Goal: Task Accomplishment & Management: Complete application form

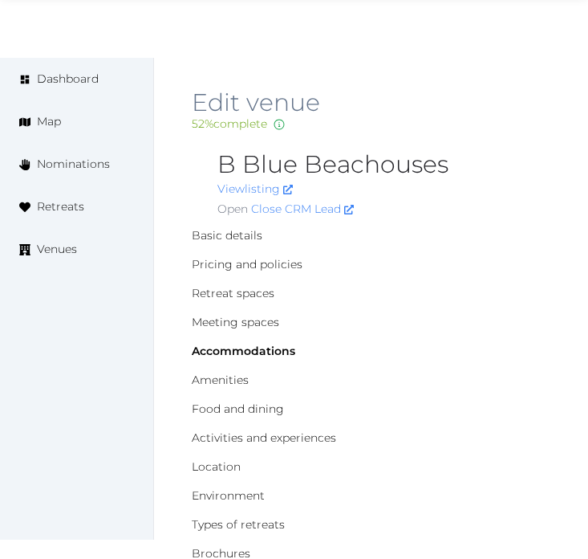
scroll to position [1571, 0]
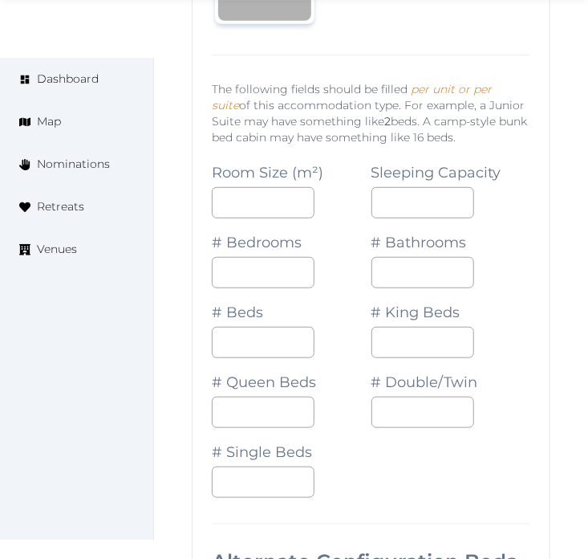
scroll to position [2017, 0]
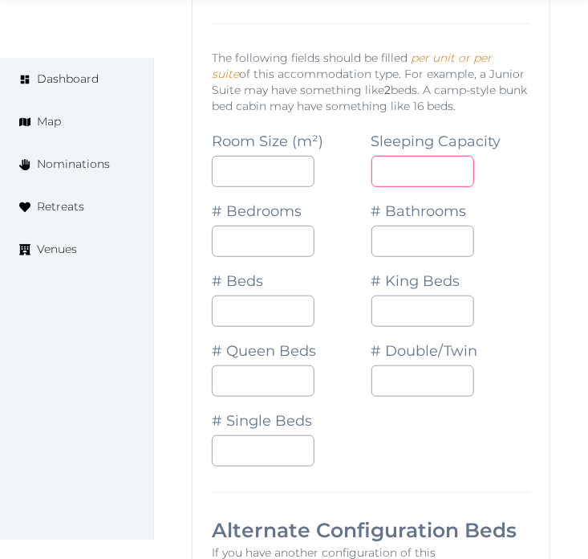
click at [408, 159] on input "number" at bounding box center [423, 171] width 103 height 31
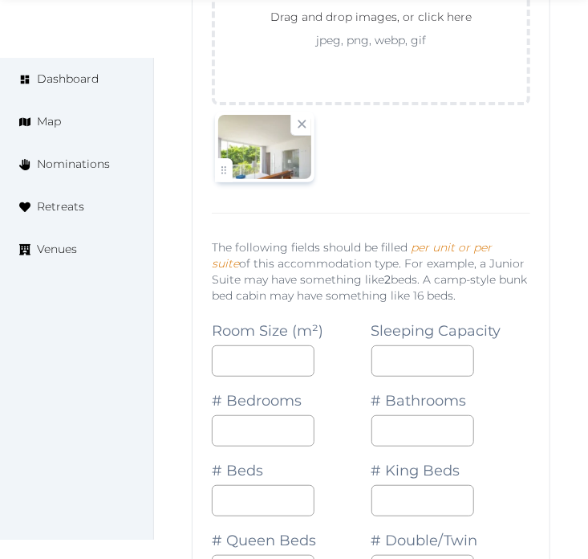
scroll to position [1928, 0]
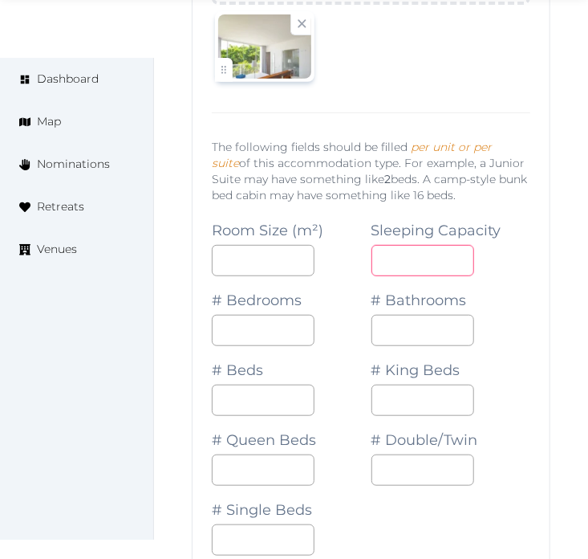
click at [426, 266] on input "number" at bounding box center [423, 260] width 103 height 31
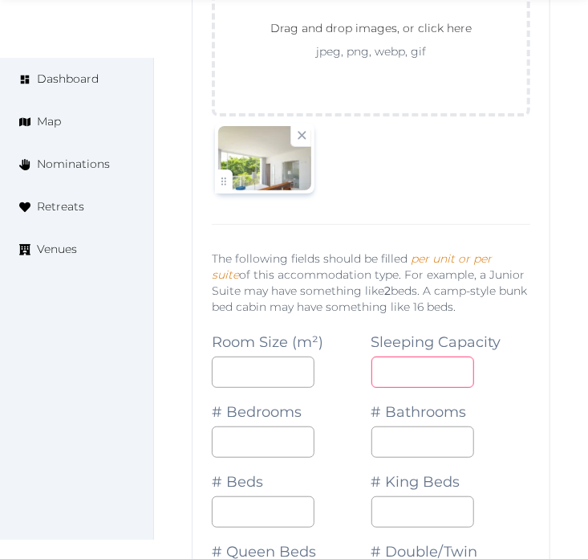
scroll to position [2017, 0]
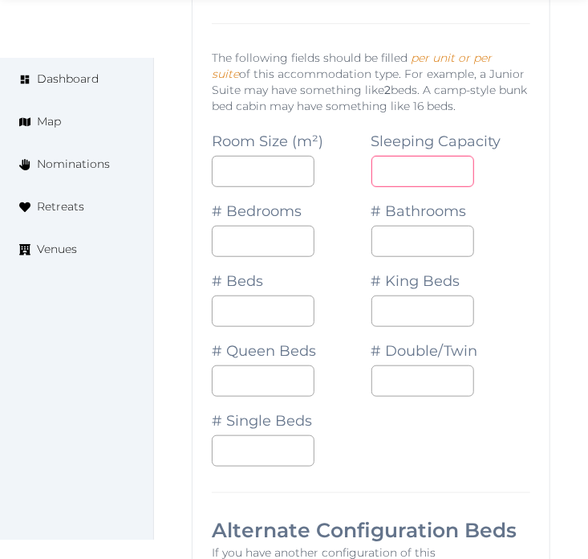
type input "*"
click at [221, 241] on input "number" at bounding box center [263, 241] width 103 height 31
type input "*"
click at [392, 249] on input "*" at bounding box center [423, 241] width 103 height 31
type input "*"
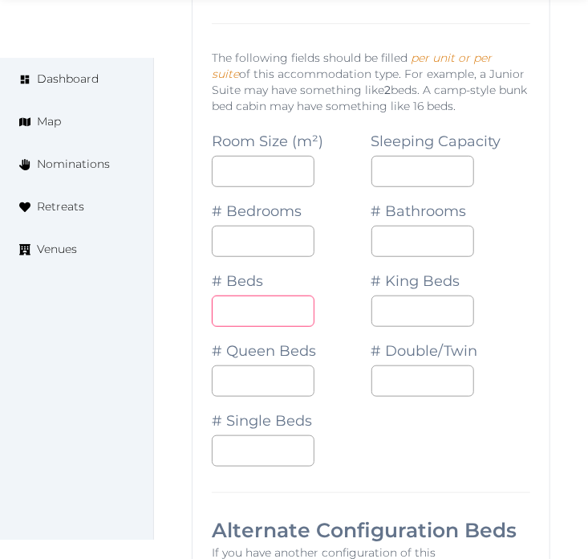
click at [250, 311] on input "*" at bounding box center [263, 310] width 103 height 31
type input "*"
click at [398, 390] on input "*" at bounding box center [423, 380] width 103 height 31
type input "*"
click at [455, 442] on div "Room Size (m²) Sleeping Capacity * # Bedrooms * # Bathrooms * # Beds * # King B…" at bounding box center [371, 291] width 319 height 349
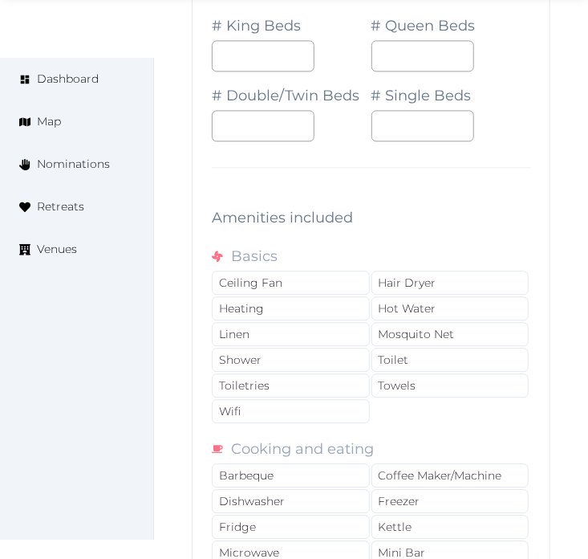
scroll to position [2908, 0]
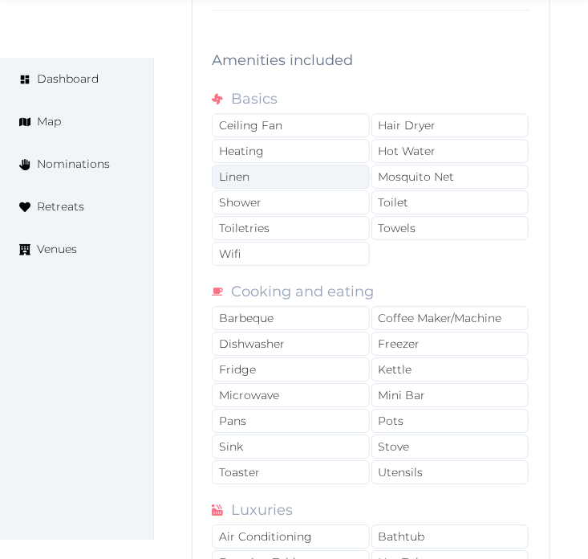
click at [267, 172] on div "Linen" at bounding box center [291, 177] width 158 height 24
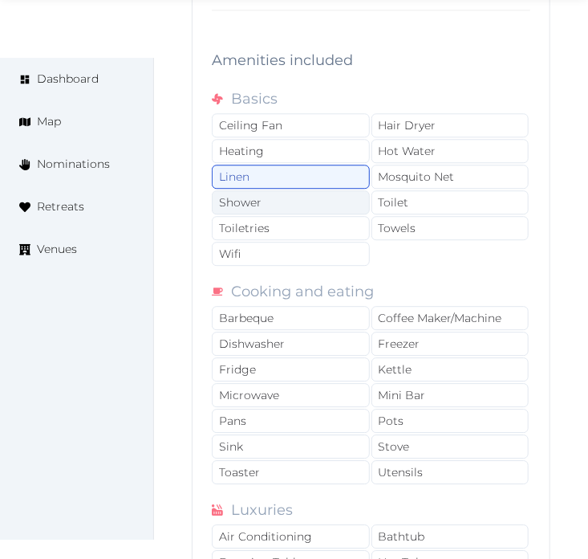
click at [278, 197] on div "Shower" at bounding box center [291, 202] width 158 height 24
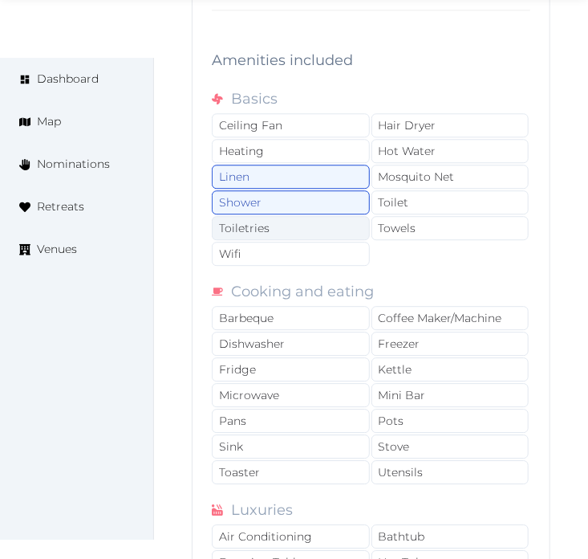
click at [293, 225] on div "Toiletries" at bounding box center [291, 228] width 158 height 24
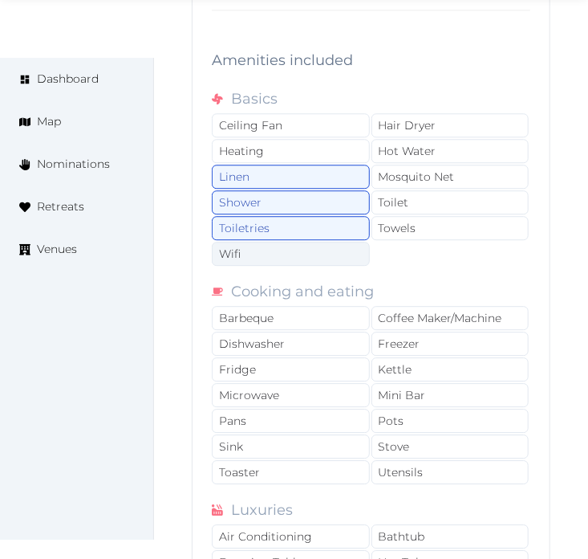
click at [308, 247] on div "Wifi" at bounding box center [291, 254] width 158 height 24
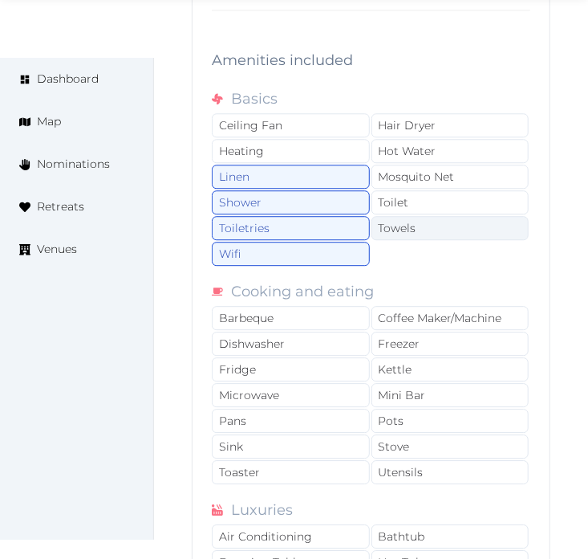
click at [461, 222] on div "Towels" at bounding box center [451, 228] width 158 height 24
click at [460, 220] on div "Towels" at bounding box center [451, 228] width 158 height 24
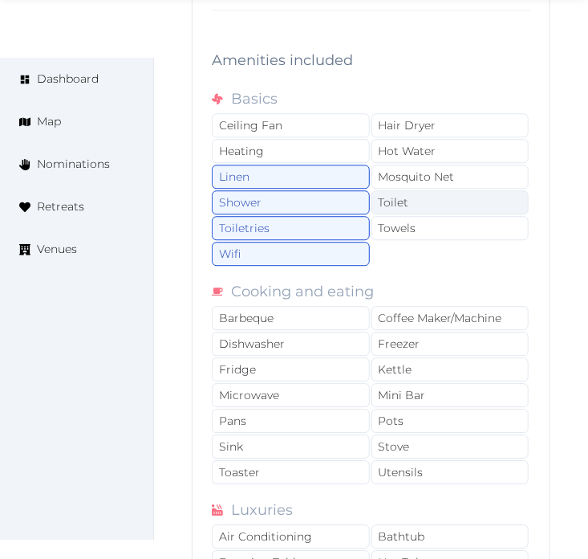
click at [421, 211] on div "Toilet" at bounding box center [451, 202] width 158 height 24
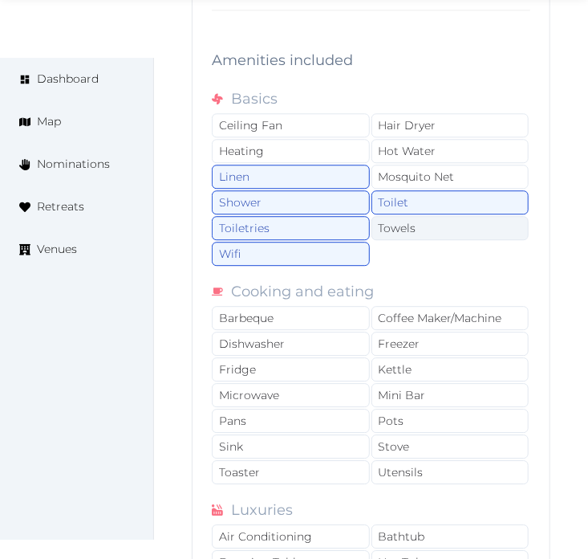
click at [413, 238] on div "Towels" at bounding box center [451, 228] width 158 height 24
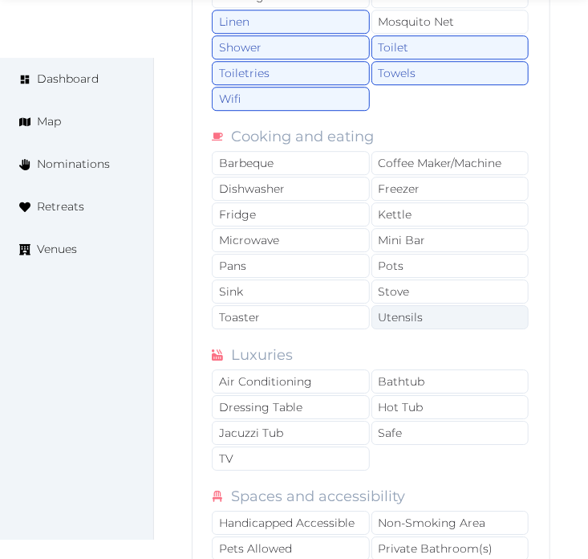
scroll to position [3087, 0]
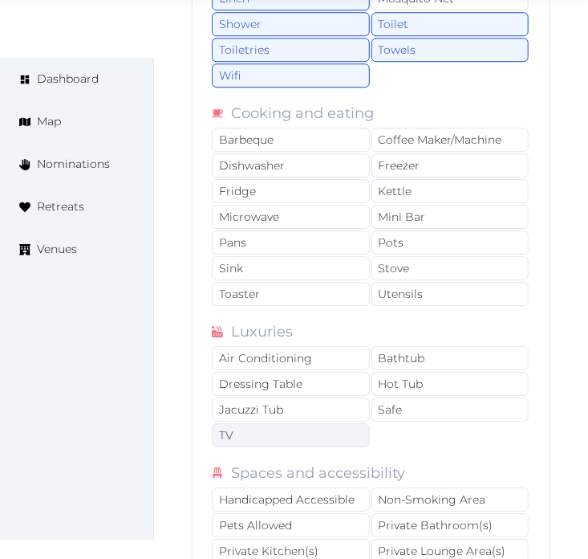
click at [269, 435] on div "TV" at bounding box center [291, 435] width 158 height 24
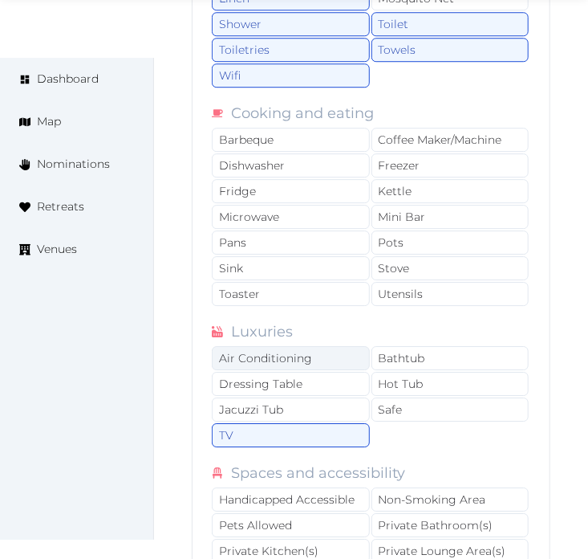
click at [313, 370] on div "Air Conditioning" at bounding box center [291, 358] width 158 height 24
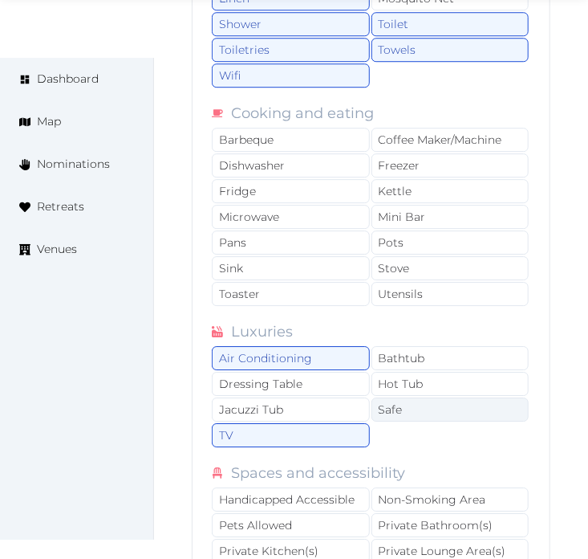
click at [421, 414] on div "Safe" at bounding box center [451, 409] width 158 height 24
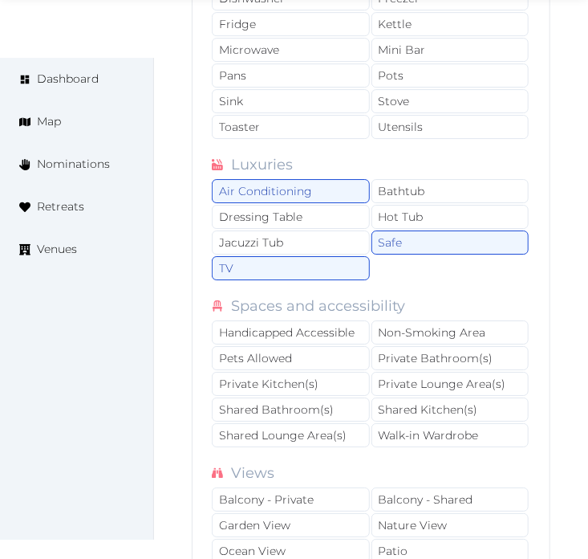
scroll to position [3265, 0]
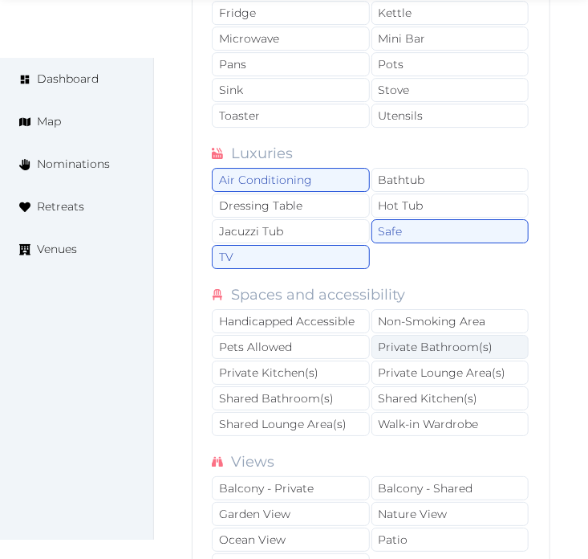
click at [419, 350] on div "Private Bathroom(s)" at bounding box center [451, 347] width 158 height 24
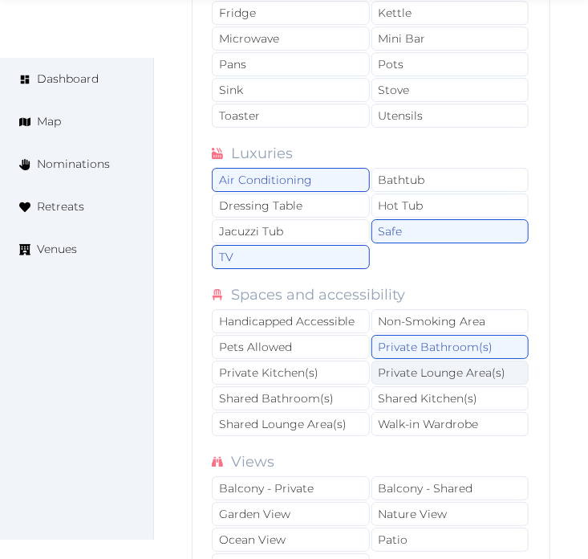
click at [428, 365] on div "Private Lounge Area(s)" at bounding box center [451, 372] width 158 height 24
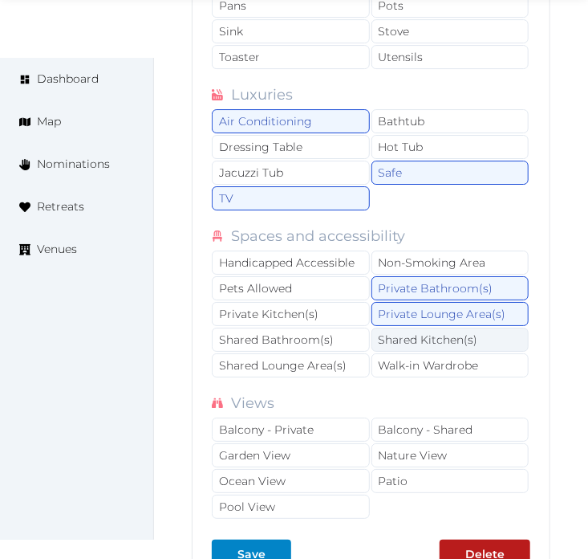
scroll to position [3355, 0]
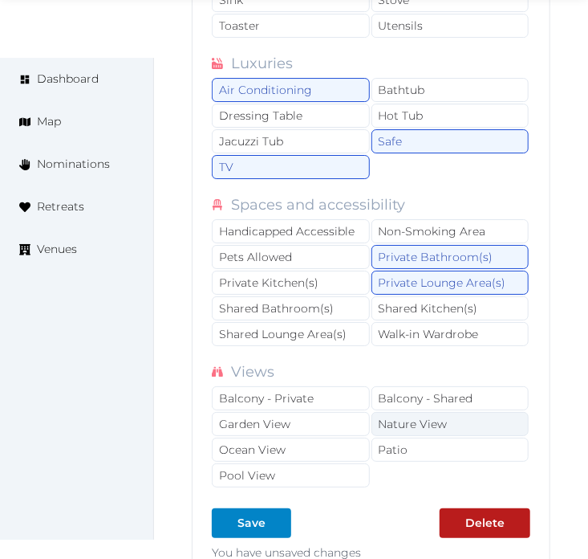
click at [445, 422] on div "Nature View" at bounding box center [451, 424] width 158 height 24
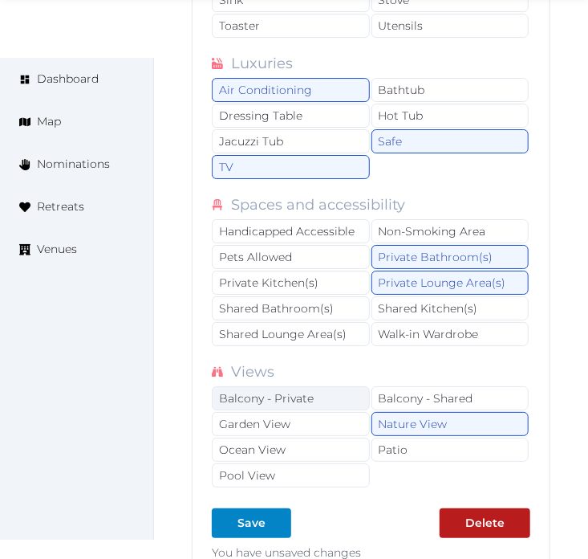
click at [325, 408] on div "Balcony - Private" at bounding box center [291, 398] width 158 height 24
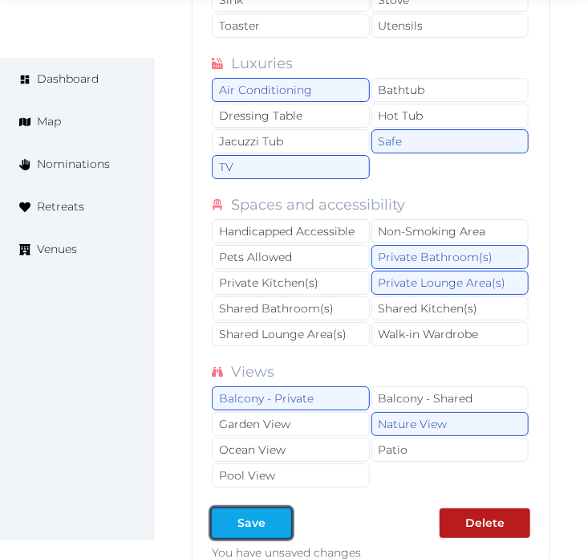
click at [251, 522] on div "Save" at bounding box center [252, 522] width 28 height 17
click at [250, 538] on button "Save" at bounding box center [251, 523] width 79 height 30
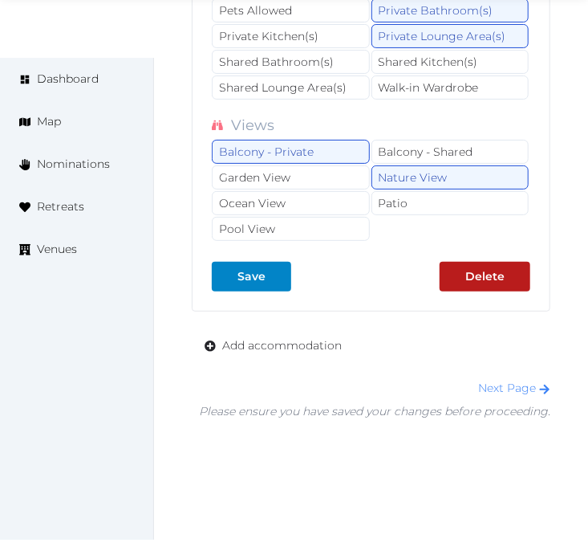
scroll to position [3648, 0]
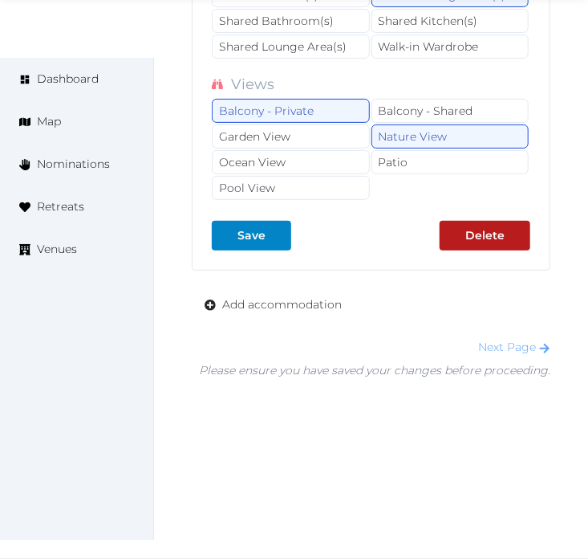
click at [496, 347] on link "Next Page" at bounding box center [514, 346] width 72 height 14
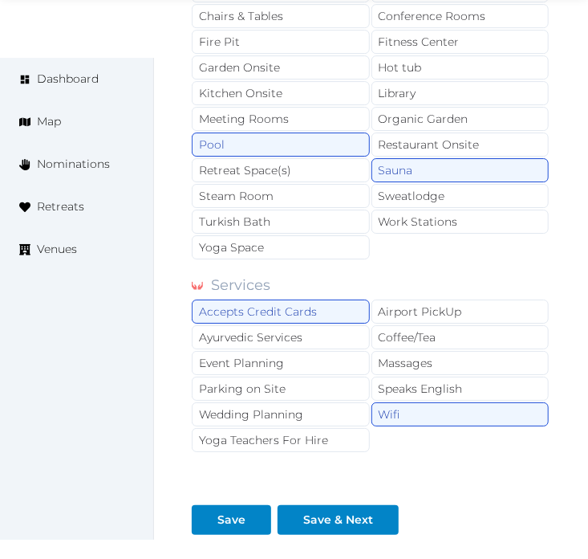
scroll to position [1694, 0]
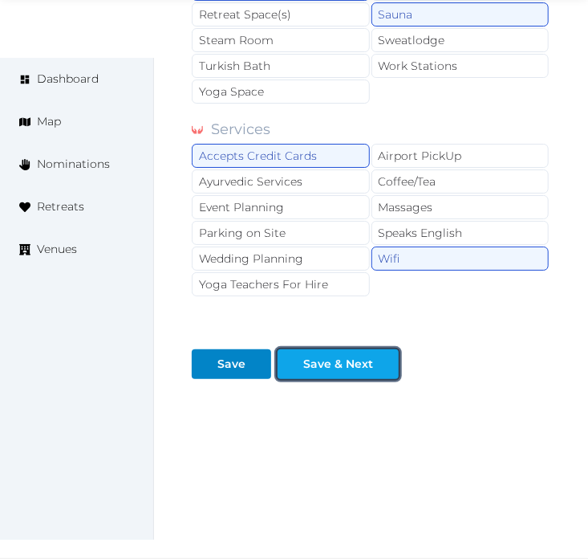
click at [358, 372] on div "Save & Next" at bounding box center [338, 364] width 70 height 17
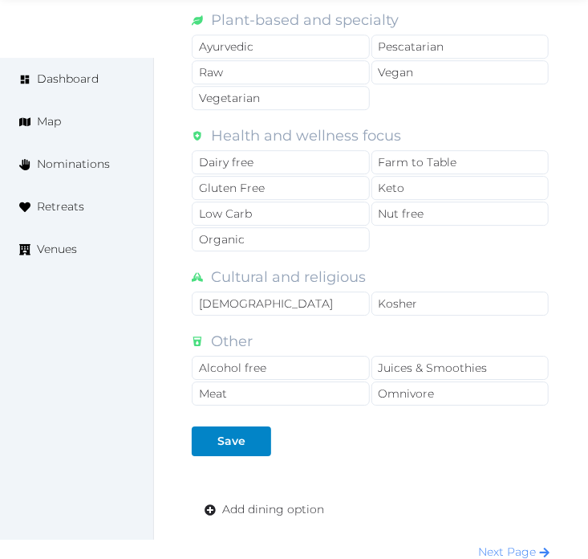
scroll to position [1499, 0]
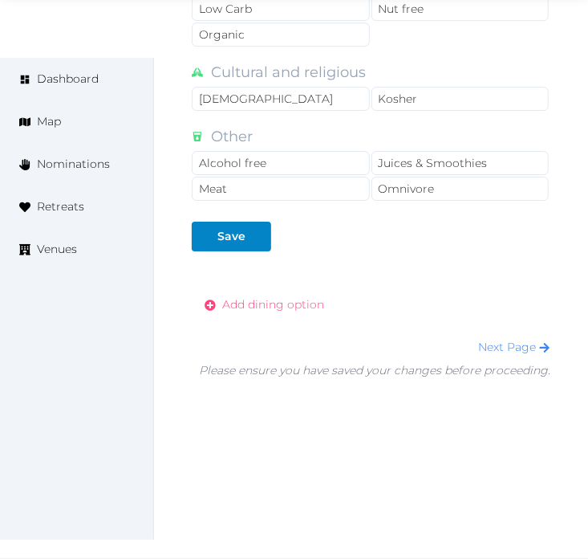
click at [319, 296] on span "Add dining option" at bounding box center [273, 304] width 102 height 17
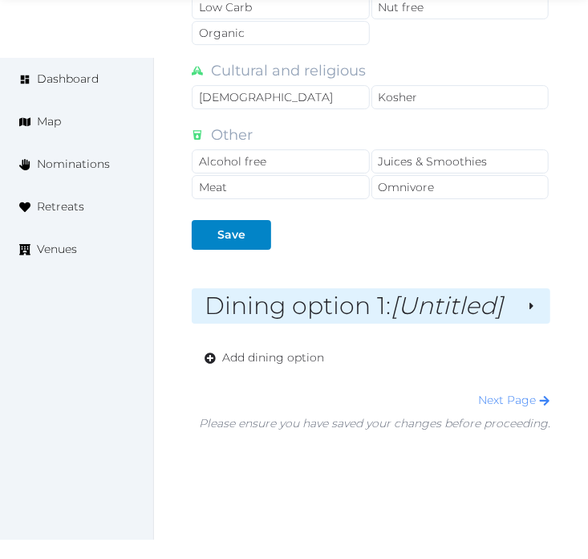
click at [486, 315] on em "[Untitled]" at bounding box center [447, 306] width 112 height 30
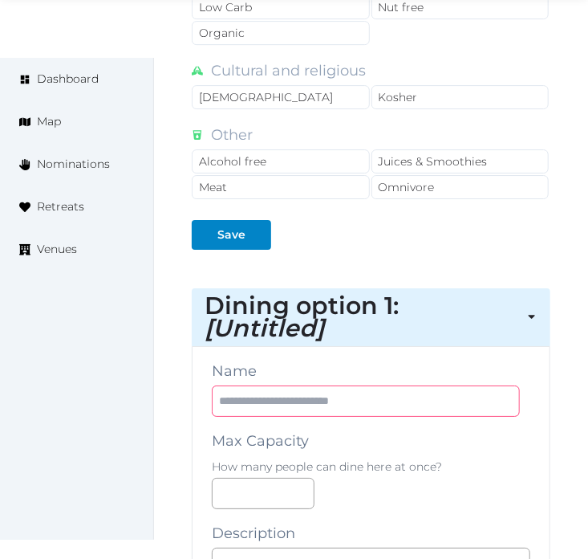
click at [387, 410] on input "text" at bounding box center [366, 400] width 308 height 31
paste input "**********"
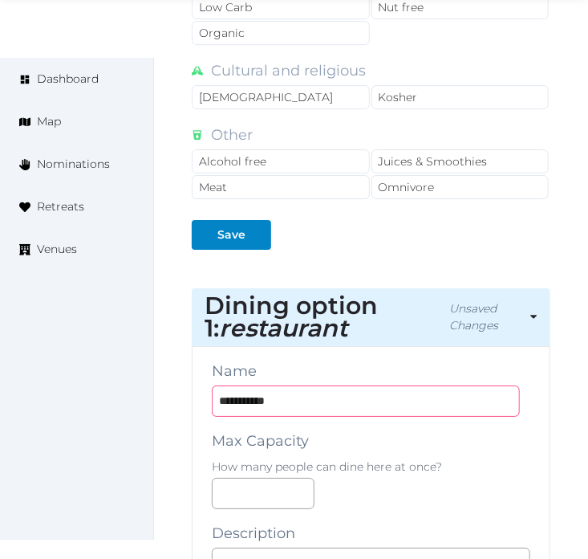
click at [217, 406] on input "**********" at bounding box center [366, 400] width 308 height 31
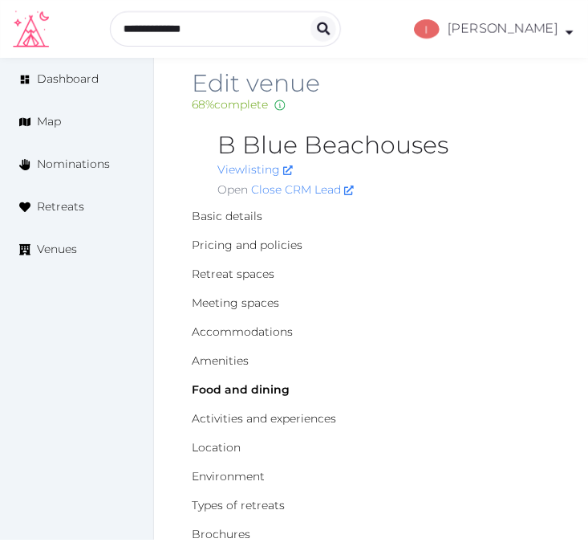
scroll to position [0, 0]
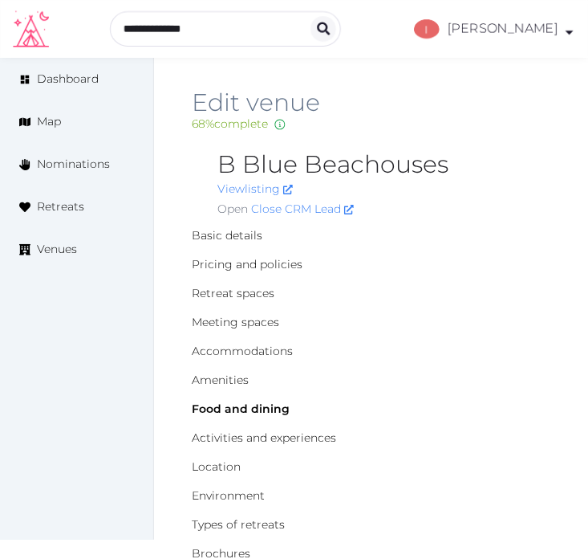
click at [274, 152] on h2 "B Blue Beachouses" at bounding box center [383, 165] width 333 height 26
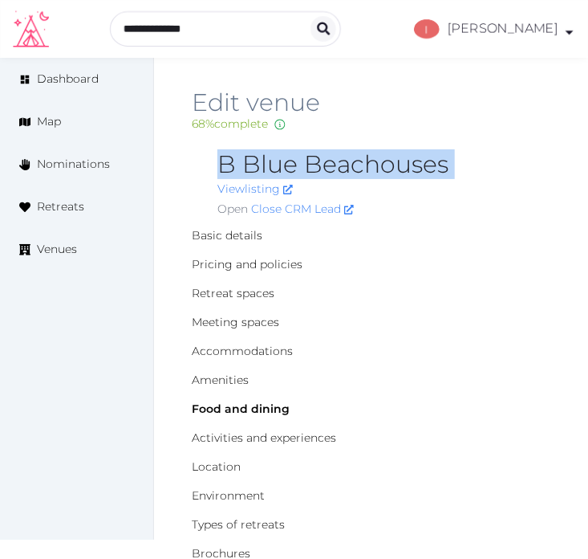
click at [274, 152] on h2 "B Blue Beachouses" at bounding box center [383, 165] width 333 height 26
copy h2 "B Blue Beachouses"
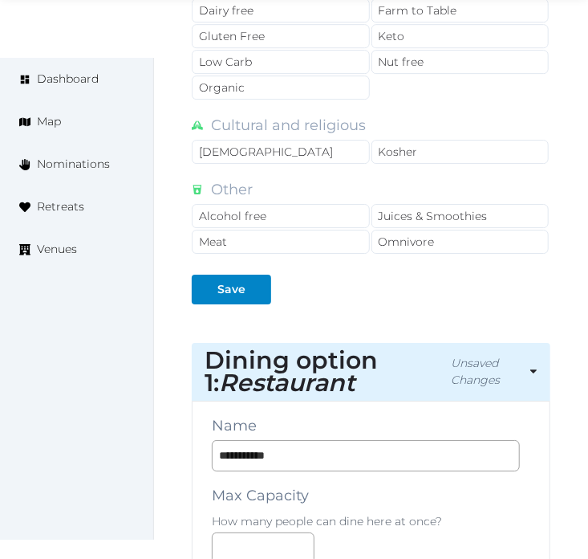
scroll to position [1694, 0]
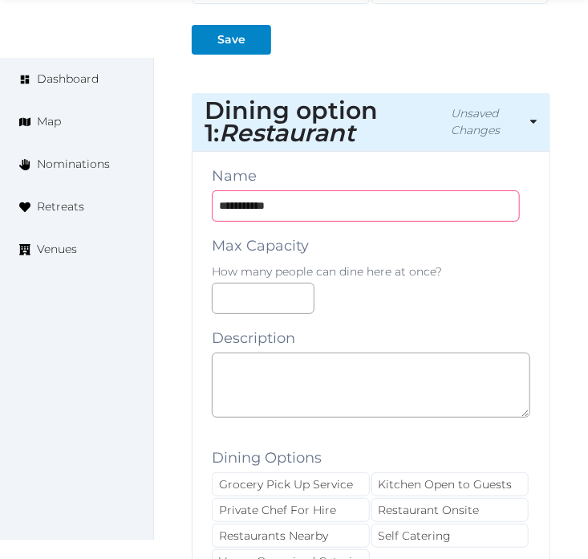
click at [220, 209] on input "**********" at bounding box center [366, 205] width 308 height 31
paste input "**********"
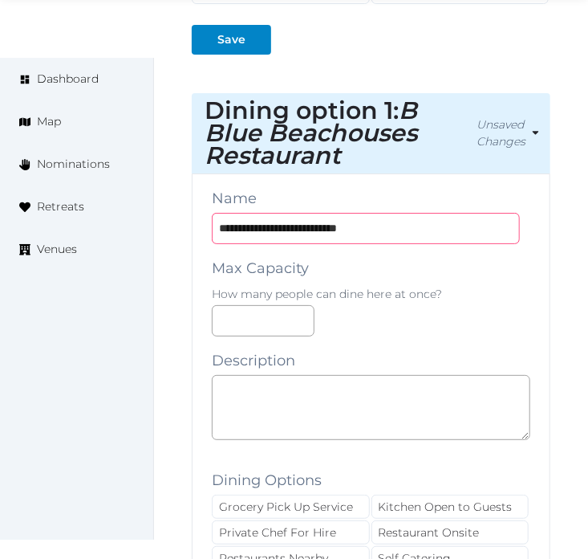
type input "**********"
drag, startPoint x: 437, startPoint y: 380, endPoint x: 430, endPoint y: 388, distance: 9.7
click at [423, 398] on textarea at bounding box center [371, 407] width 319 height 65
paste textarea "**********"
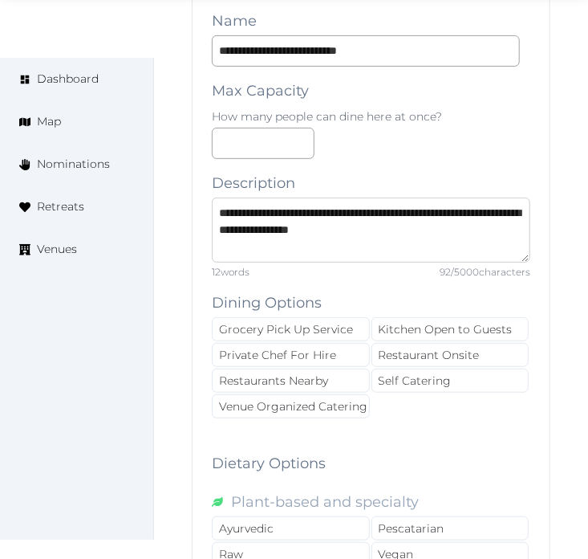
scroll to position [1872, 0]
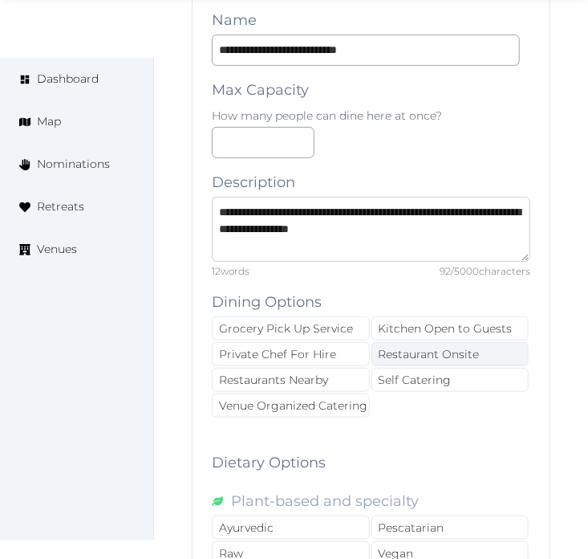
type textarea "**********"
click at [478, 362] on div "Restaurant Onsite" at bounding box center [451, 354] width 158 height 24
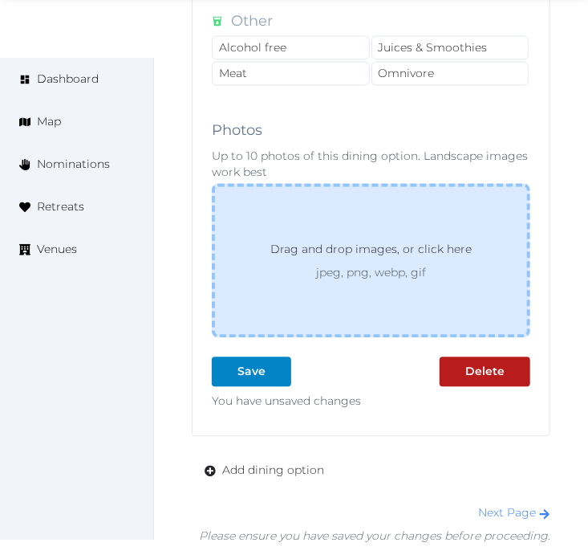
scroll to position [2675, 0]
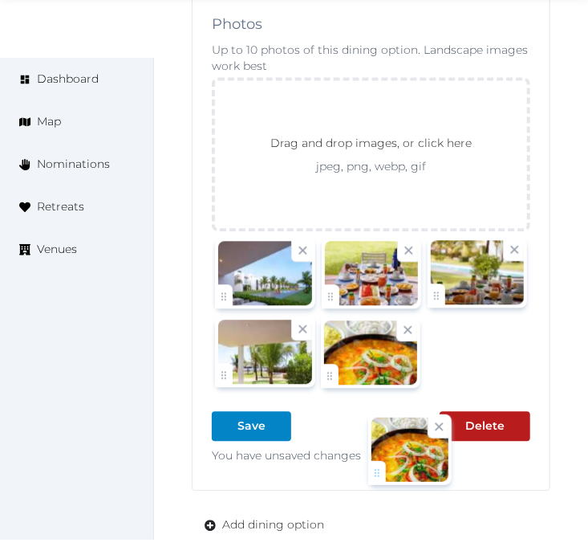
drag, startPoint x: 218, startPoint y: 408, endPoint x: 382, endPoint y: 482, distance: 179.9
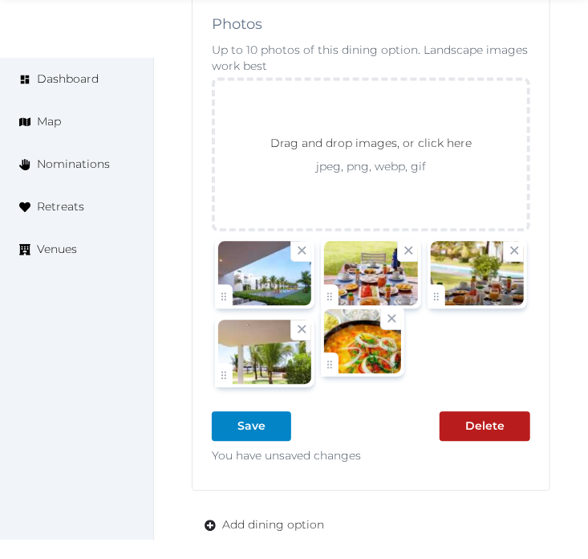
scroll to position [2795, 0]
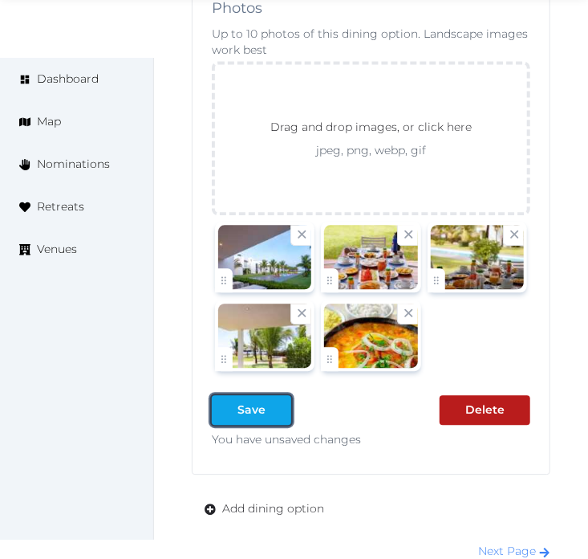
click at [246, 417] on div "Save" at bounding box center [252, 409] width 28 height 17
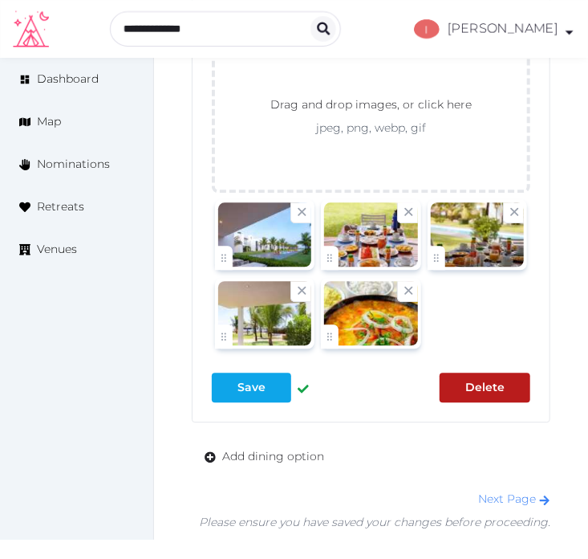
scroll to position [2773, 0]
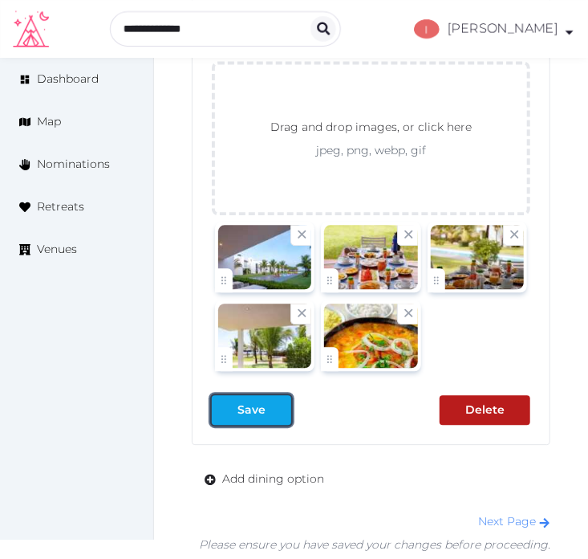
click at [245, 411] on div "Save" at bounding box center [252, 409] width 28 height 17
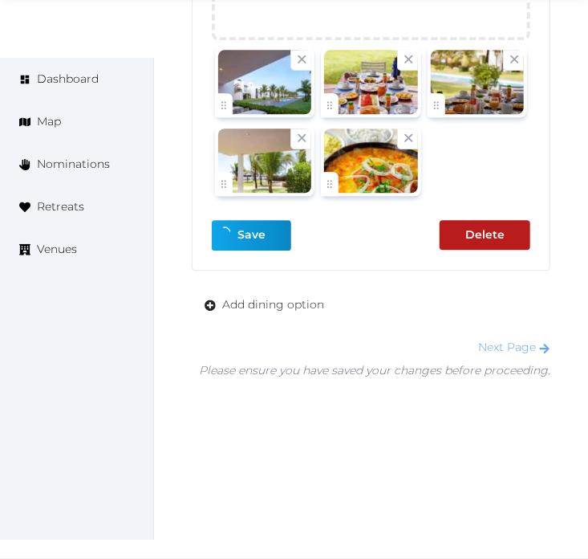
scroll to position [2952, 0]
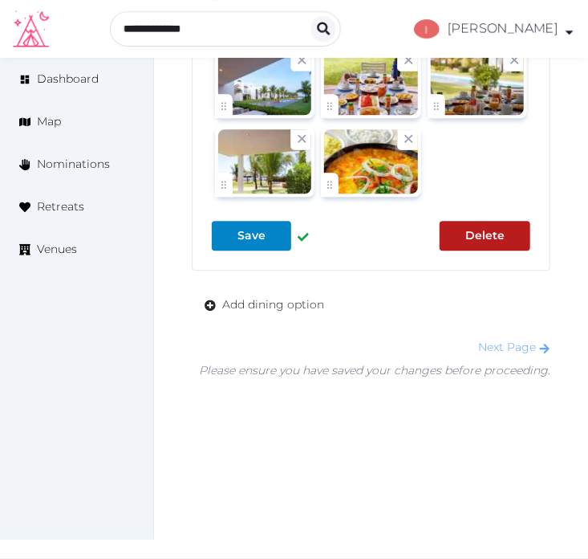
click at [506, 340] on link "Next Page" at bounding box center [514, 346] width 72 height 14
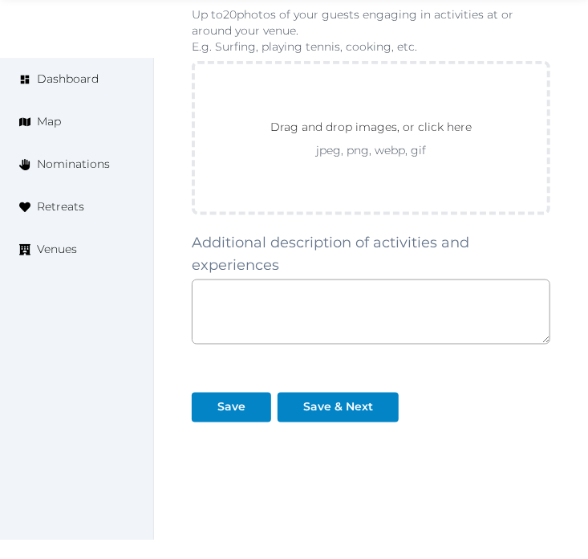
scroll to position [2338, 0]
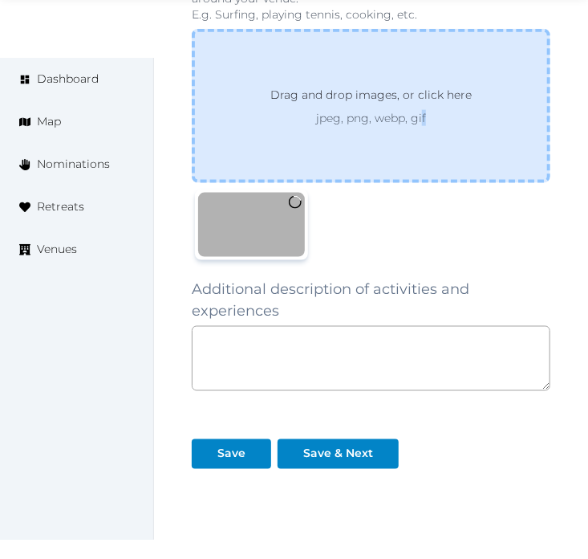
drag, startPoint x: 437, startPoint y: 142, endPoint x: 422, endPoint y: 100, distance: 44.2
click at [422, 100] on div "Drag and drop images, or click here jpeg, png, webp, gif To pick up a draggable…" at bounding box center [371, 147] width 359 height 236
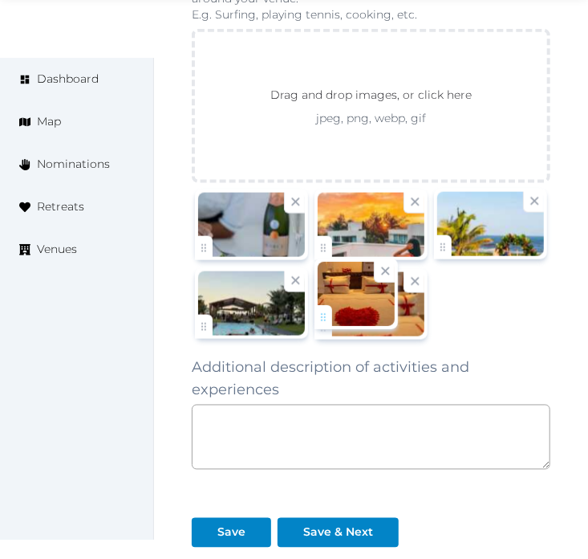
drag, startPoint x: 205, startPoint y: 230, endPoint x: 316, endPoint y: 291, distance: 126.4
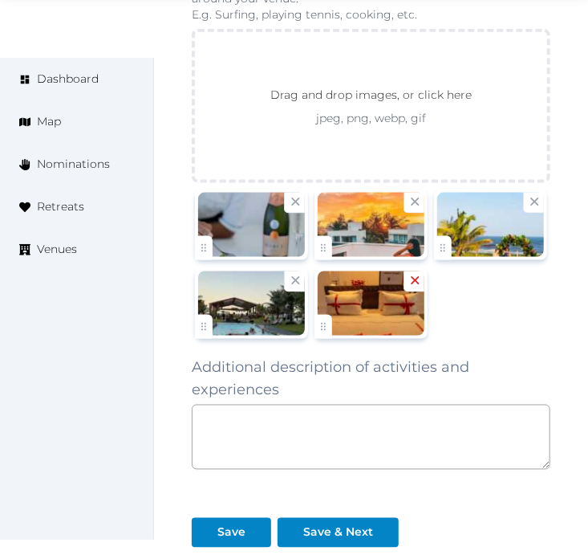
click at [423, 271] on div at bounding box center [414, 281] width 21 height 21
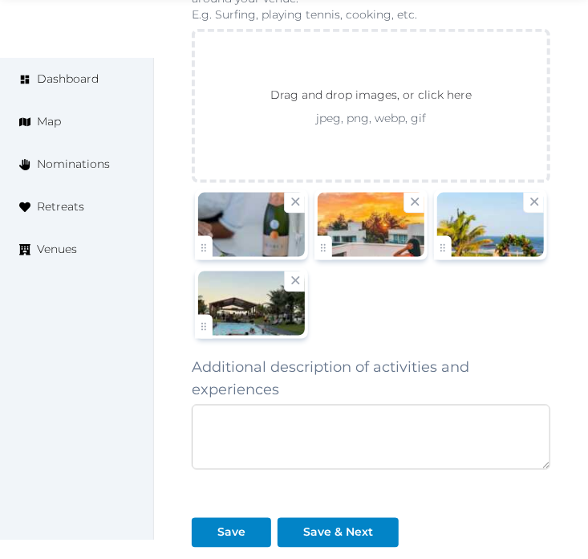
click at [411, 418] on textarea at bounding box center [371, 436] width 359 height 65
paste textarea "**********"
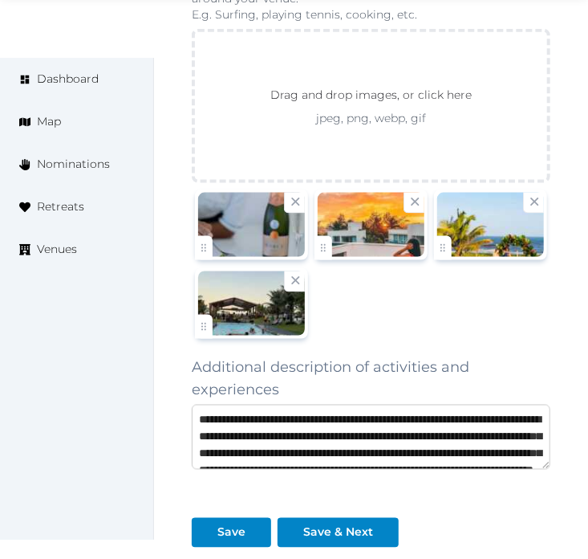
scroll to position [59, 0]
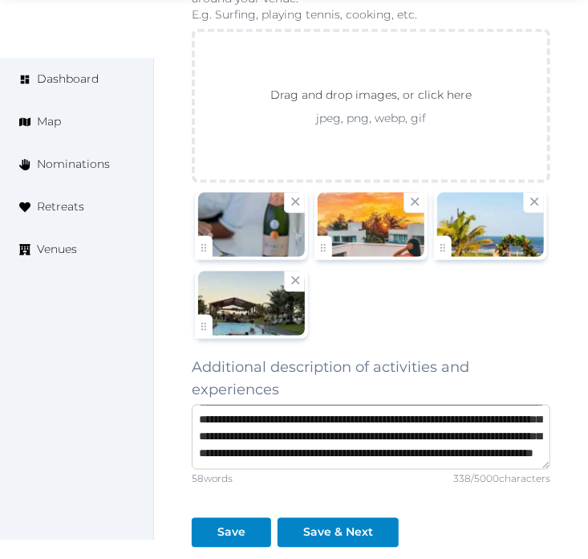
type textarea "**********"
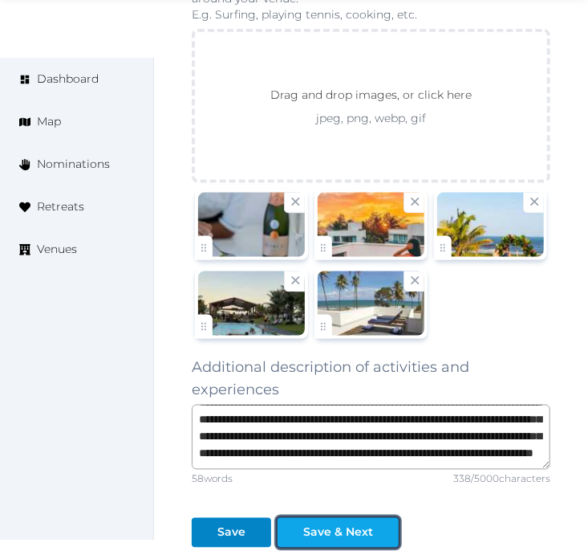
click at [315, 526] on div "Save & Next" at bounding box center [338, 532] width 70 height 17
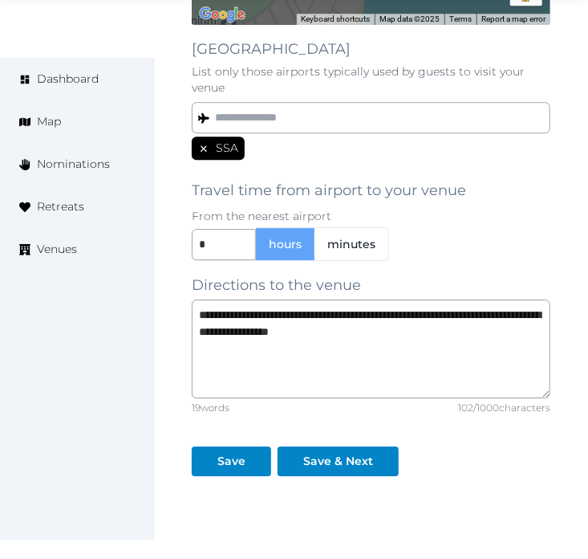
scroll to position [1434, 0]
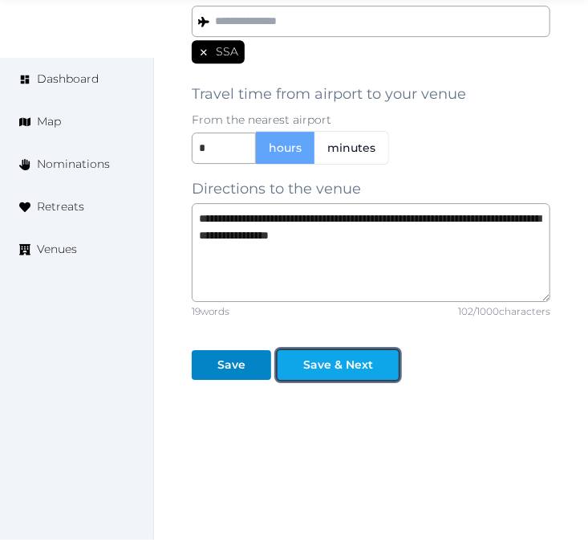
click at [371, 363] on div "Save & Next" at bounding box center [338, 364] width 115 height 17
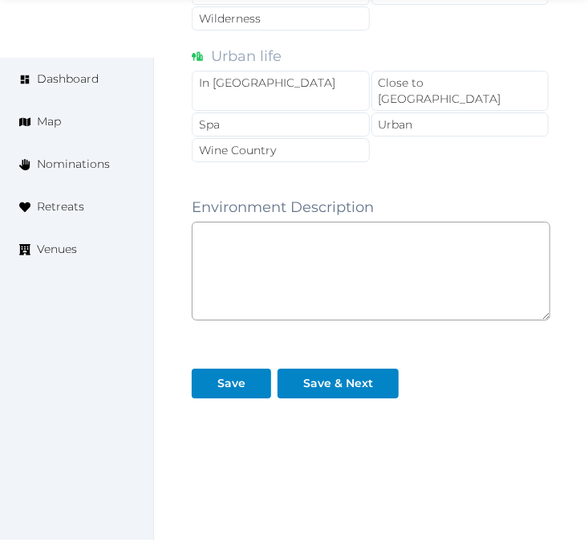
scroll to position [1576, 0]
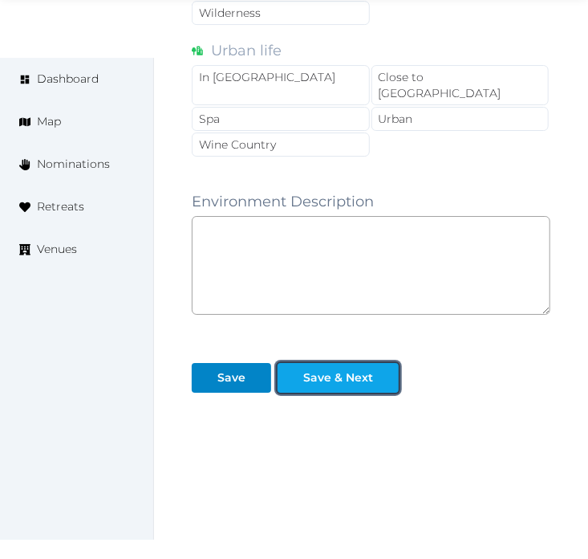
click at [366, 369] on div "Save & Next" at bounding box center [338, 377] width 70 height 17
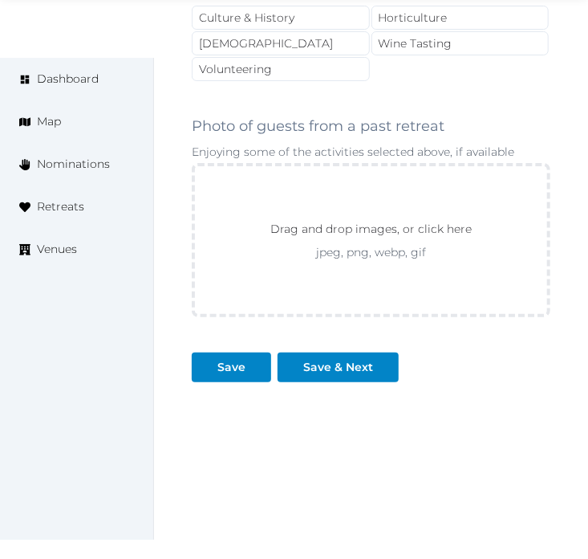
scroll to position [1809, 0]
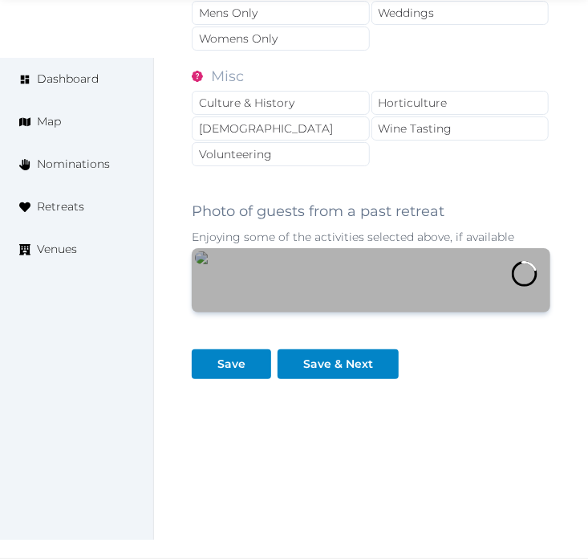
click at [361, 248] on div at bounding box center [371, 280] width 359 height 64
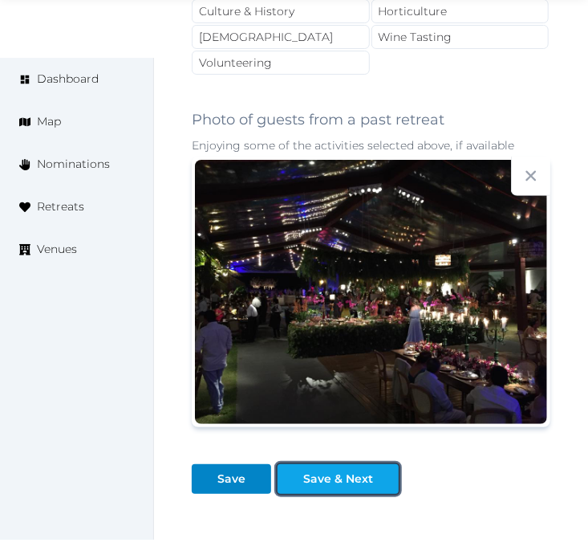
click at [387, 470] on button "Save & Next" at bounding box center [338, 479] width 121 height 30
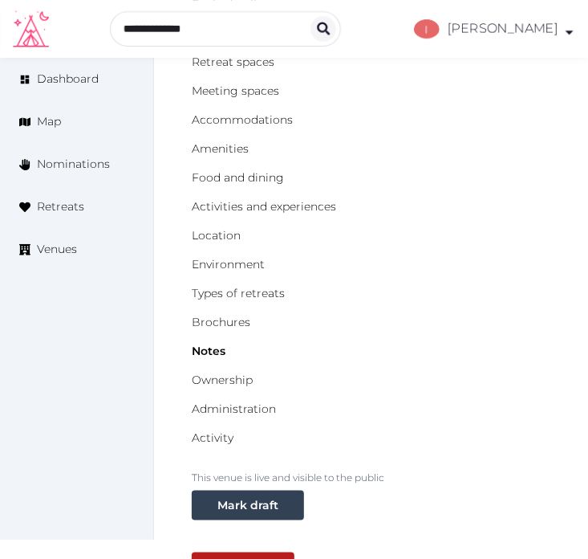
scroll to position [34, 0]
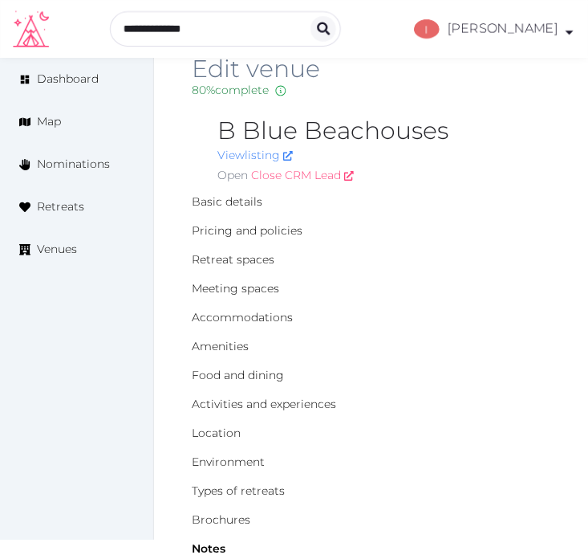
drag, startPoint x: 278, startPoint y: 170, endPoint x: 286, endPoint y: 136, distance: 34.6
click at [278, 170] on link "Close CRM Lead" at bounding box center [302, 175] width 103 height 17
click at [268, 154] on link "View listing" at bounding box center [254, 155] width 75 height 14
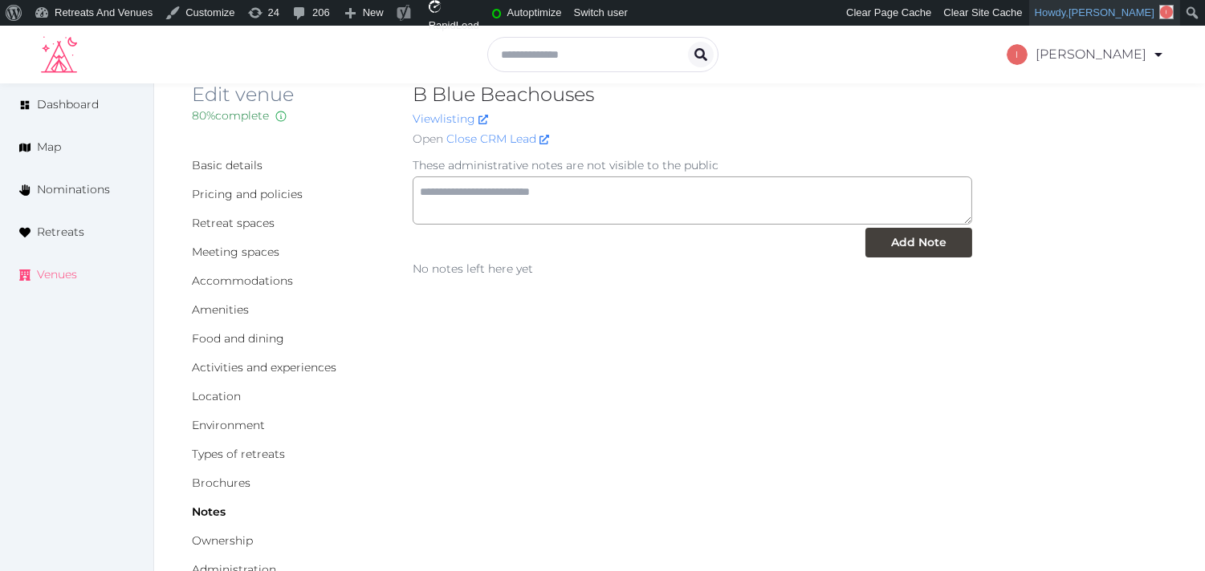
click at [65, 278] on span "Venues" at bounding box center [57, 274] width 40 height 17
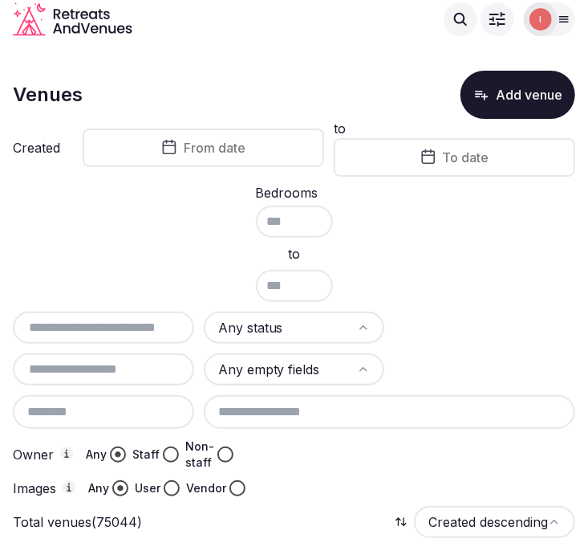
click at [93, 346] on div "Any status Any empty fields Owner Any Staff Non-staff Images Any User Vendor" at bounding box center [294, 403] width 563 height 185
click at [99, 324] on input "text" at bounding box center [103, 327] width 169 height 19
paste input "**********"
type input "**********"
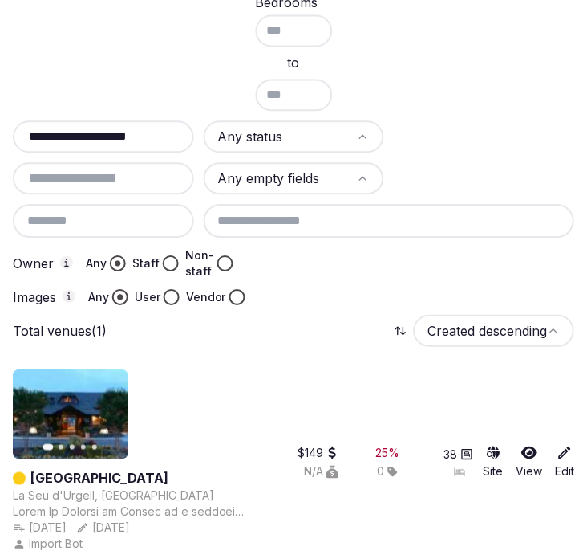
scroll to position [202, 0]
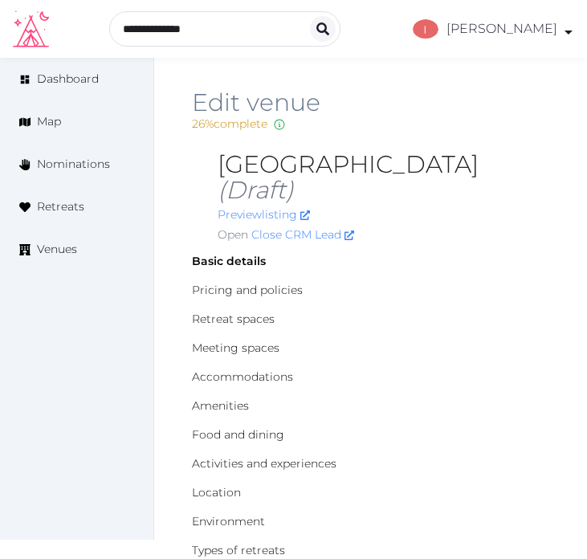
click at [251, 165] on h2 "El Castell de Ciutat (Draft)" at bounding box center [382, 177] width 331 height 51
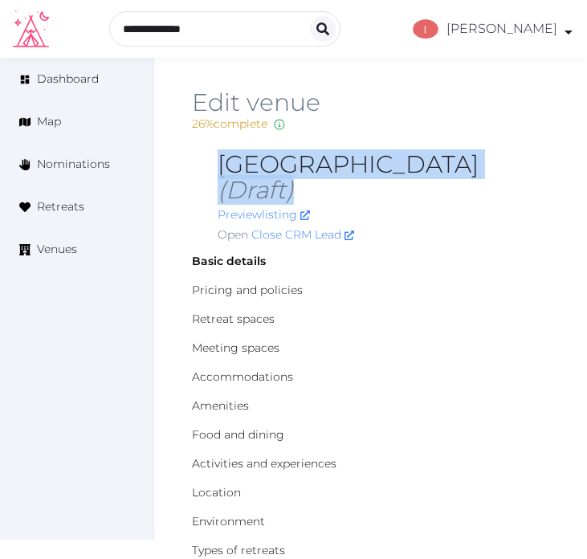
click at [251, 165] on h2 "El Castell de Ciutat (Draft)" at bounding box center [382, 177] width 331 height 51
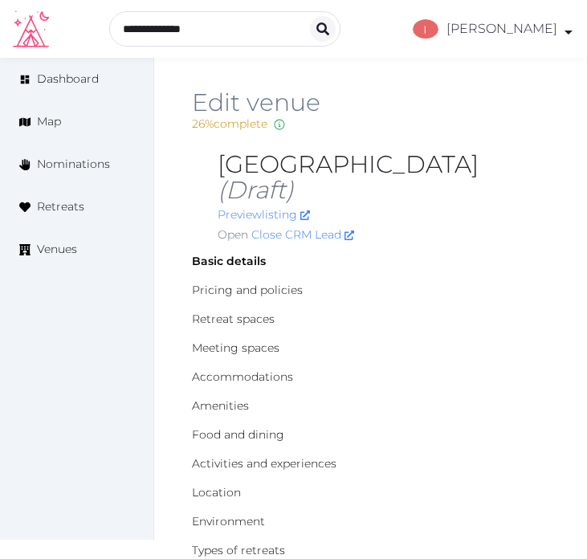
drag, startPoint x: 440, startPoint y: 161, endPoint x: 213, endPoint y: 169, distance: 226.4
click at [213, 169] on div "Edit venue 26 % complete Fill out all the fields in your listing to increase it…" at bounding box center [370, 170] width 357 height 160
copy h2 "[GEOGRAPHIC_DATA]"
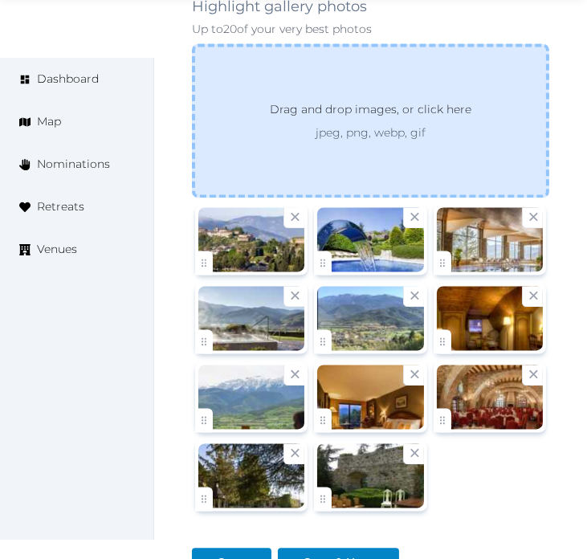
scroll to position [2764, 0]
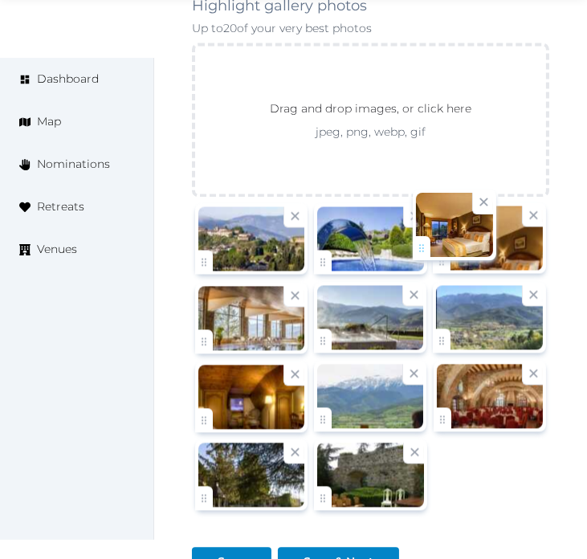
drag, startPoint x: 325, startPoint y: 389, endPoint x: 424, endPoint y: 242, distance: 177.6
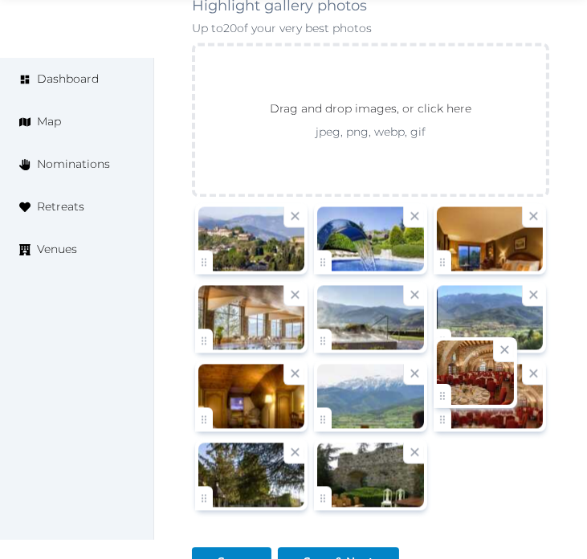
drag, startPoint x: 448, startPoint y: 386, endPoint x: 238, endPoint y: 294, distance: 229.6
click at [234, 278] on div at bounding box center [370, 357] width 357 height 315
click at [235, 285] on div at bounding box center [251, 317] width 106 height 64
click at [242, 287] on div at bounding box center [251, 317] width 106 height 64
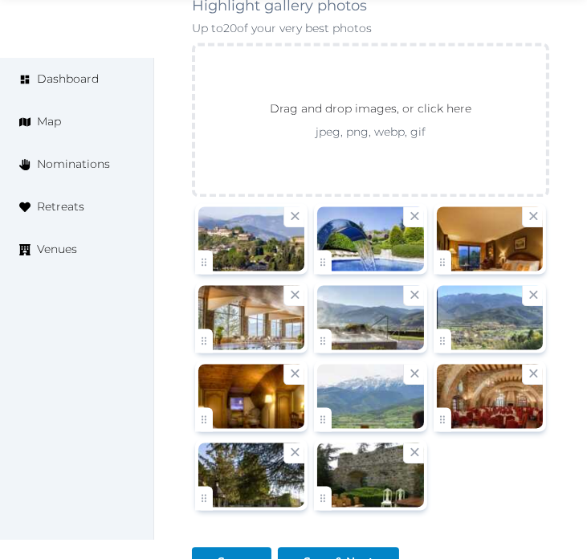
click at [238, 294] on div at bounding box center [251, 317] width 106 height 64
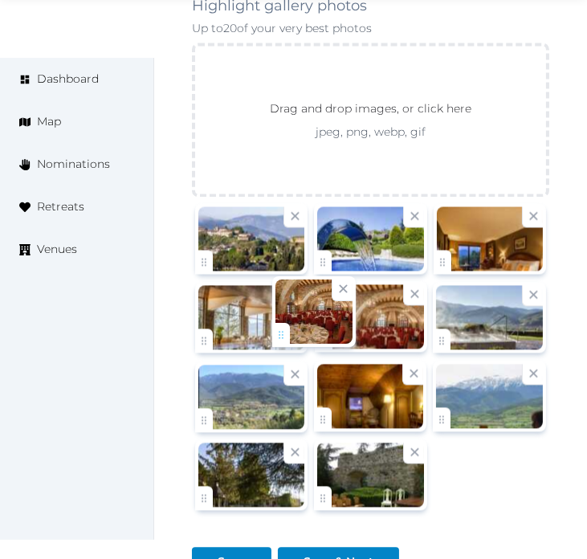
drag, startPoint x: 444, startPoint y: 398, endPoint x: 267, endPoint y: 324, distance: 191.4
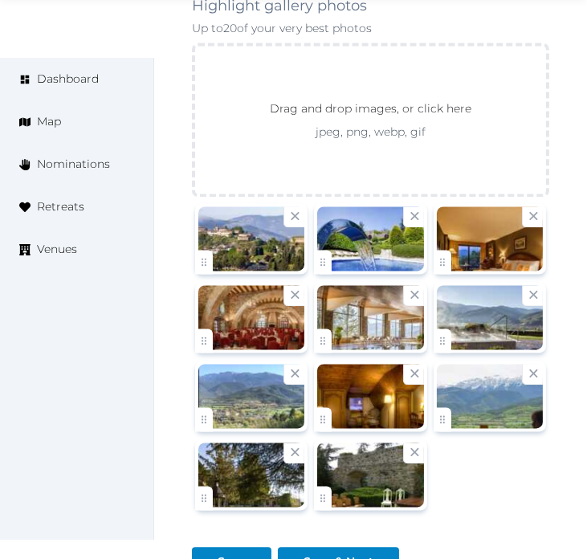
click at [429, 311] on div at bounding box center [370, 316] width 119 height 77
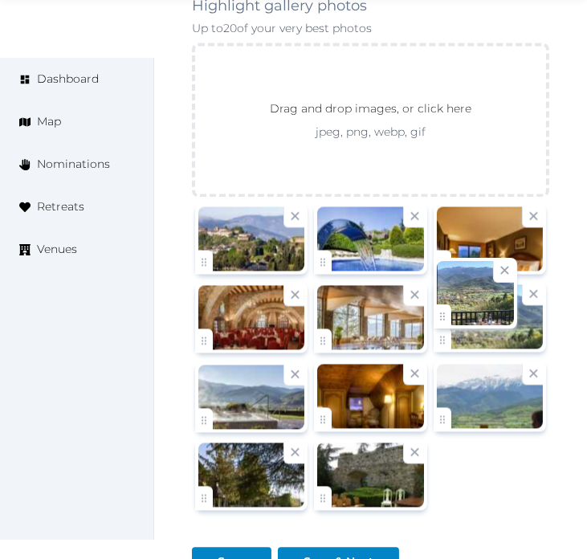
drag, startPoint x: 210, startPoint y: 388, endPoint x: 431, endPoint y: 306, distance: 235.7
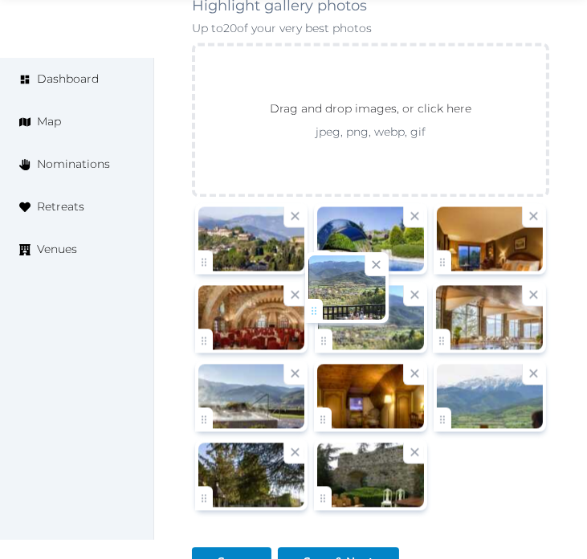
drag, startPoint x: 437, startPoint y: 315, endPoint x: 309, endPoint y: 308, distance: 128.6
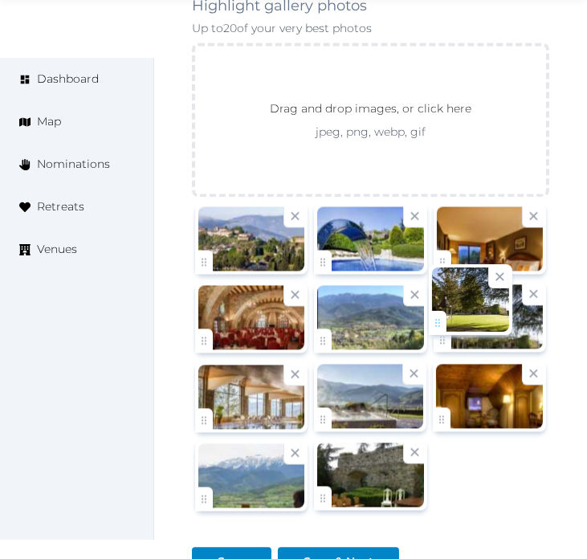
drag, startPoint x: 221, startPoint y: 468, endPoint x: 454, endPoint y: 315, distance: 278.9
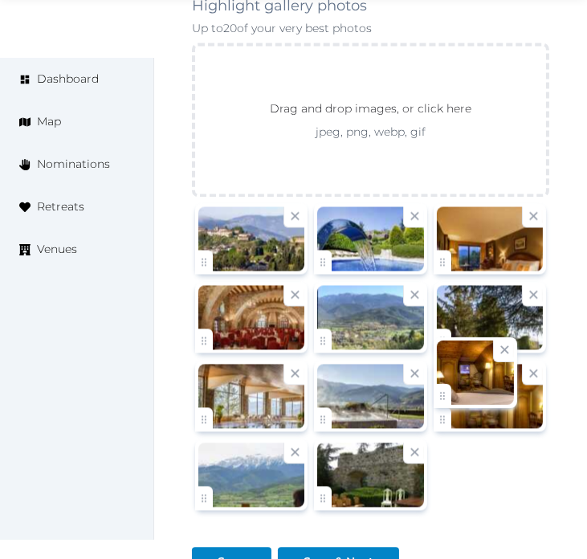
drag, startPoint x: 445, startPoint y: 398, endPoint x: 357, endPoint y: 469, distance: 113.1
click at [357, 469] on div at bounding box center [370, 357] width 357 height 315
click at [357, 469] on div at bounding box center [370, 474] width 106 height 64
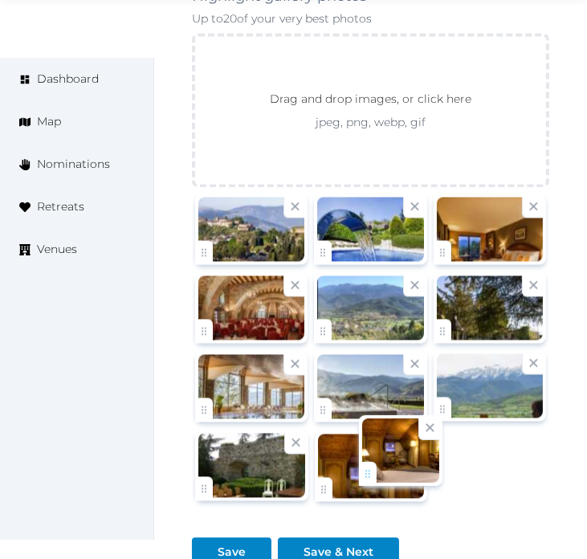
drag, startPoint x: 450, startPoint y: 385, endPoint x: 375, endPoint y: 462, distance: 107.8
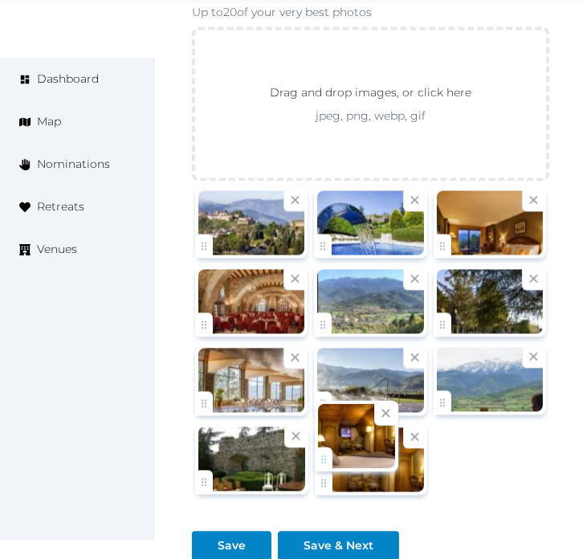
click at [375, 462] on div at bounding box center [356, 436] width 77 height 64
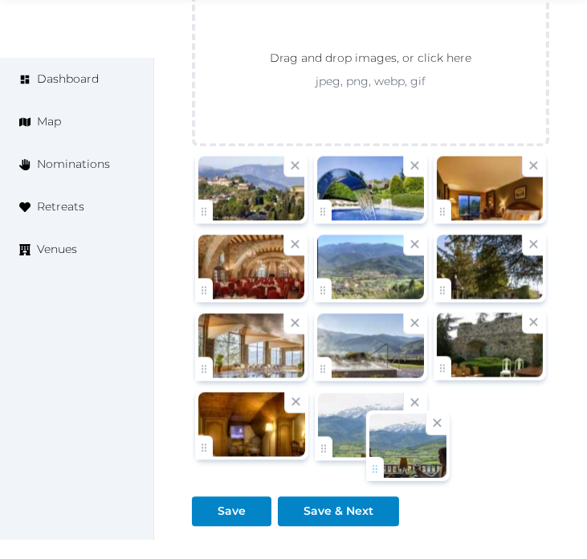
scroll to position [2825, 0]
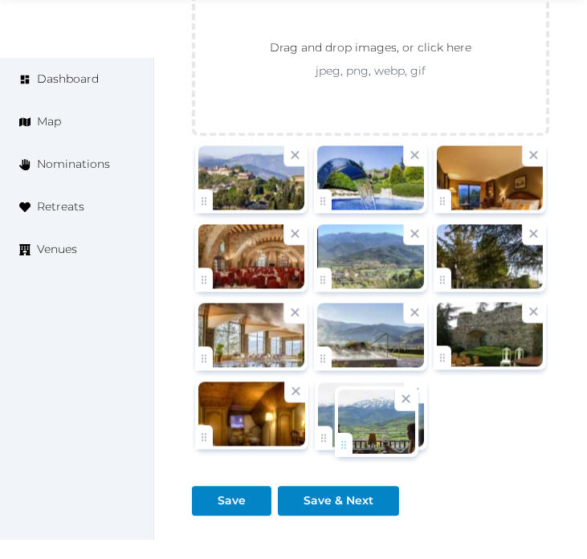
drag, startPoint x: 445, startPoint y: 369, endPoint x: 343, endPoint y: 421, distance: 114.1
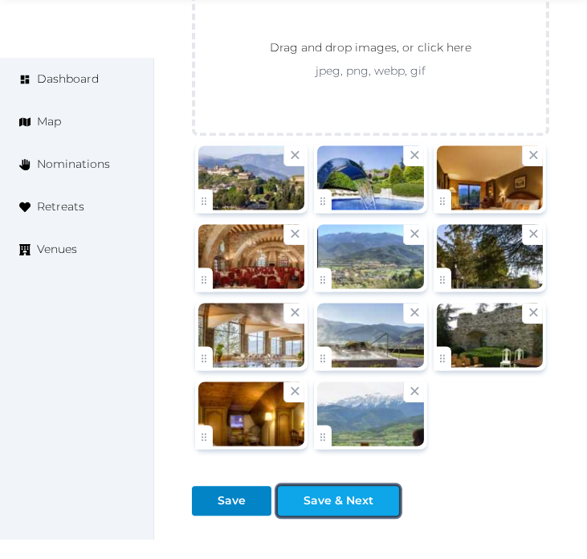
click at [345, 492] on div "Save & Next" at bounding box center [338, 500] width 70 height 17
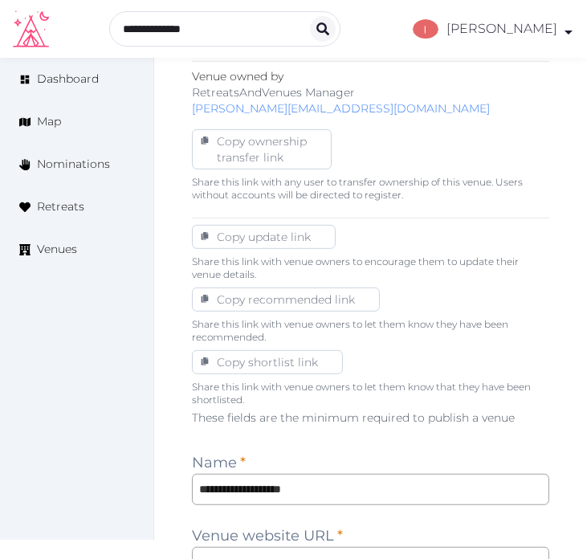
scroll to position [774, 0]
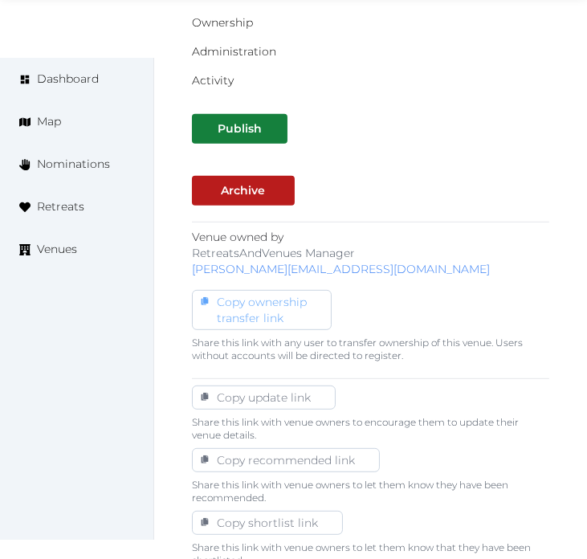
scroll to position [624, 0]
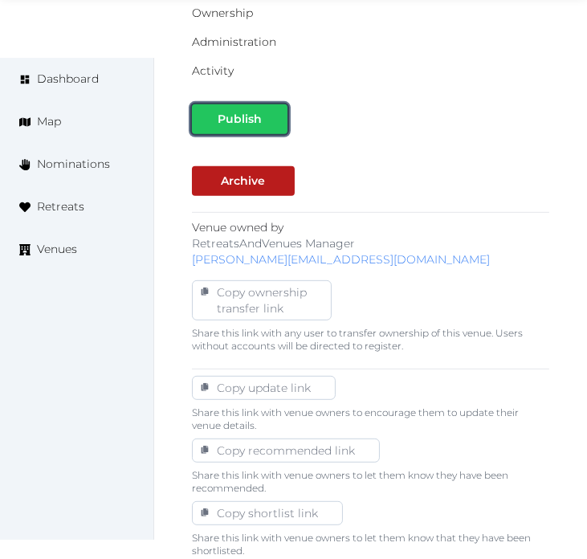
click at [250, 111] on div "Publish" at bounding box center [239, 119] width 44 height 17
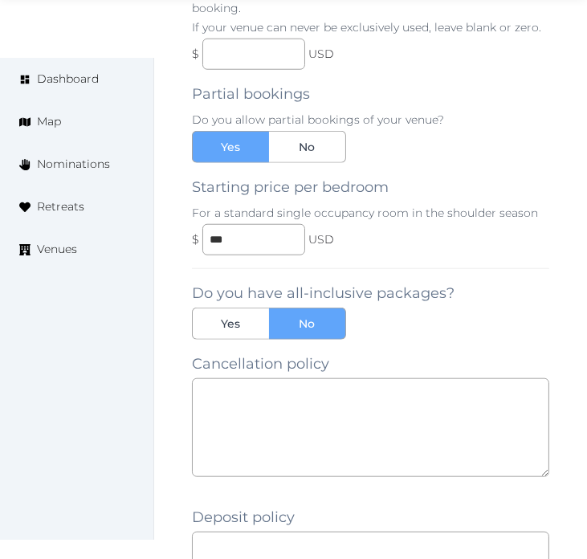
scroll to position [1666, 0]
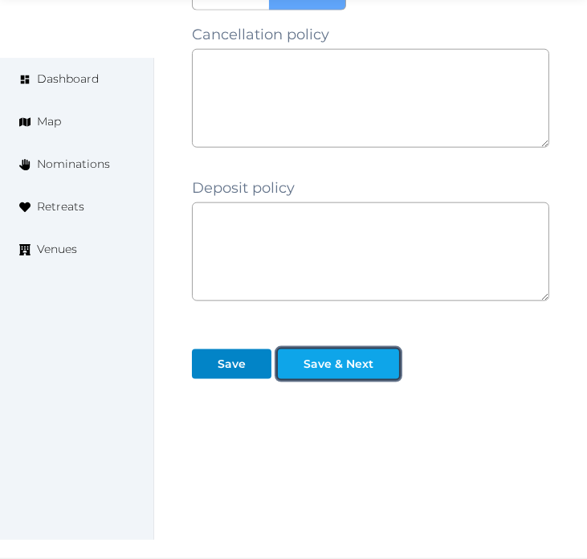
click at [364, 373] on button "Save & Next" at bounding box center [338, 364] width 121 height 30
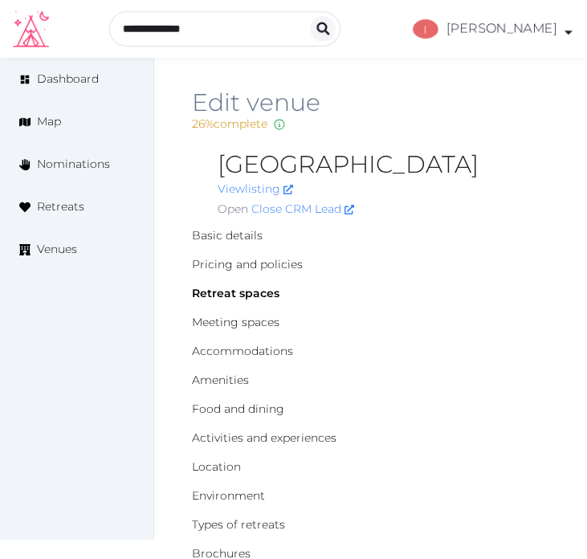
click at [477, 104] on h2 "Edit venue" at bounding box center [370, 103] width 357 height 26
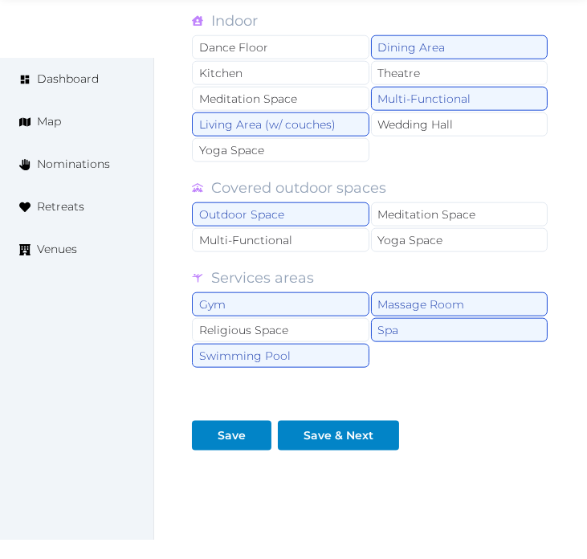
scroll to position [1674, 0]
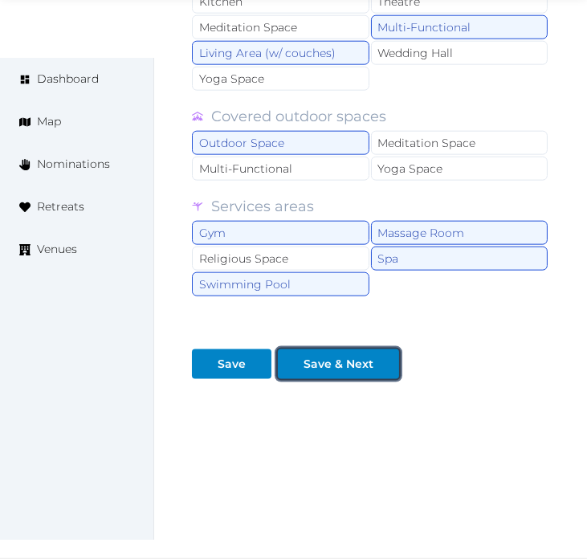
click at [386, 359] on div at bounding box center [385, 364] width 19 height 17
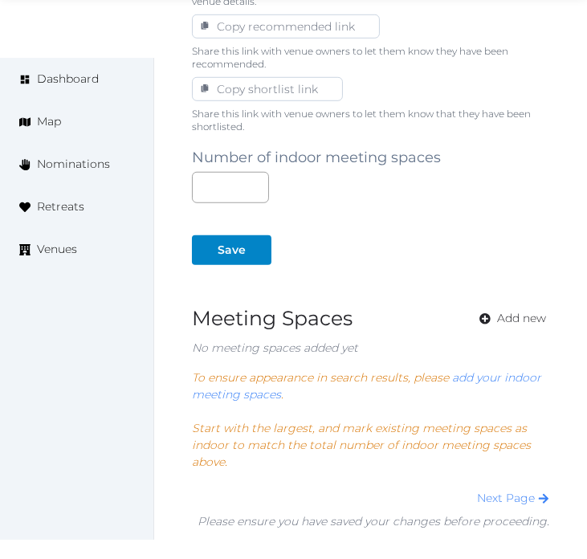
scroll to position [1159, 0]
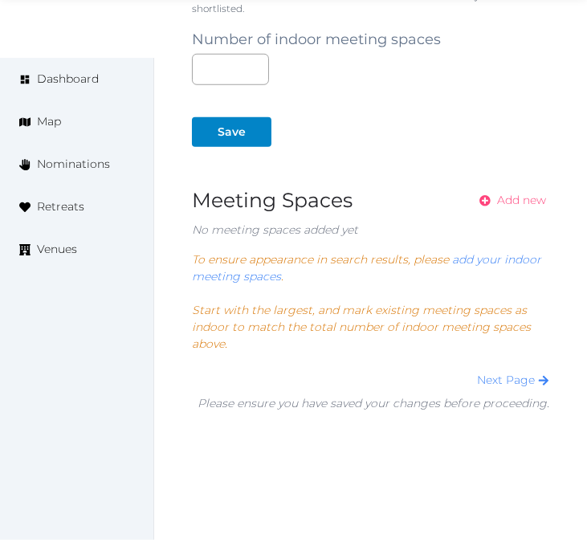
click at [522, 193] on span "Add new" at bounding box center [521, 200] width 49 height 17
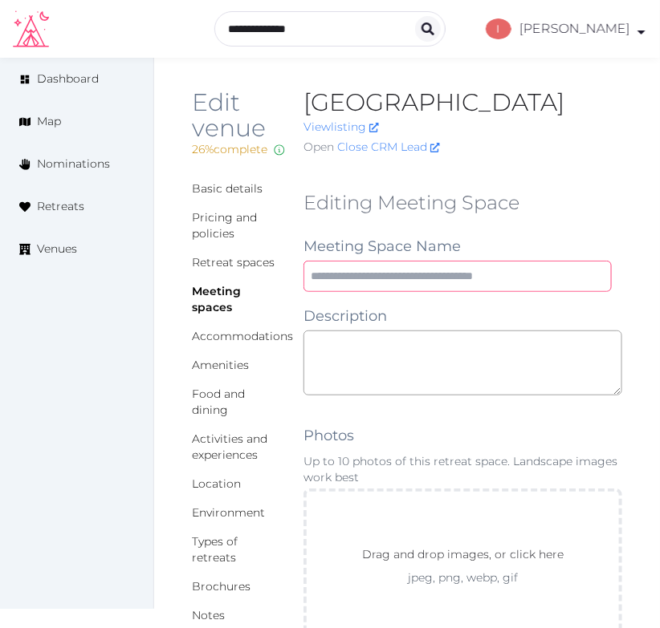
click at [498, 292] on input "text" at bounding box center [457, 276] width 308 height 31
paste input "**********"
type input "**********"
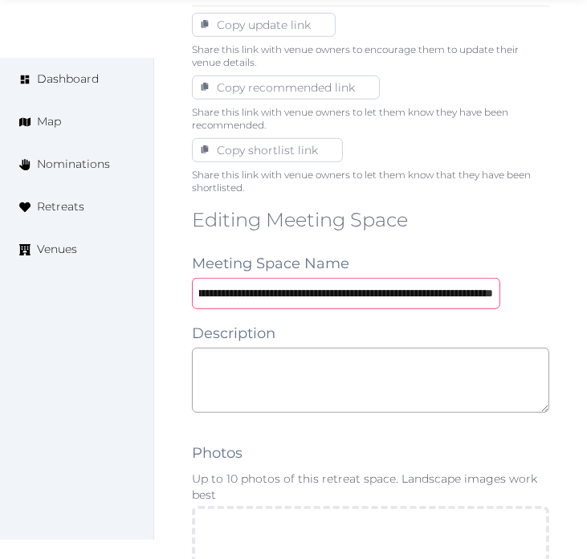
scroll to position [981, 0]
click at [460, 303] on input "**********" at bounding box center [346, 292] width 308 height 31
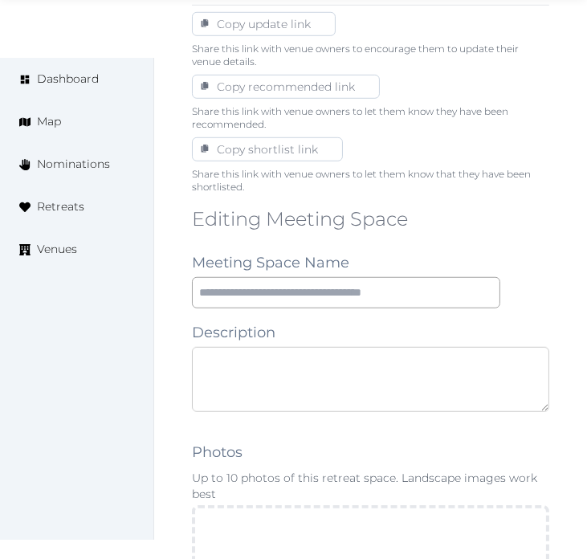
click at [477, 374] on textarea at bounding box center [370, 379] width 357 height 65
paste textarea "**********"
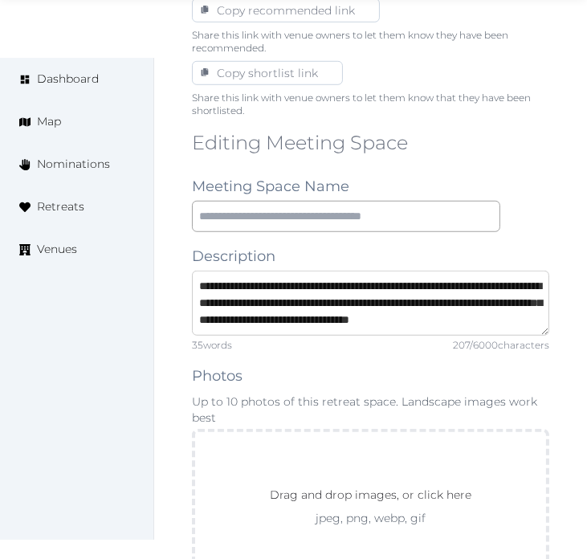
scroll to position [1159, 0]
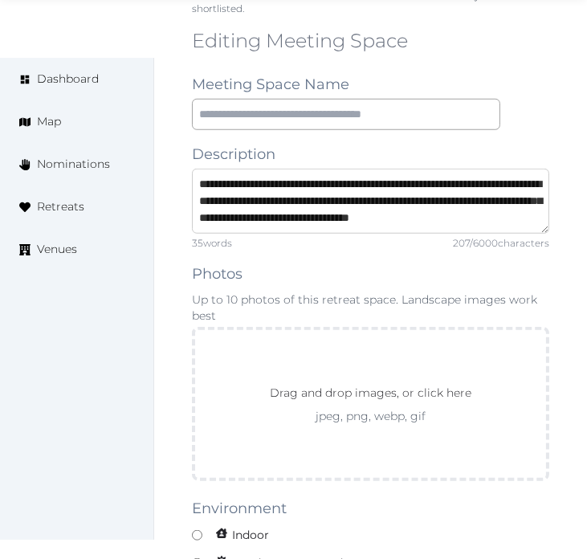
type textarea "**********"
click at [371, 115] on input "text" at bounding box center [346, 114] width 308 height 31
paste input "**********"
click at [394, 124] on input "**********" at bounding box center [346, 114] width 308 height 31
paste input "text"
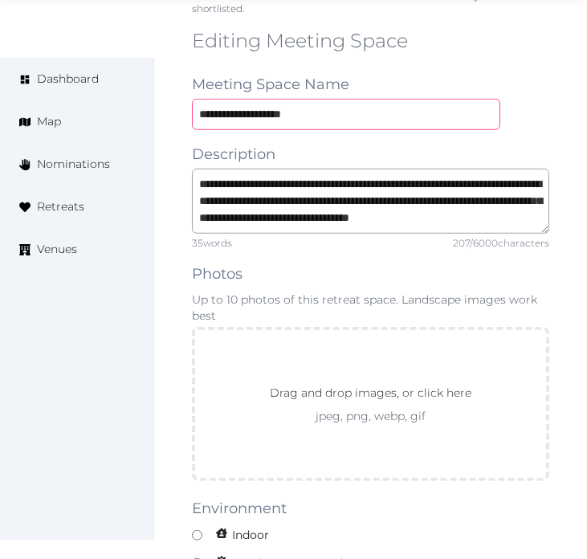
type input "**********"
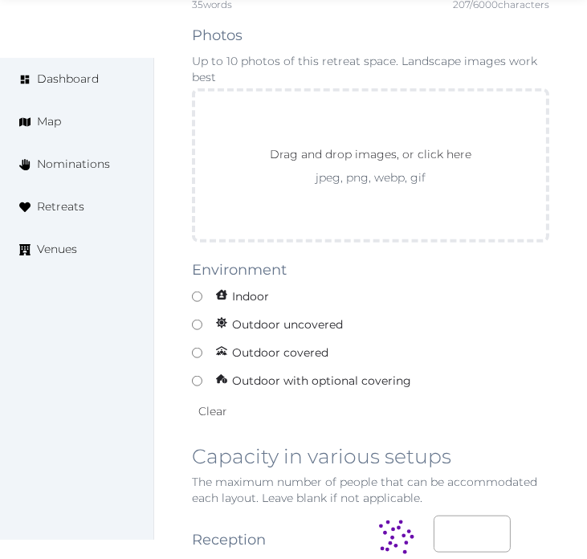
scroll to position [1426, 0]
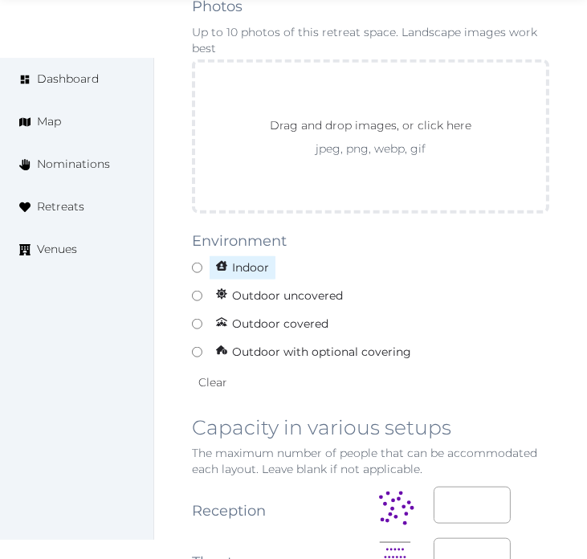
click at [199, 261] on label "Indoor" at bounding box center [370, 267] width 357 height 25
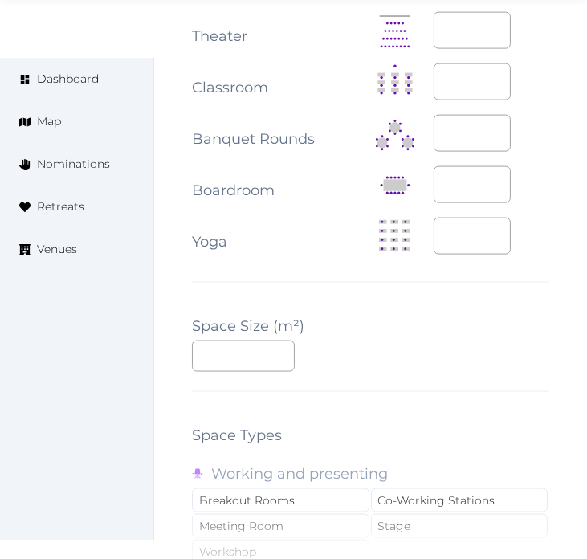
scroll to position [1961, 0]
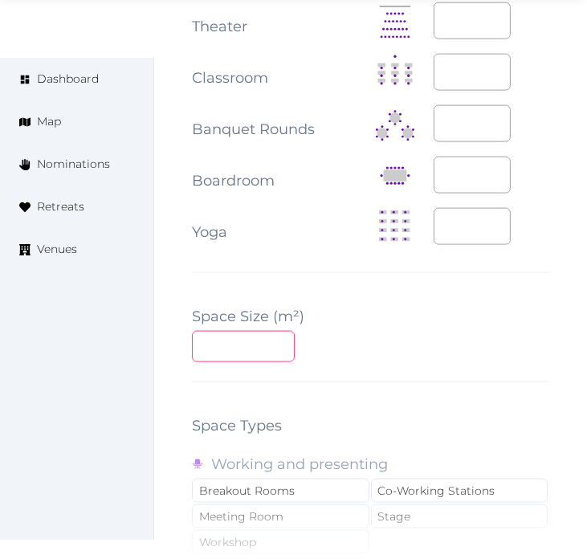
click at [213, 352] on input "number" at bounding box center [243, 346] width 103 height 31
type input "***"
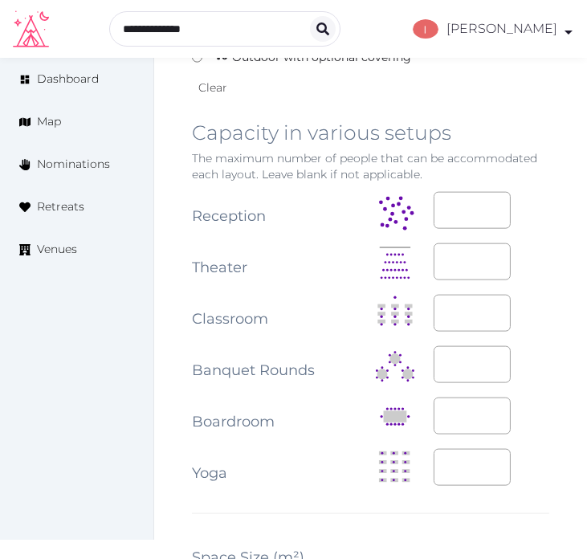
scroll to position [1694, 0]
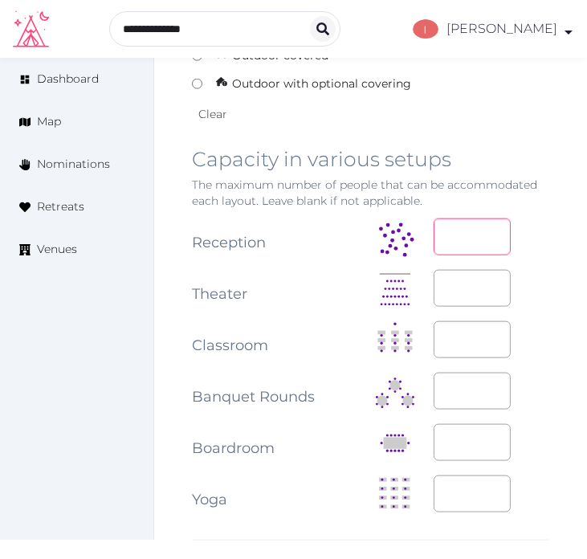
click at [441, 246] on input "number" at bounding box center [471, 236] width 77 height 37
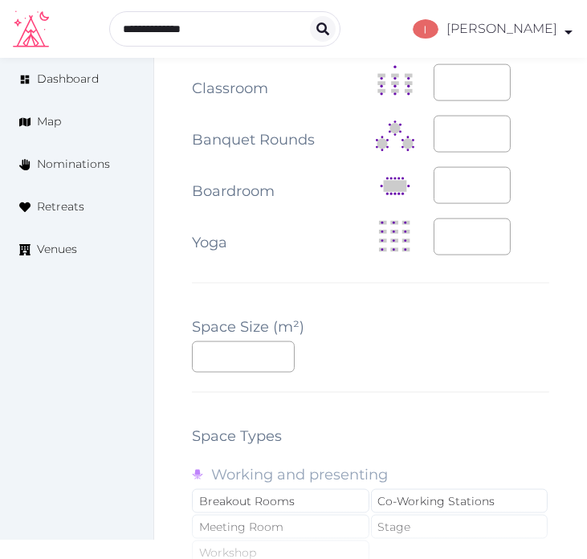
scroll to position [1783, 0]
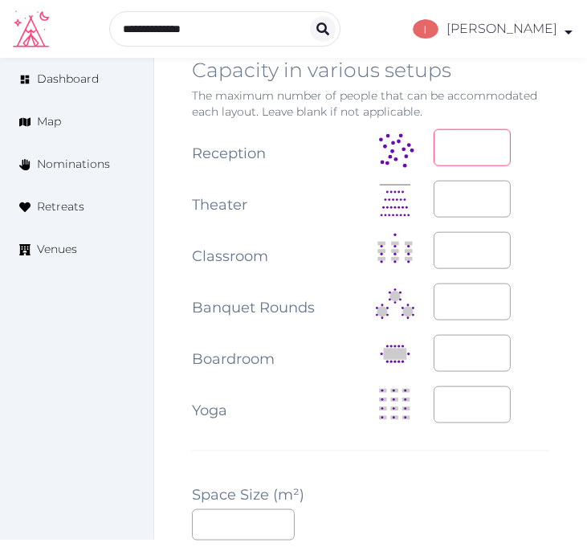
click at [477, 156] on input "**" at bounding box center [471, 147] width 77 height 37
type input "***"
click at [471, 210] on input "number" at bounding box center [471, 199] width 77 height 37
type input "***"
click at [455, 239] on input "number" at bounding box center [471, 250] width 77 height 37
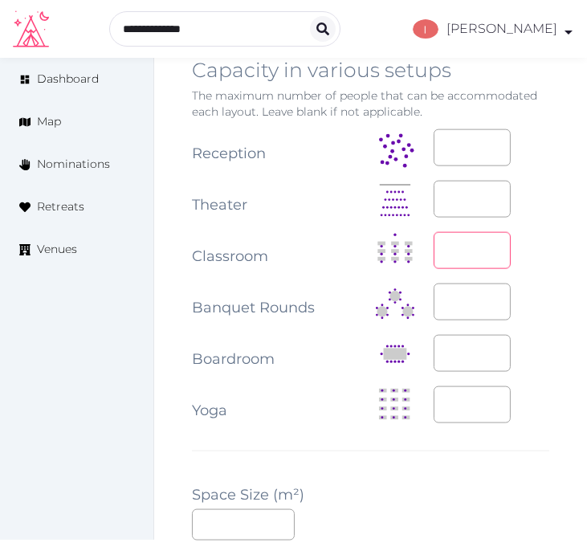
type input "***"
click at [462, 308] on input "number" at bounding box center [471, 301] width 77 height 37
type input "***"
click at [393, 475] on div "**********" at bounding box center [370, 317] width 357 height 1852
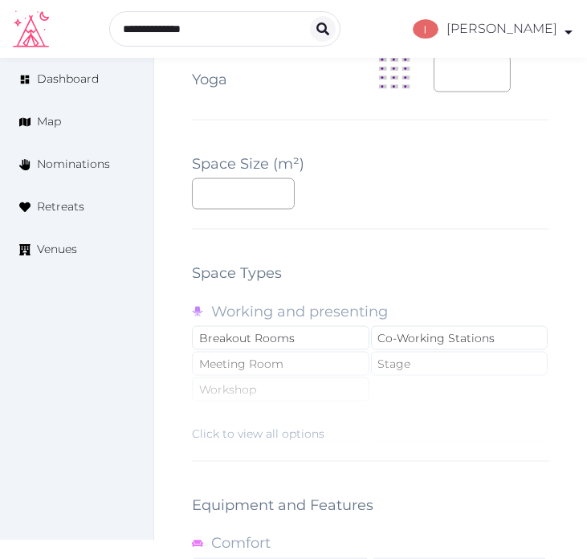
scroll to position [2229, 0]
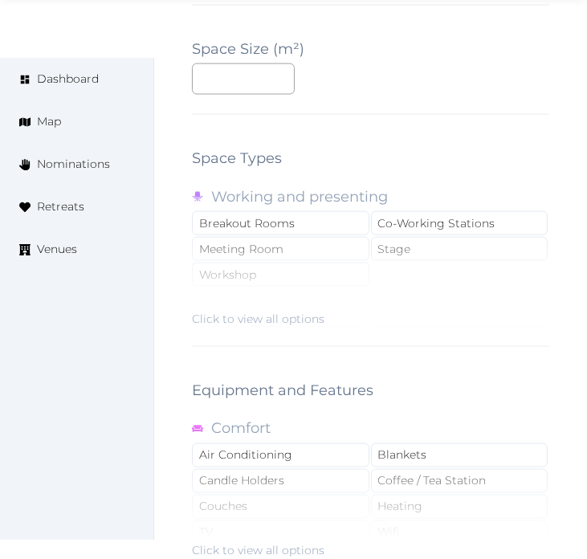
click at [249, 307] on div "Click to view all options" at bounding box center [370, 275] width 357 height 103
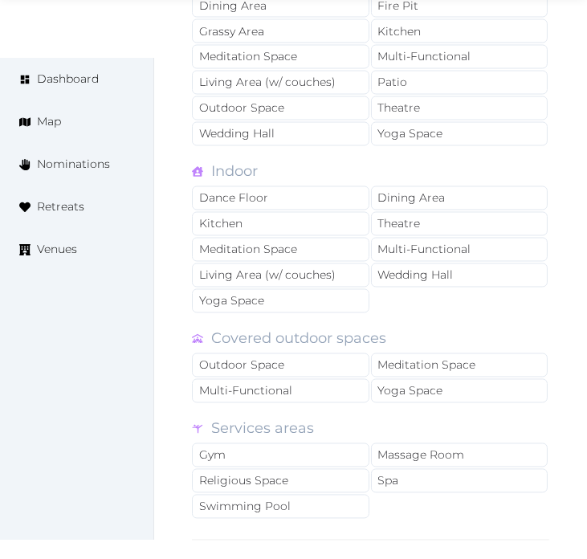
scroll to position [2586, 0]
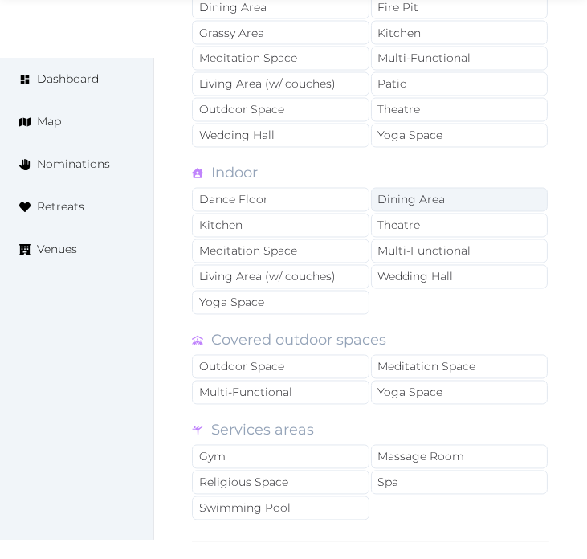
click at [383, 206] on div "Dining Area" at bounding box center [459, 200] width 177 height 24
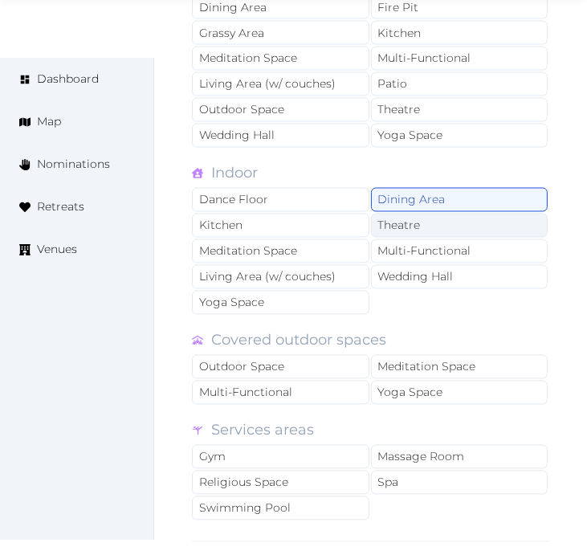
click at [388, 230] on div "Theatre" at bounding box center [459, 225] width 177 height 24
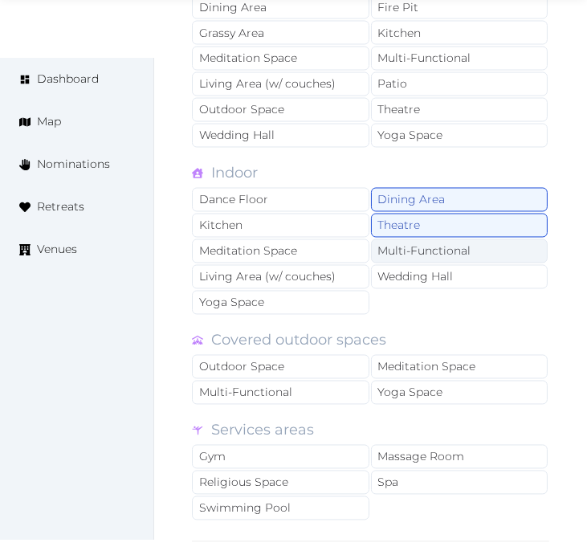
click at [396, 260] on div "Multi-Functional" at bounding box center [459, 251] width 177 height 24
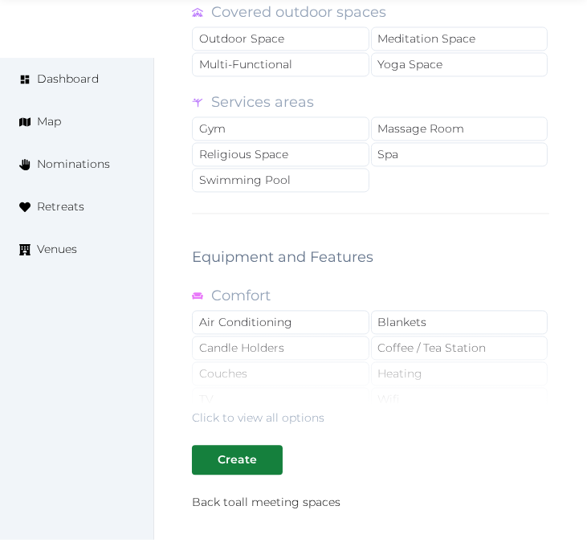
scroll to position [2942, 0]
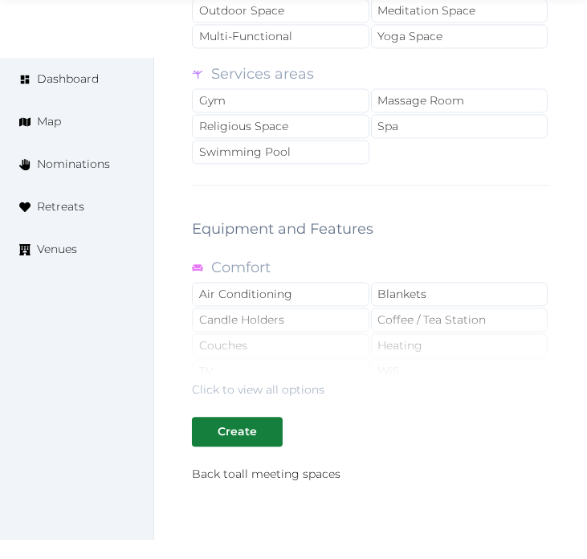
click at [311, 385] on div "Click to view all options" at bounding box center [258, 389] width 132 height 16
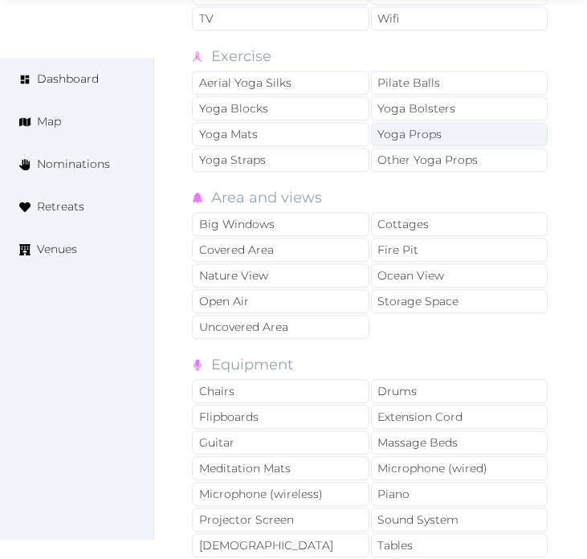
scroll to position [3299, 0]
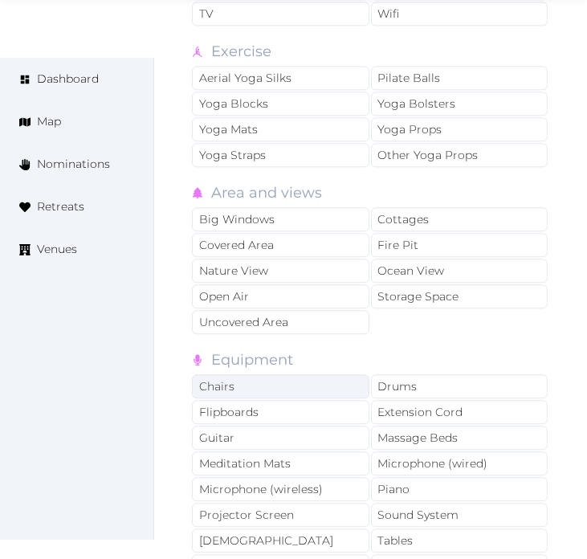
click at [319, 396] on div "Chairs" at bounding box center [280, 386] width 177 height 24
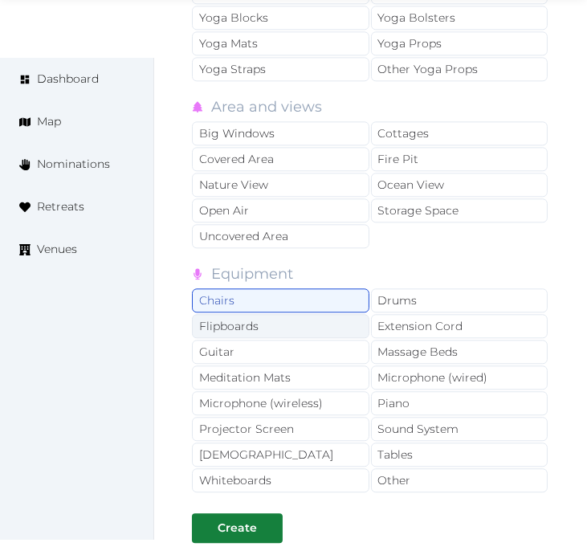
scroll to position [3592, 0]
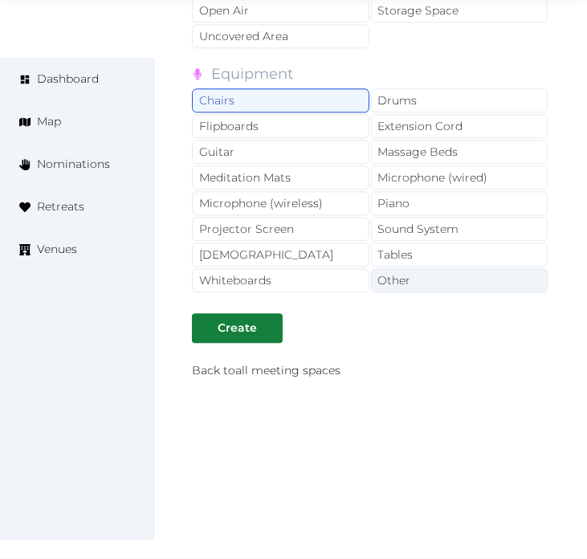
click at [397, 274] on div "Other" at bounding box center [459, 280] width 177 height 24
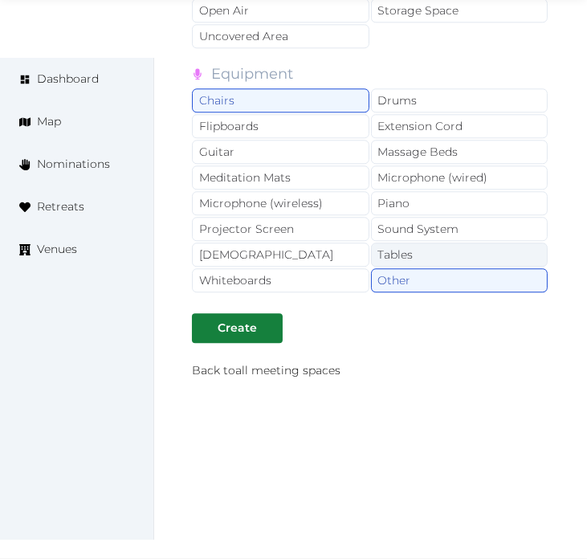
click at [401, 262] on div "Tables" at bounding box center [459, 254] width 177 height 24
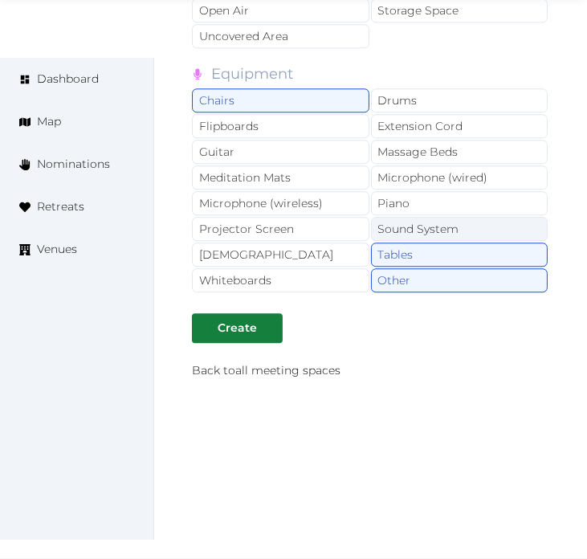
click at [404, 238] on div "Sound System" at bounding box center [459, 229] width 177 height 24
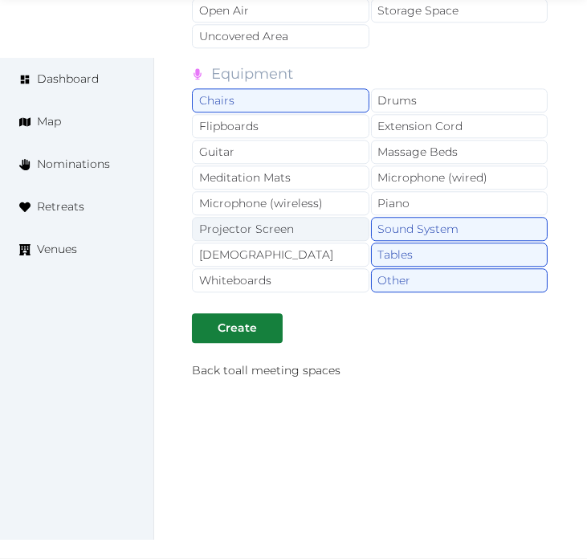
click at [287, 225] on div "Projector Screen" at bounding box center [280, 229] width 177 height 24
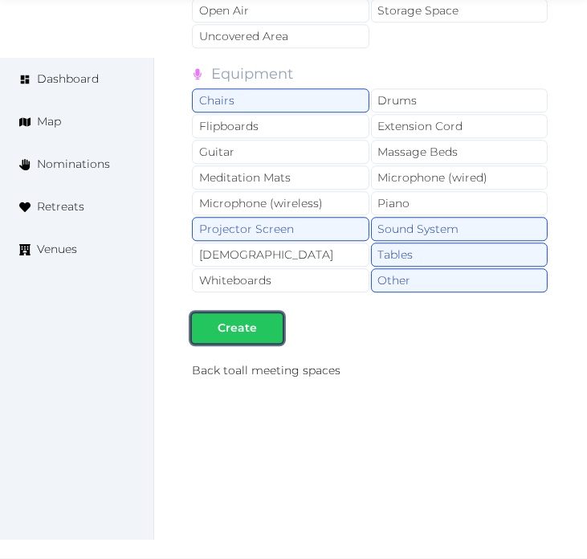
click at [266, 325] on div at bounding box center [269, 327] width 19 height 17
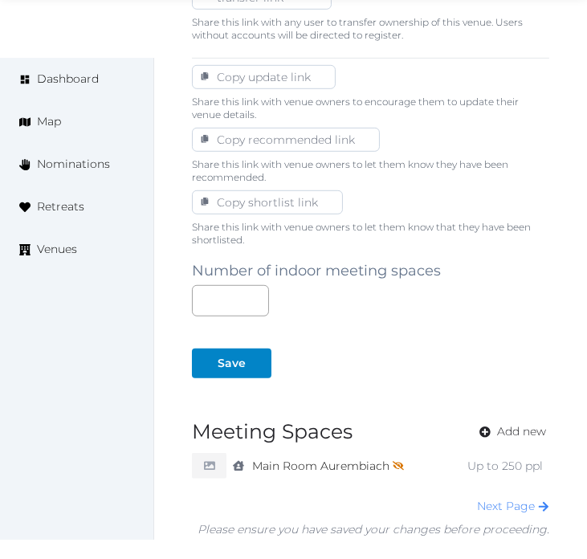
scroll to position [1087, 0]
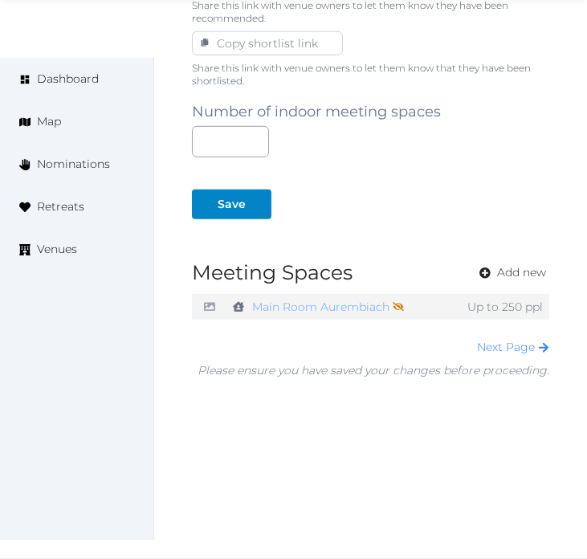
click at [325, 308] on link "Main Room Aurembiach Not shown on profile until a name, description, and photo …" at bounding box center [328, 306] width 152 height 23
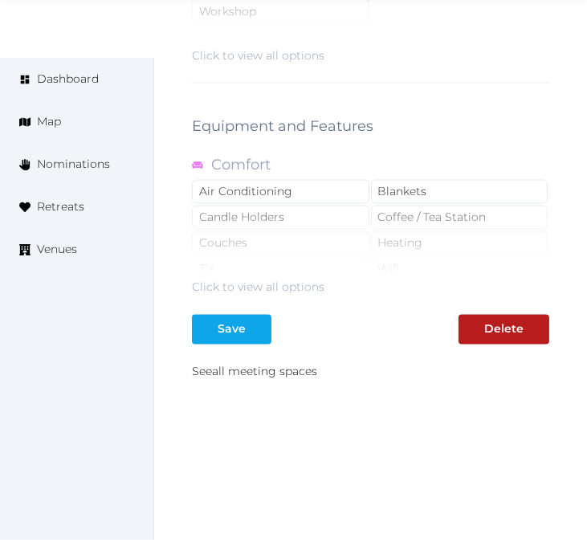
scroll to position [2573, 0]
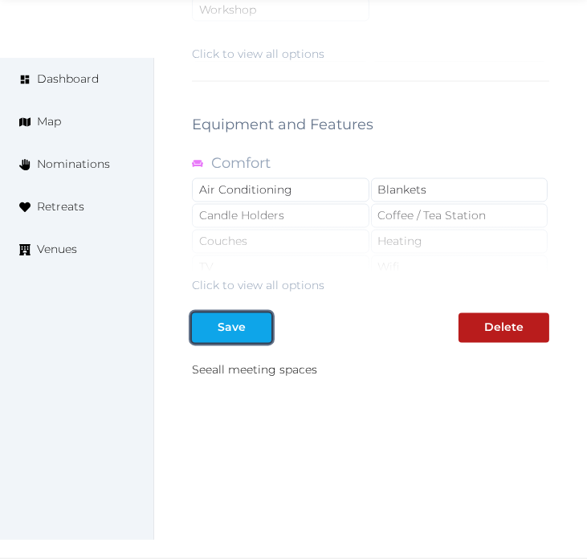
click at [218, 316] on button "Save" at bounding box center [231, 328] width 79 height 30
click at [257, 289] on div "Click to view all options" at bounding box center [258, 286] width 132 height 16
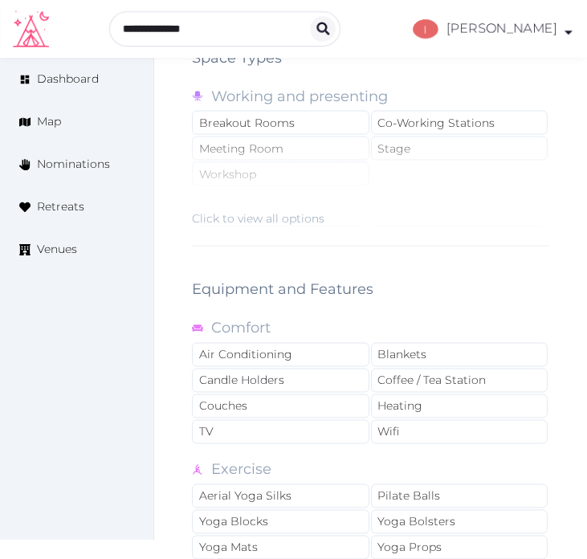
scroll to position [2395, 0]
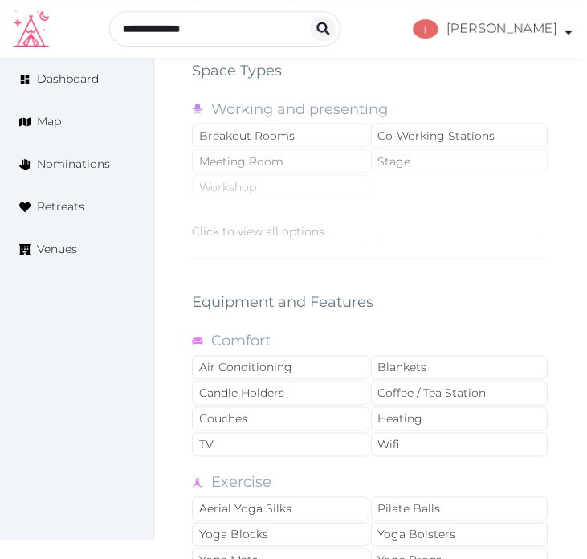
click at [268, 228] on div "Click to view all options" at bounding box center [258, 231] width 132 height 16
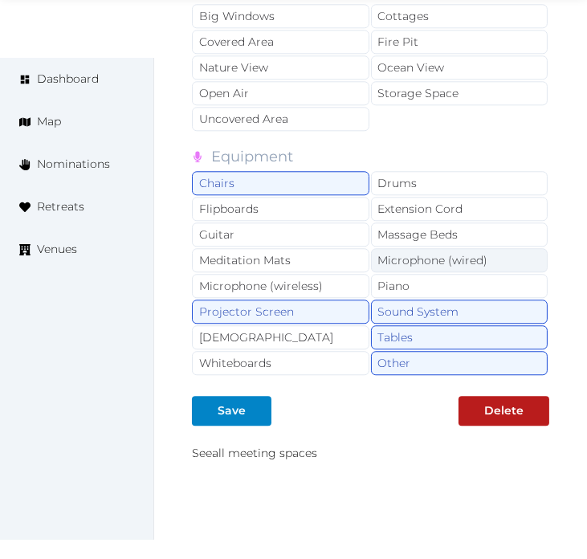
scroll to position [3671, 0]
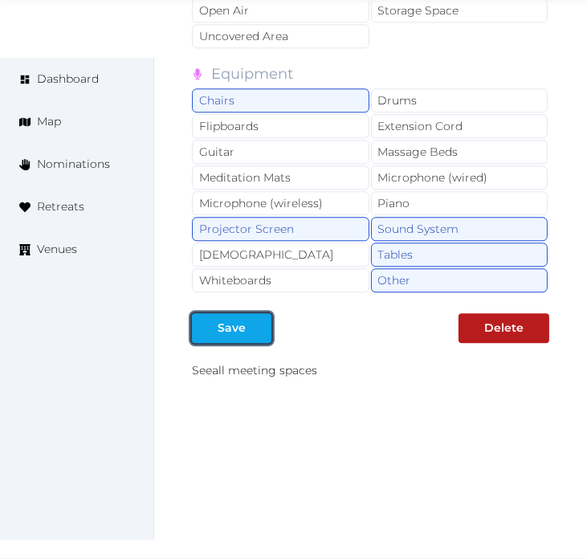
click at [233, 327] on div "Save" at bounding box center [231, 327] width 28 height 17
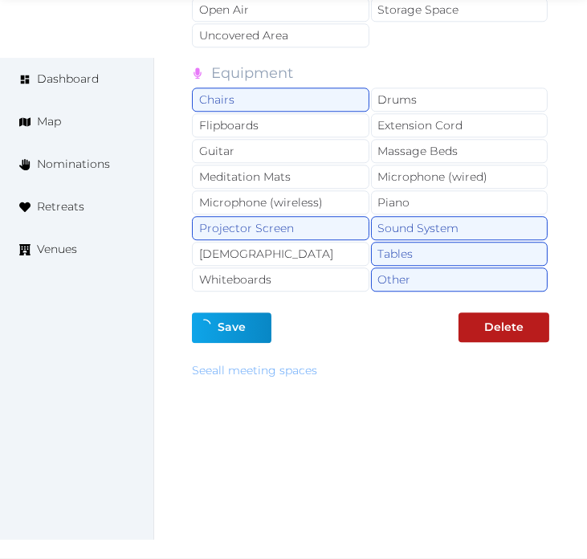
click at [266, 368] on link "See all meeting spaces" at bounding box center [254, 370] width 125 height 14
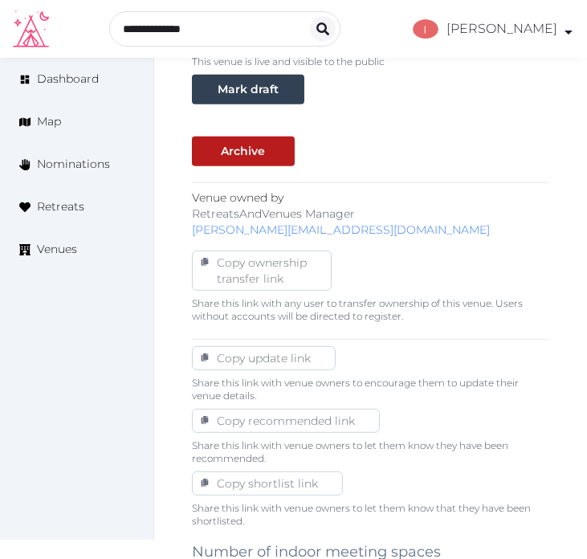
scroll to position [1087, 0]
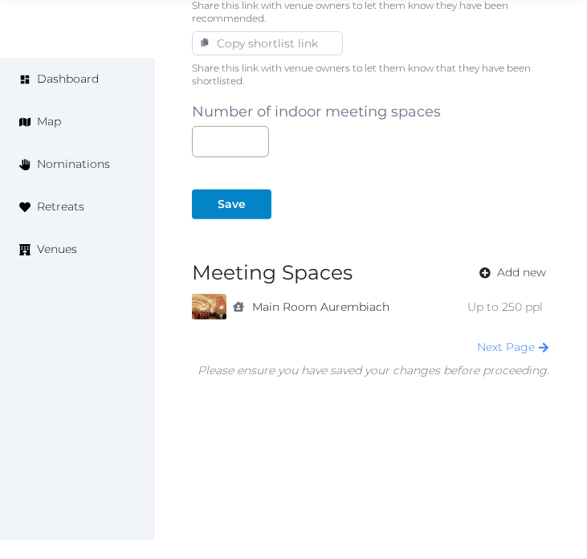
click at [517, 339] on div "Next Page" at bounding box center [373, 347] width 352 height 17
click at [506, 348] on link "Next Page" at bounding box center [513, 346] width 72 height 14
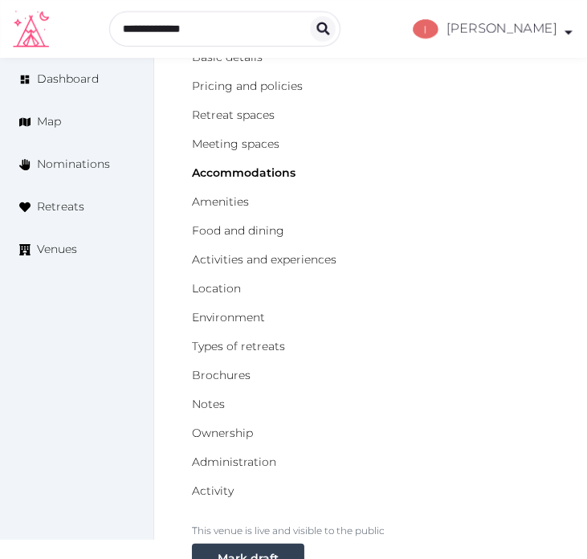
click at [486, 246] on div "Basic details Pricing and policies Retreat spaces Meeting spaces Accommodations…" at bounding box center [370, 273] width 357 height 449
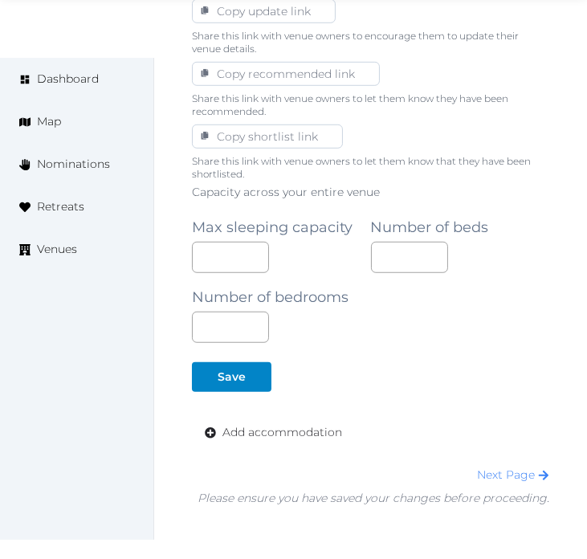
scroll to position [1120, 0]
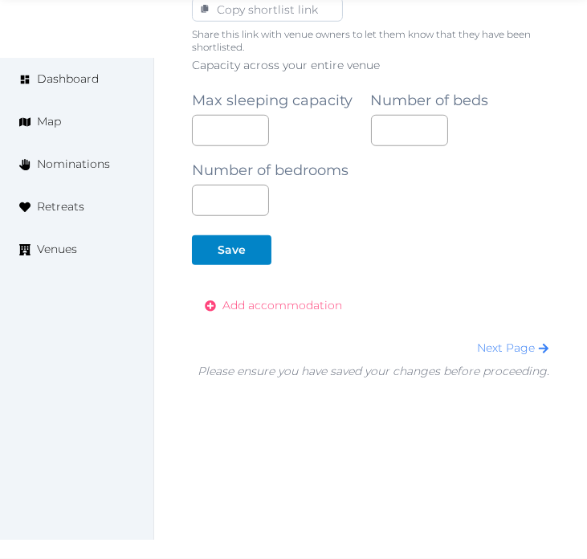
click at [338, 291] on link "Add accommodation" at bounding box center [273, 306] width 163 height 30
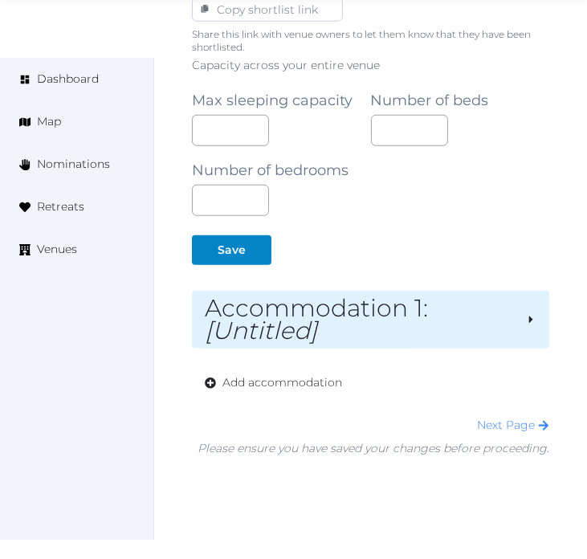
click at [354, 315] on h2 "Accommodation 1 : [Untitled]" at bounding box center [359, 319] width 308 height 45
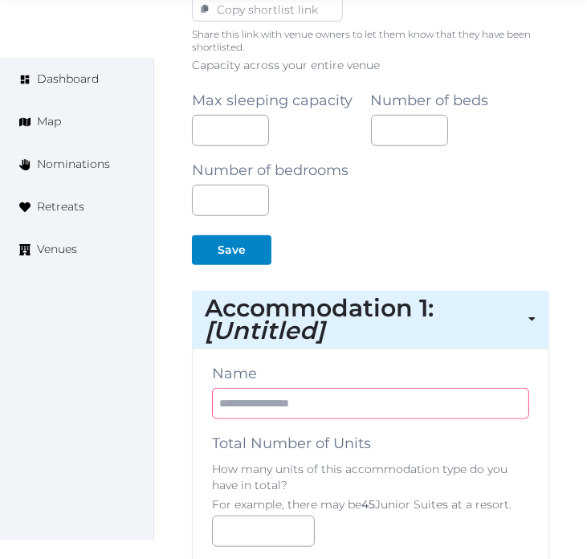
click at [347, 411] on input "text" at bounding box center [370, 403] width 317 height 31
paste input "**********"
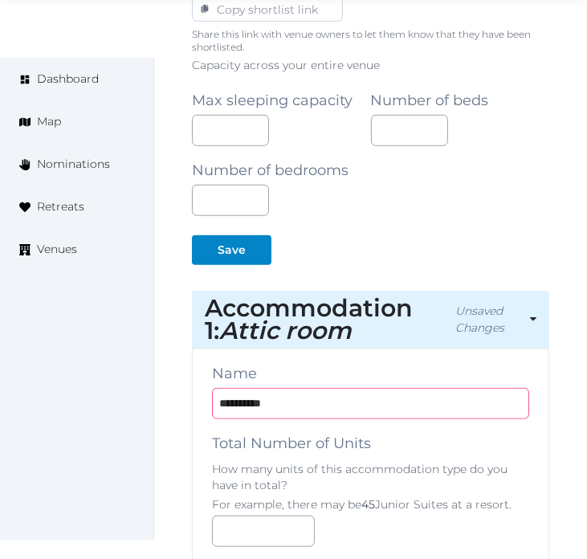
click at [250, 406] on input "**********" at bounding box center [370, 403] width 317 height 31
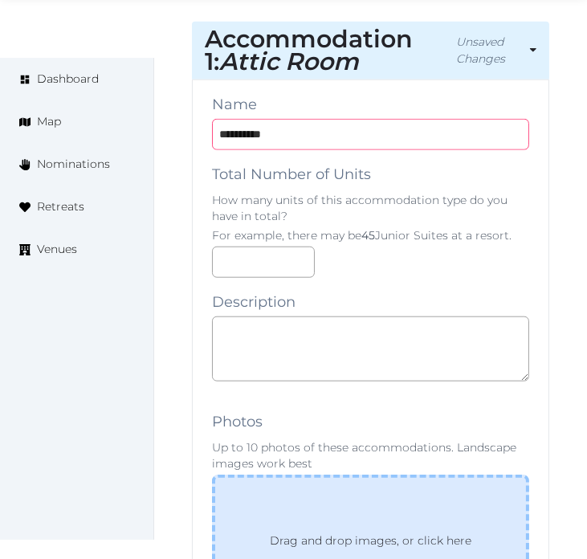
scroll to position [1477, 0]
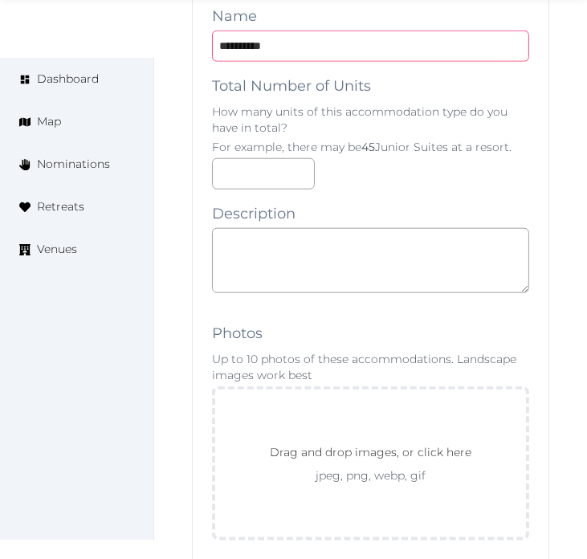
type input "**********"
drag, startPoint x: 382, startPoint y: 303, endPoint x: 390, endPoint y: 292, distance: 13.2
click at [386, 299] on div at bounding box center [370, 302] width 317 height 13
click at [393, 275] on textarea at bounding box center [370, 260] width 317 height 65
paste textarea "**********"
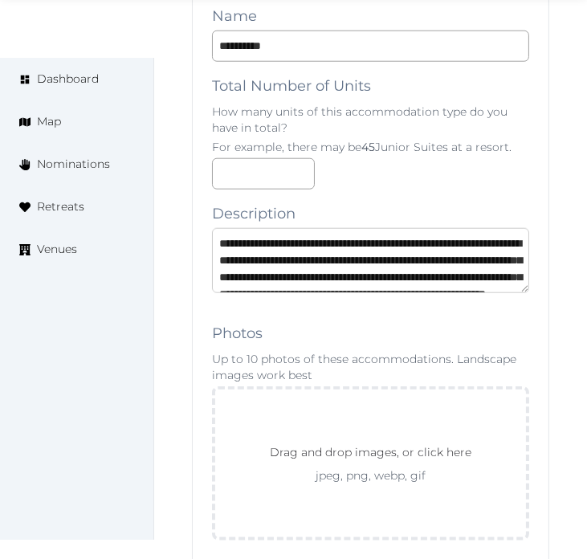
scroll to position [75, 0]
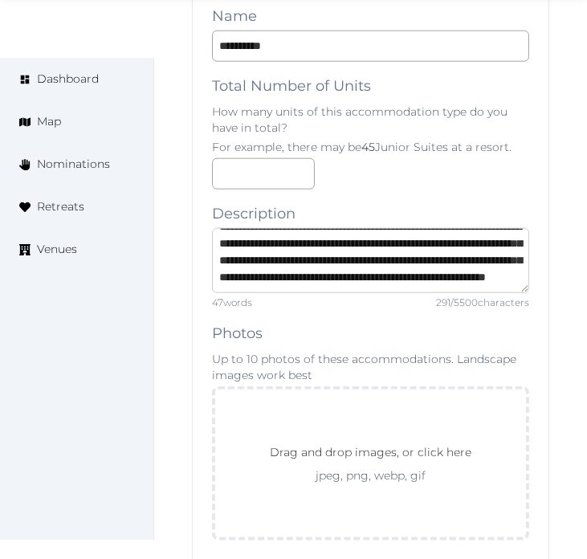
type textarea "**********"
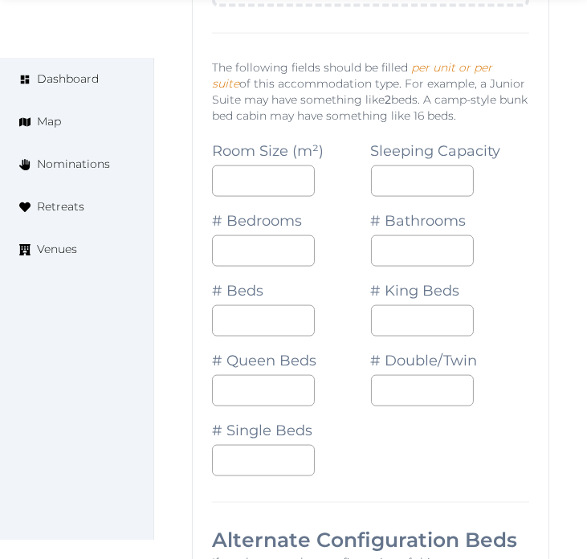
scroll to position [2012, 0]
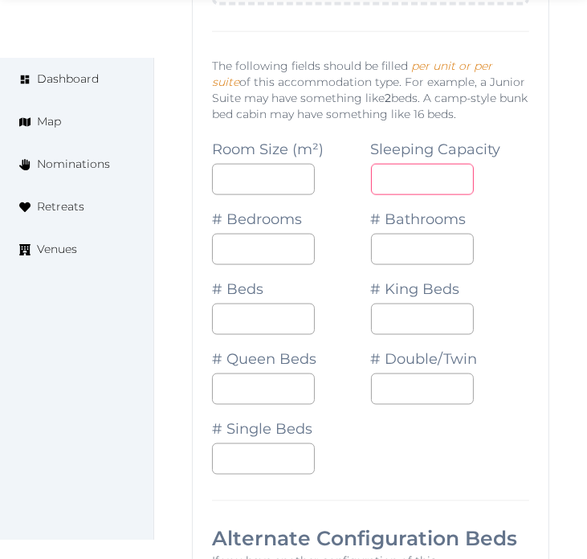
click at [426, 167] on input "number" at bounding box center [422, 179] width 103 height 31
type input "*"
click at [260, 258] on input "*" at bounding box center [263, 249] width 103 height 31
type input "*"
click at [387, 258] on input "*" at bounding box center [422, 249] width 103 height 31
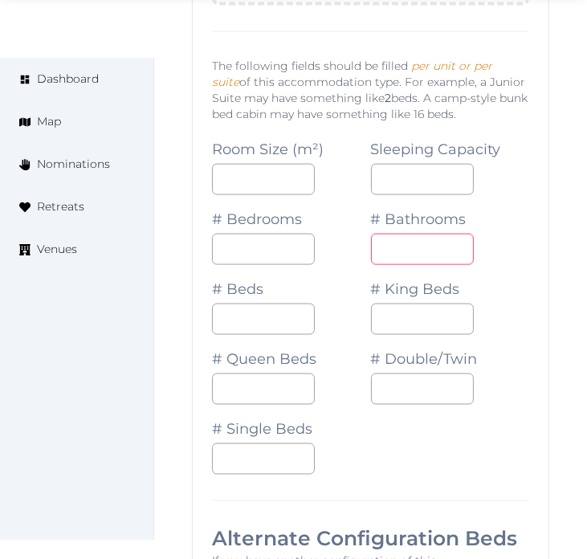
type input "*"
click at [258, 315] on input "*" at bounding box center [263, 318] width 103 height 31
type input "*"
click at [262, 461] on input "number" at bounding box center [263, 458] width 103 height 31
type input "*"
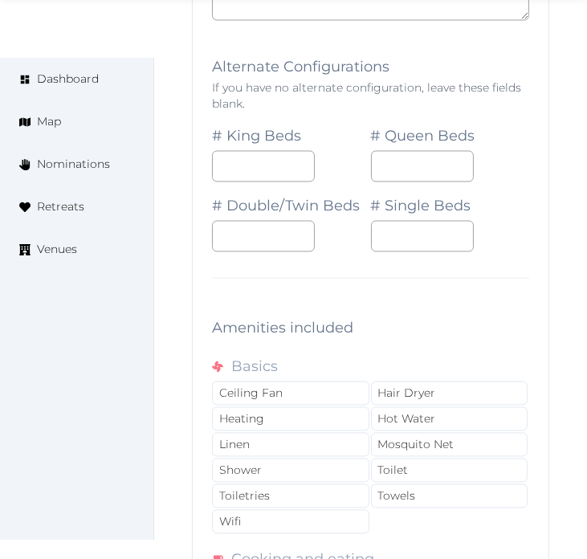
scroll to position [2725, 0]
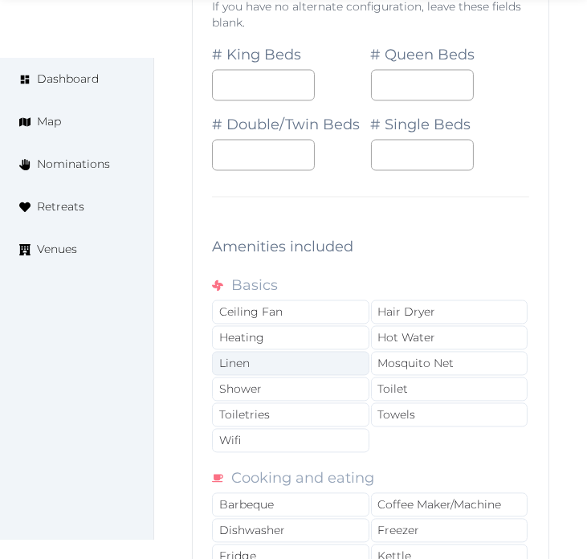
click at [335, 371] on div "Linen" at bounding box center [290, 363] width 157 height 24
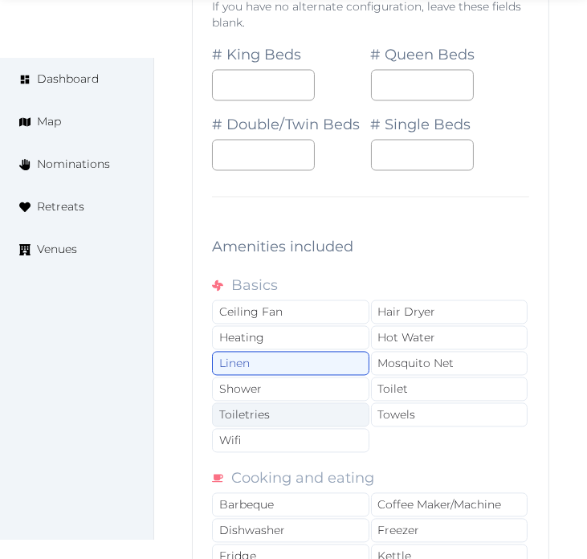
drag, startPoint x: 343, startPoint y: 396, endPoint x: 350, endPoint y: 412, distance: 16.5
click at [346, 400] on div "Shower" at bounding box center [290, 388] width 157 height 24
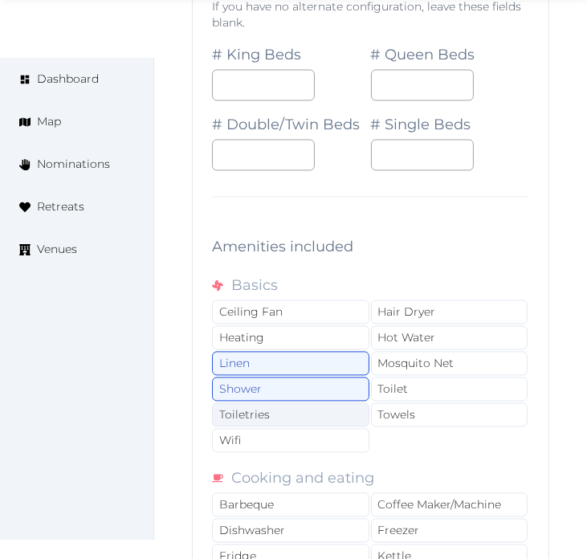
drag, startPoint x: 352, startPoint y: 414, endPoint x: 347, endPoint y: 425, distance: 11.9
click at [352, 415] on div "Toiletries" at bounding box center [290, 414] width 157 height 24
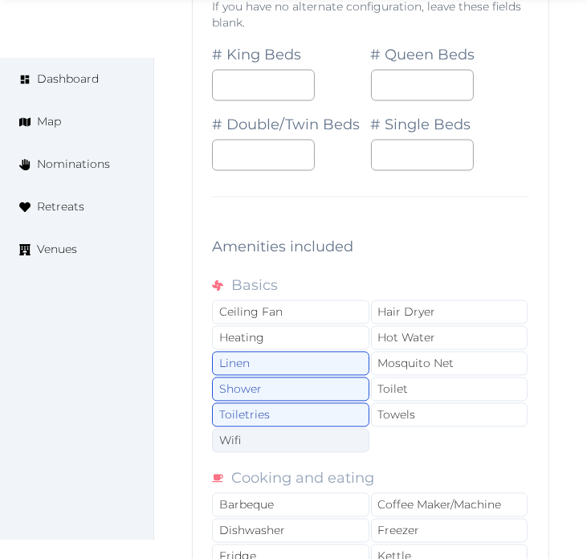
click at [335, 440] on div "Wifi" at bounding box center [290, 440] width 157 height 24
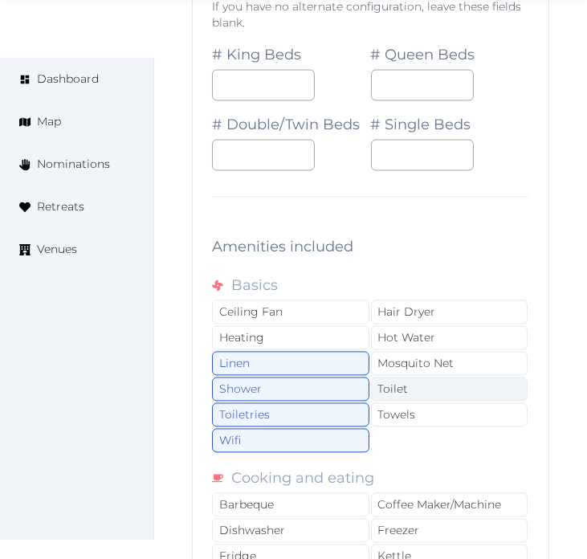
drag, startPoint x: 404, startPoint y: 425, endPoint x: 413, endPoint y: 401, distance: 25.6
click at [407, 416] on div "Towels" at bounding box center [449, 414] width 157 height 24
click at [418, 386] on div "Toilet" at bounding box center [449, 388] width 157 height 24
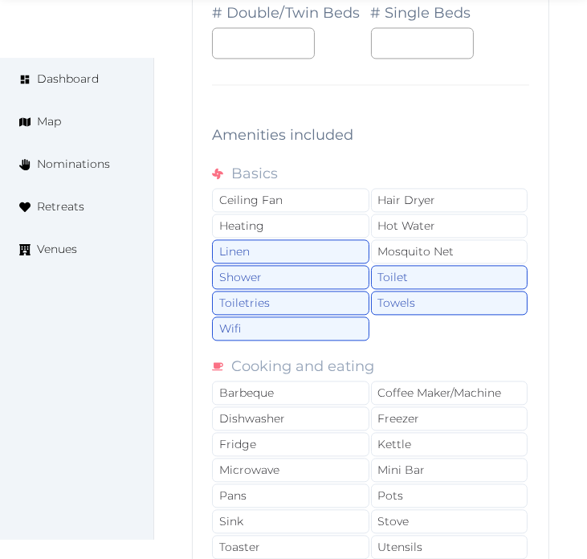
scroll to position [3083, 0]
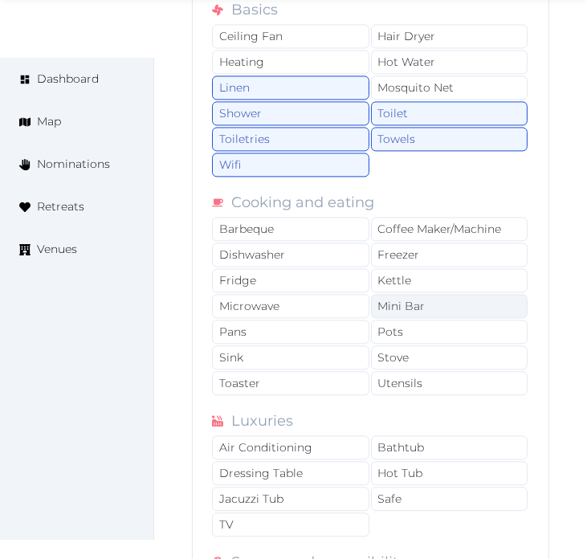
click at [431, 317] on div "Mini Bar" at bounding box center [449, 306] width 157 height 24
click at [433, 318] on div "Mini Bar" at bounding box center [449, 306] width 157 height 24
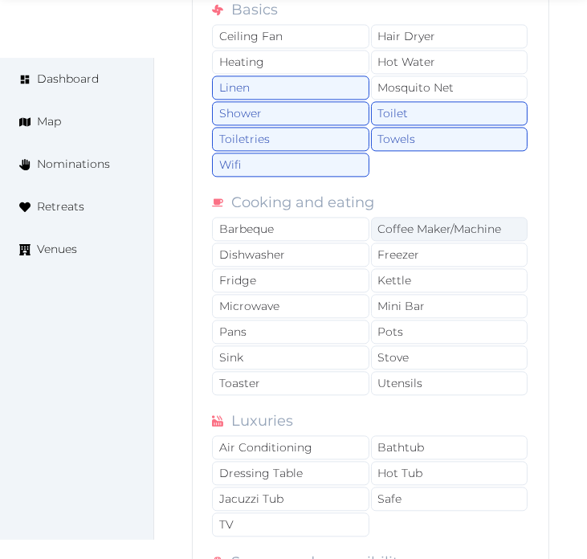
click at [478, 230] on div "Coffee Maker/Machine" at bounding box center [449, 229] width 157 height 24
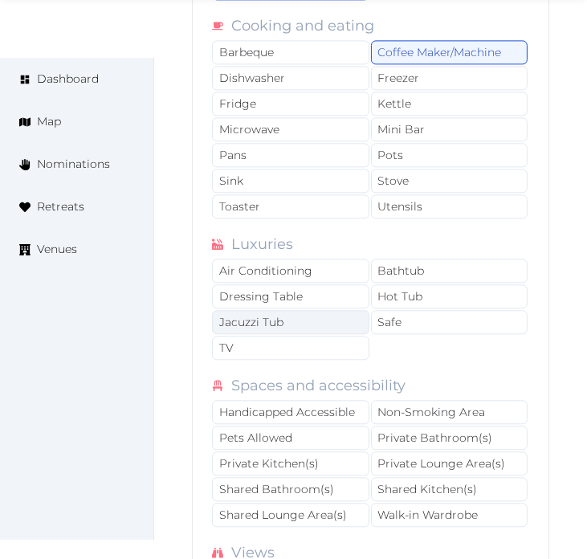
scroll to position [3261, 0]
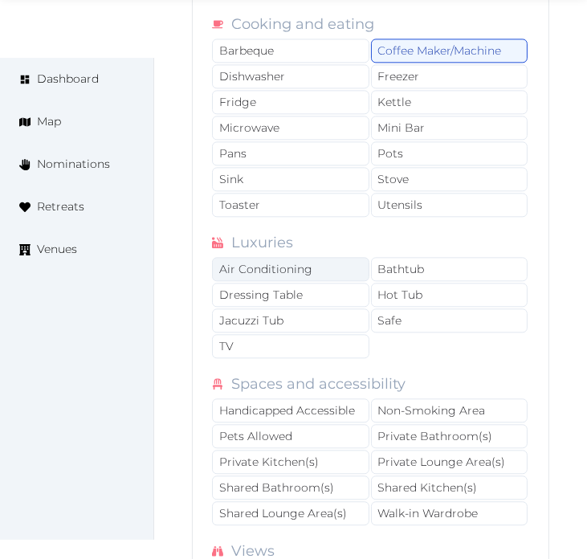
click at [345, 278] on div "Air Conditioning" at bounding box center [290, 269] width 157 height 24
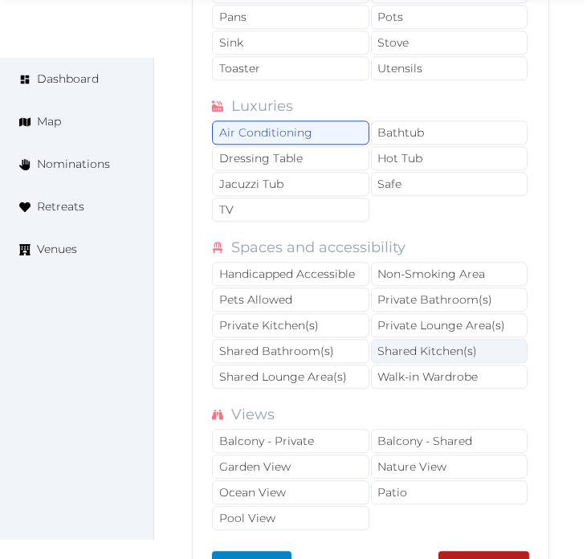
scroll to position [3439, 0]
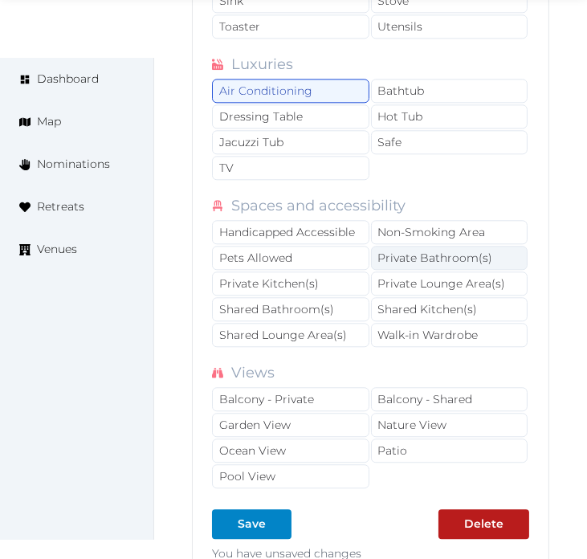
click at [445, 267] on div "Private Bathroom(s)" at bounding box center [449, 258] width 157 height 24
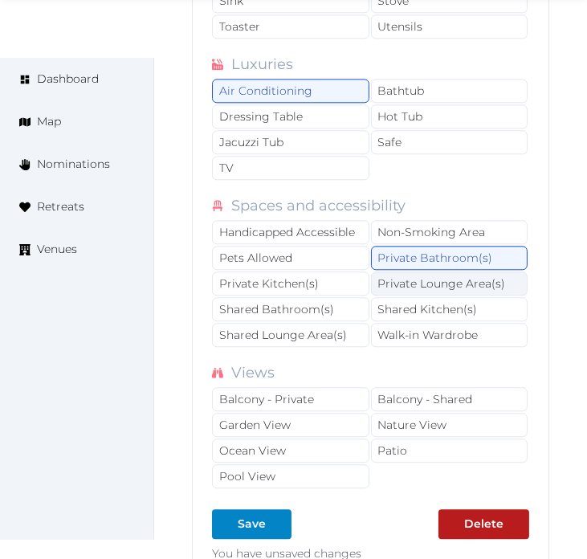
click at [443, 286] on div "Private Lounge Area(s)" at bounding box center [449, 283] width 157 height 24
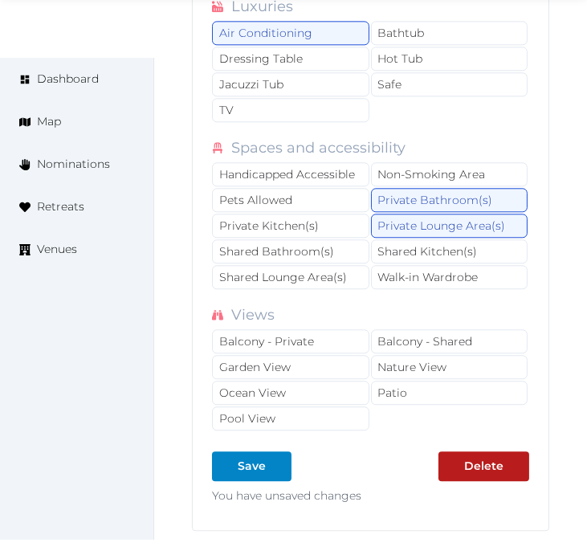
scroll to position [3528, 0]
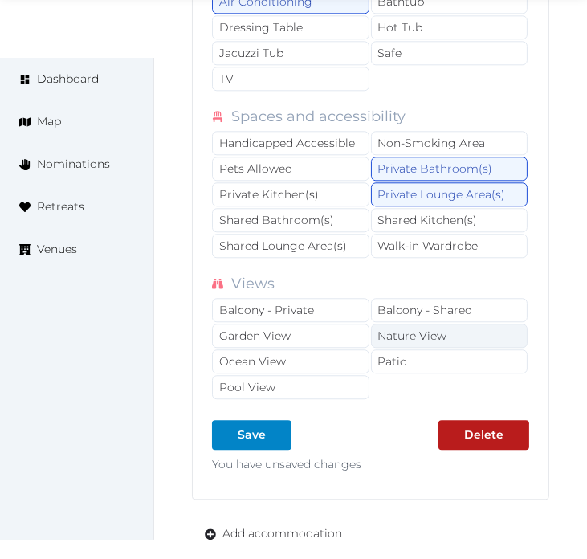
click at [380, 334] on div "Nature View" at bounding box center [449, 335] width 157 height 24
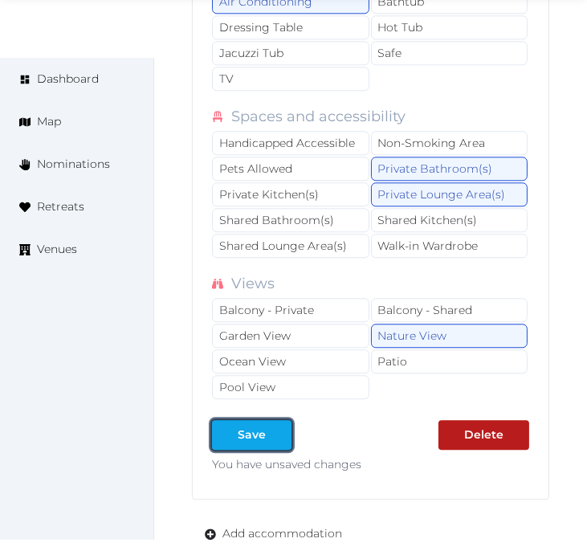
click at [246, 443] on div "Save" at bounding box center [252, 434] width 28 height 17
type input "*"
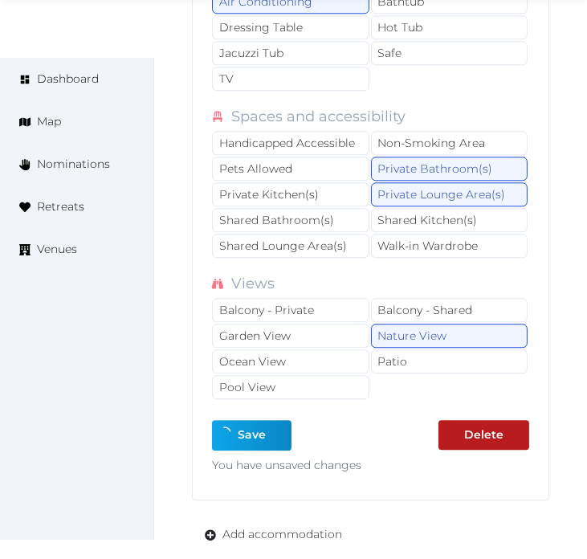
type input "*"
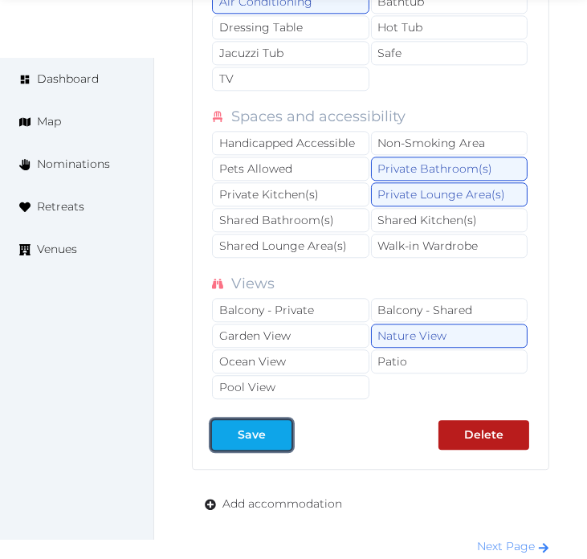
click at [237, 431] on button "Save" at bounding box center [251, 435] width 79 height 30
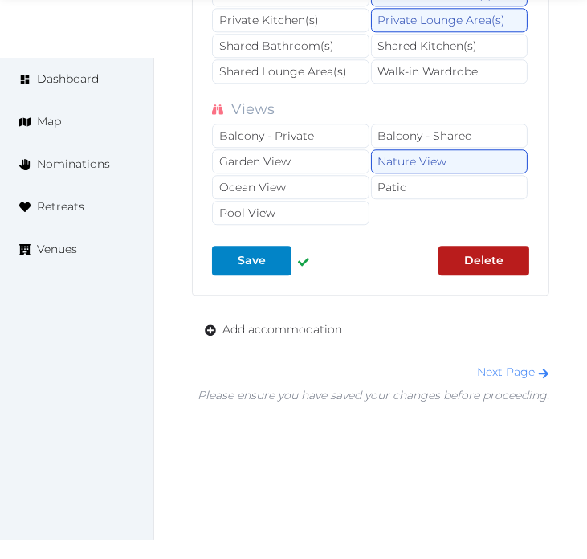
scroll to position [3706, 0]
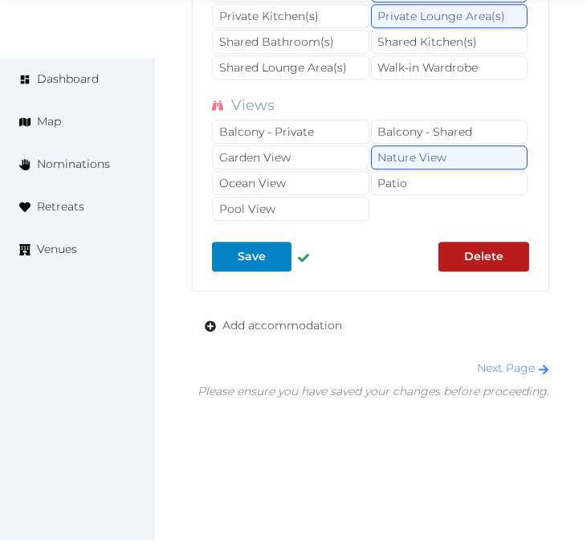
click at [523, 371] on link "Next Page" at bounding box center [513, 367] width 72 height 14
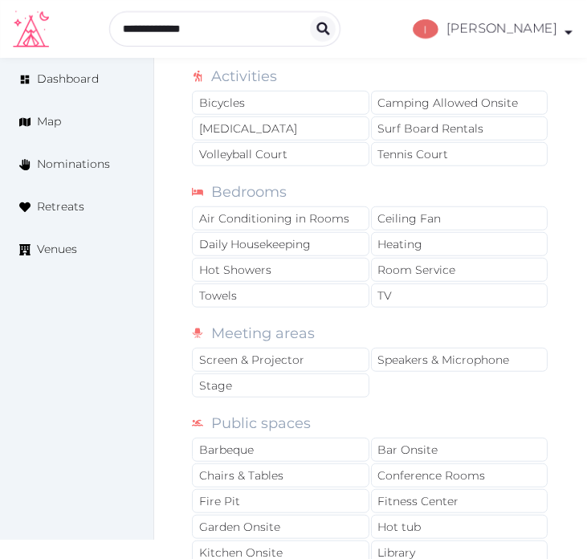
scroll to position [1159, 0]
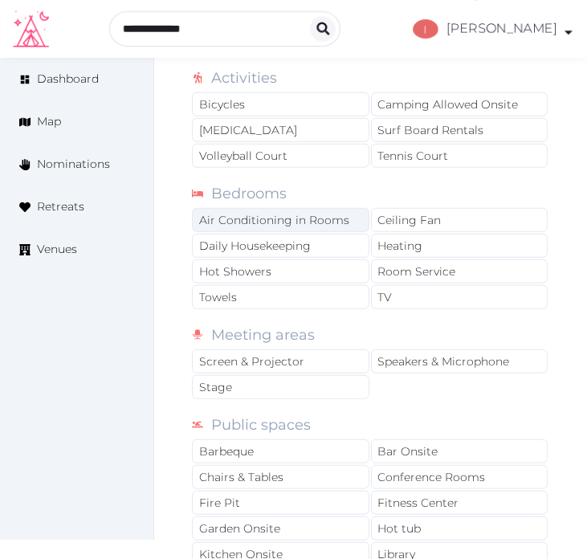
drag, startPoint x: 335, startPoint y: 212, endPoint x: 339, endPoint y: 230, distance: 18.9
click at [335, 217] on div "Air Conditioning in Rooms" at bounding box center [280, 220] width 177 height 24
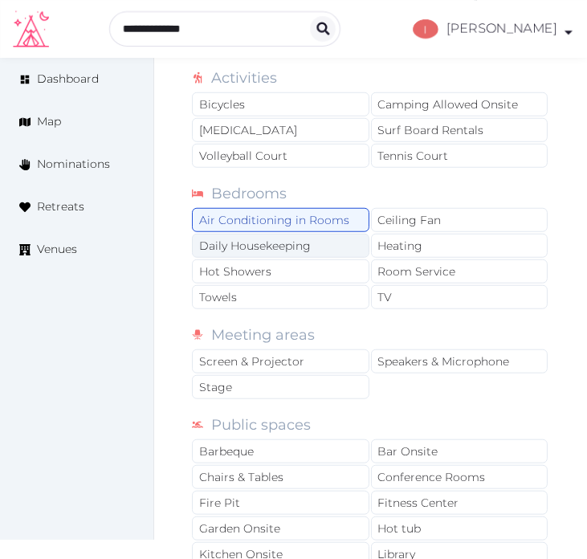
click at [333, 250] on div "Daily Housekeeping" at bounding box center [280, 246] width 177 height 24
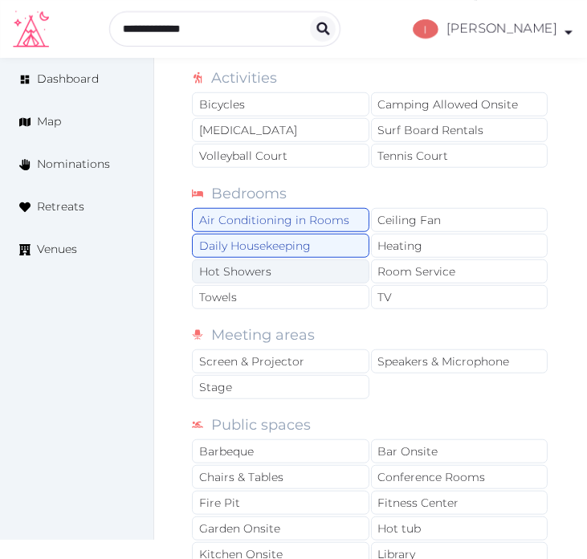
click at [319, 266] on div "Hot Showers" at bounding box center [280, 271] width 177 height 24
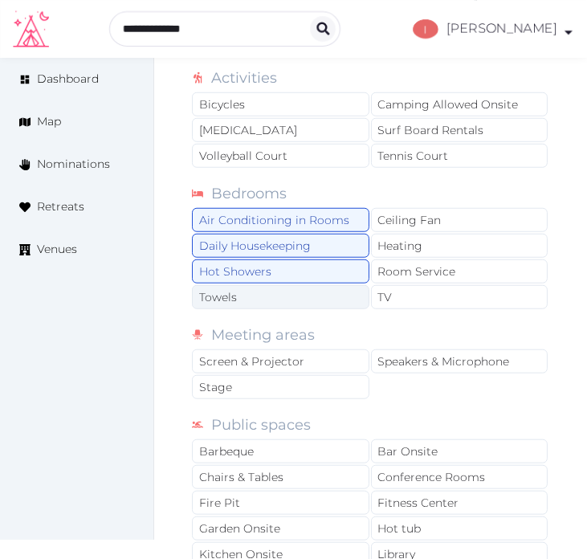
click at [326, 291] on div "Towels" at bounding box center [280, 297] width 177 height 24
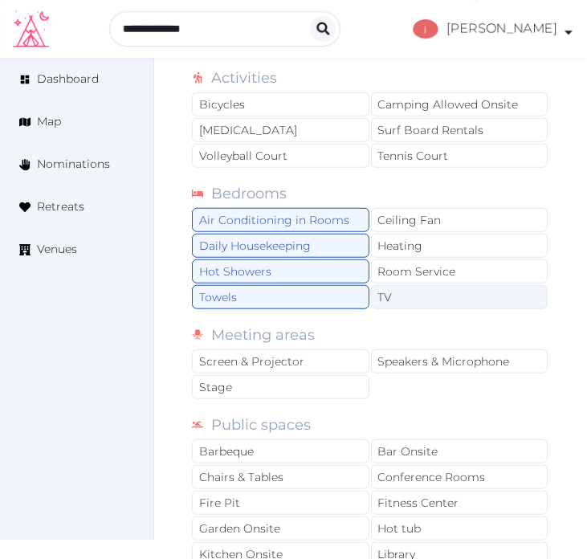
click at [415, 287] on div "TV" at bounding box center [459, 297] width 177 height 24
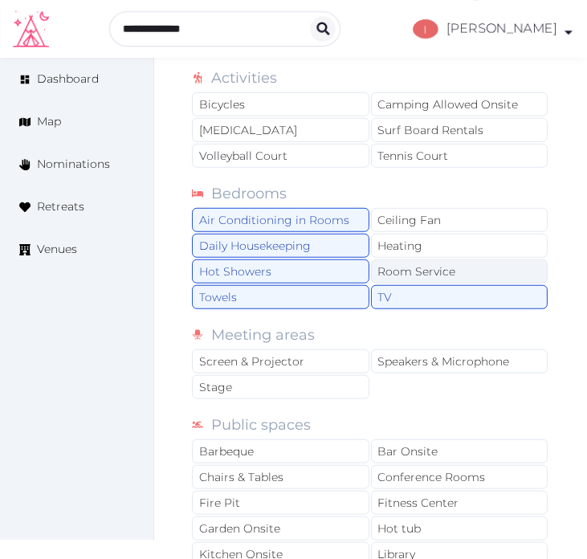
click at [439, 262] on div "Room Service" at bounding box center [459, 271] width 177 height 24
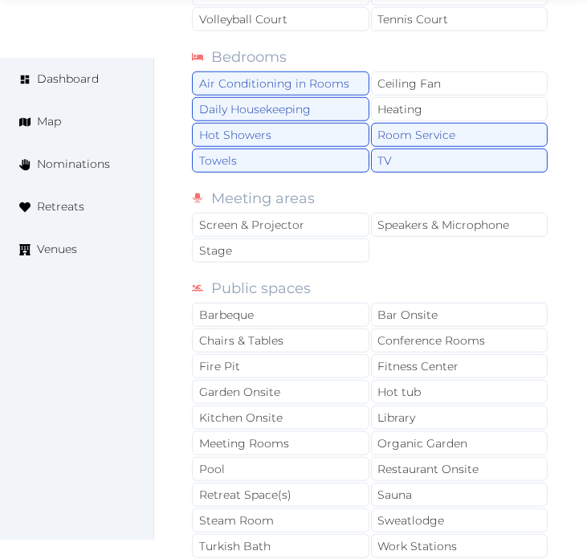
scroll to position [1337, 0]
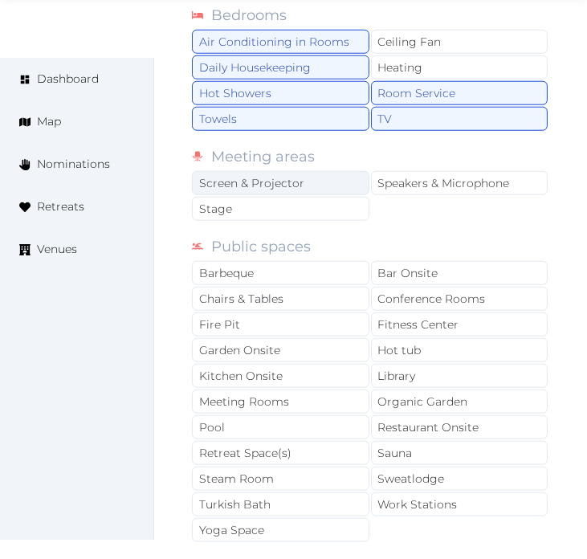
click at [334, 186] on div "Screen & Projector" at bounding box center [280, 183] width 177 height 24
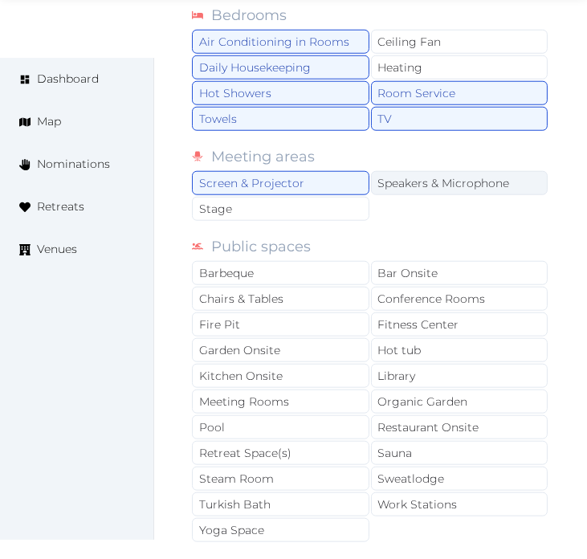
click at [465, 183] on div "Speakers & Microphone" at bounding box center [459, 183] width 177 height 24
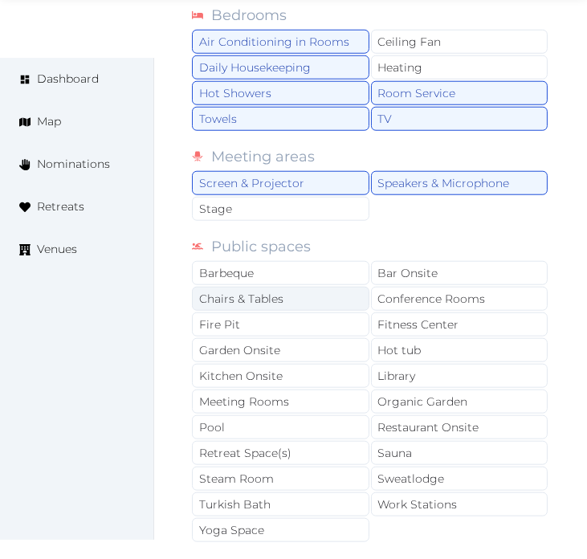
click at [282, 298] on div "Chairs & Tables" at bounding box center [280, 299] width 177 height 24
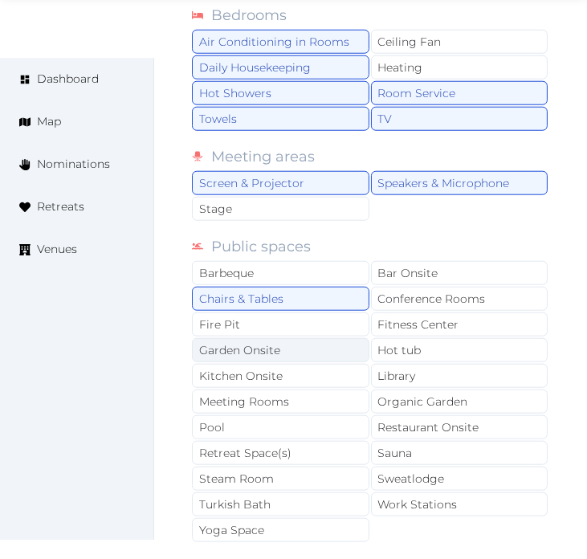
click at [323, 351] on div "Garden Onsite" at bounding box center [280, 350] width 177 height 24
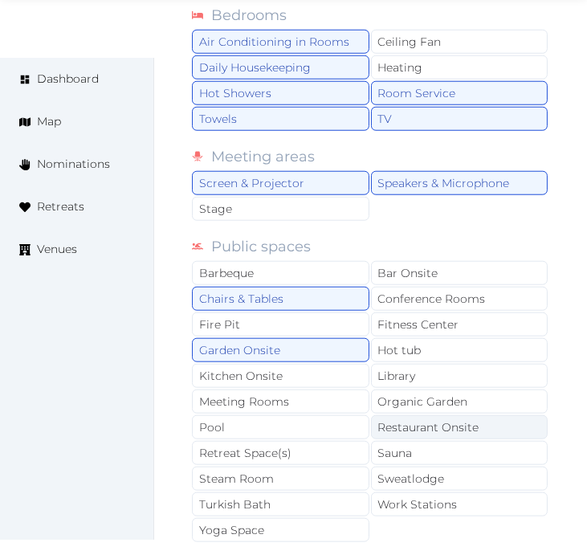
click at [415, 427] on div "Restaurant Onsite" at bounding box center [459, 427] width 177 height 24
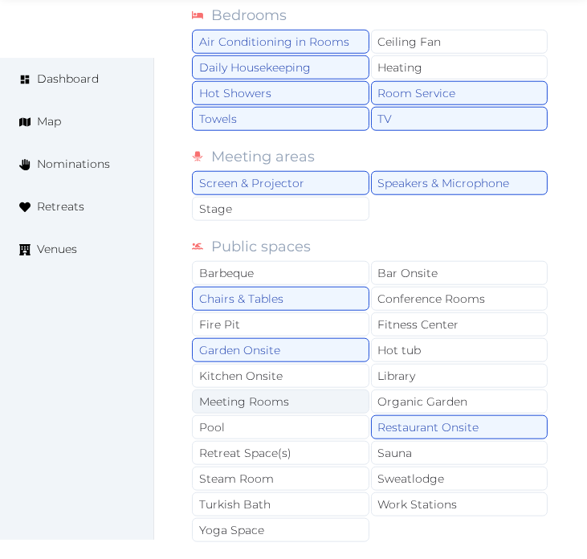
click at [323, 400] on div "Meeting Rooms" at bounding box center [280, 401] width 177 height 24
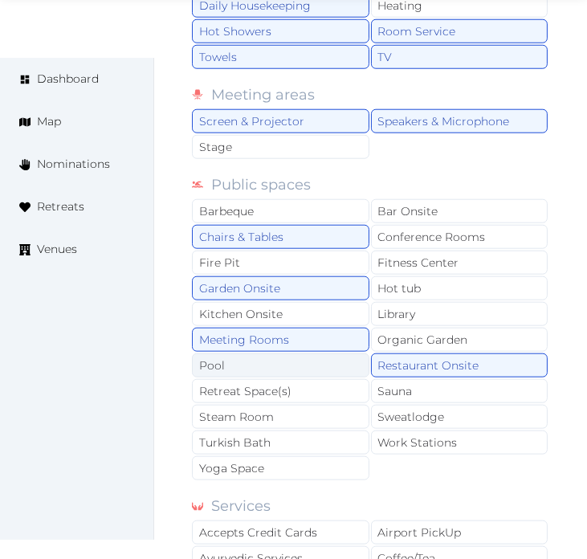
scroll to position [1426, 0]
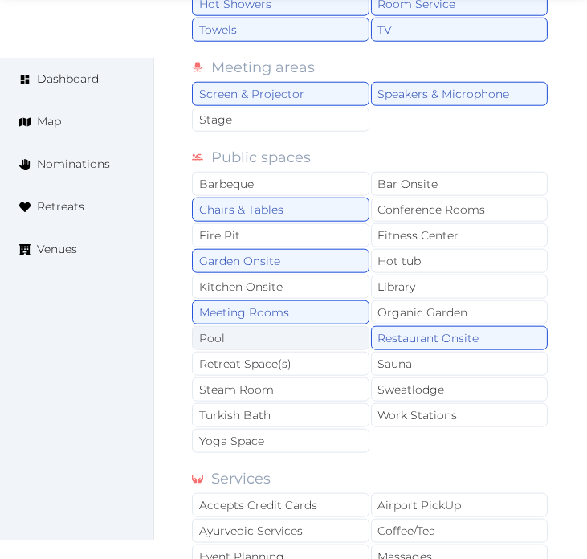
click at [302, 340] on div "Pool" at bounding box center [280, 338] width 177 height 24
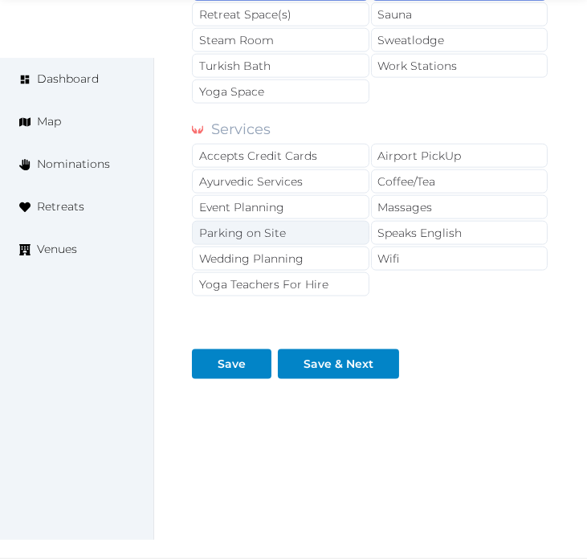
scroll to position [1778, 0]
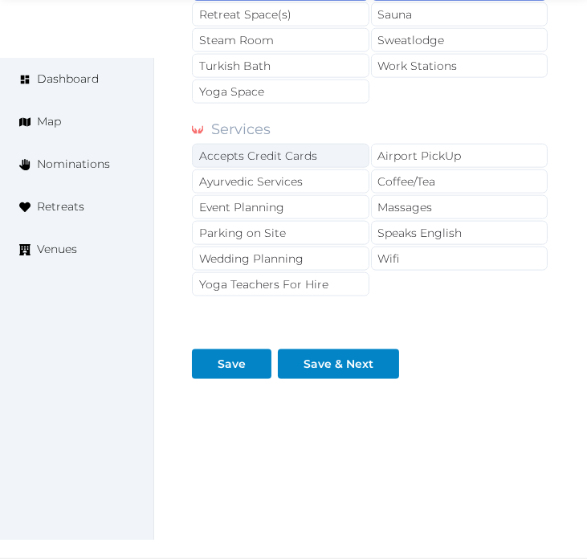
click at [307, 155] on div "Accepts Credit Cards" at bounding box center [280, 156] width 177 height 24
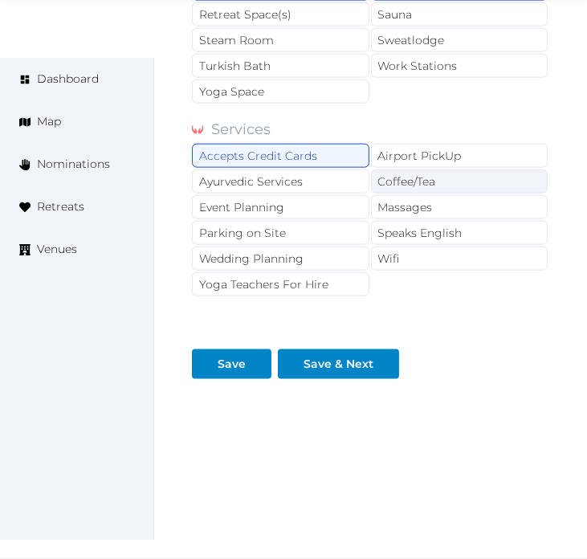
click at [395, 174] on div "Coffee/Tea" at bounding box center [459, 181] width 177 height 24
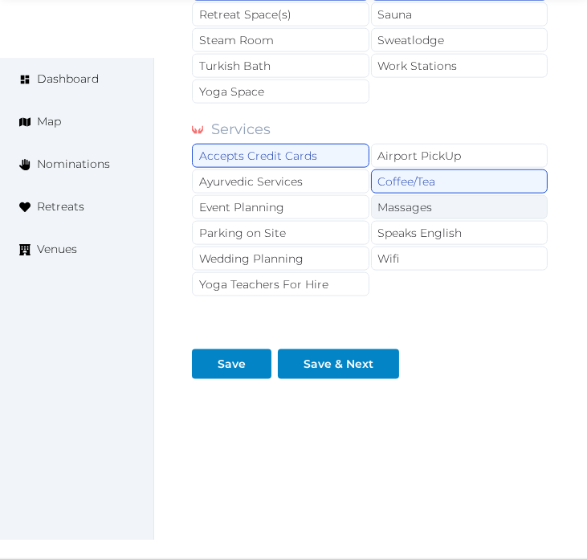
click at [408, 212] on div "Massages" at bounding box center [459, 207] width 177 height 24
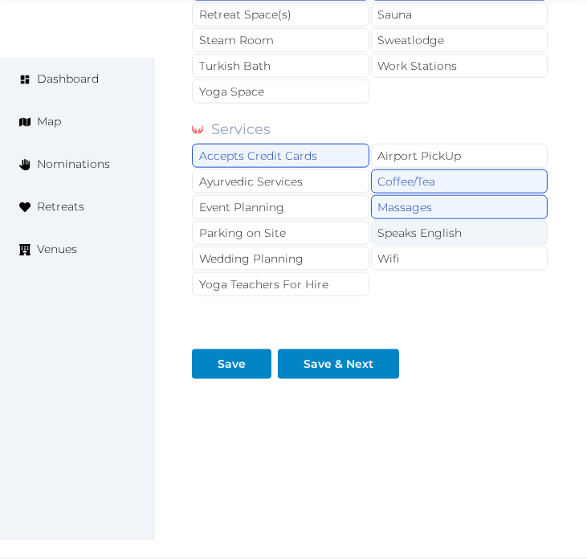
click at [411, 226] on div "Speaks English" at bounding box center [459, 233] width 177 height 24
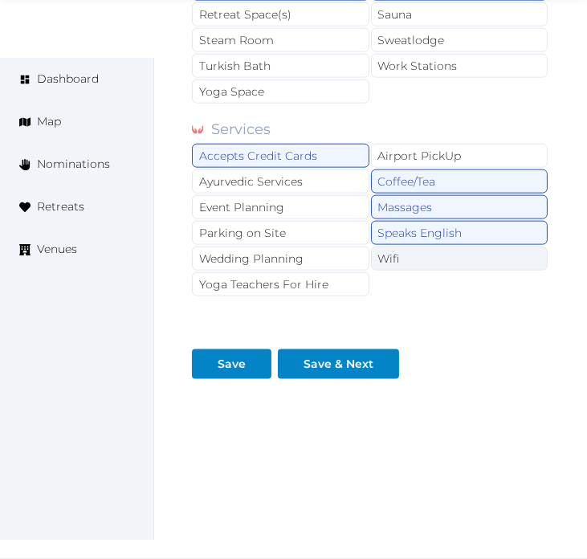
click at [416, 258] on div "Wifi" at bounding box center [459, 258] width 177 height 24
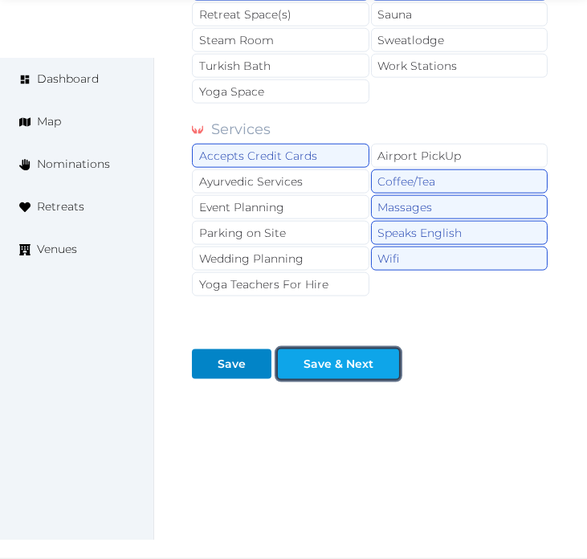
click at [323, 353] on button "Save & Next" at bounding box center [338, 364] width 121 height 30
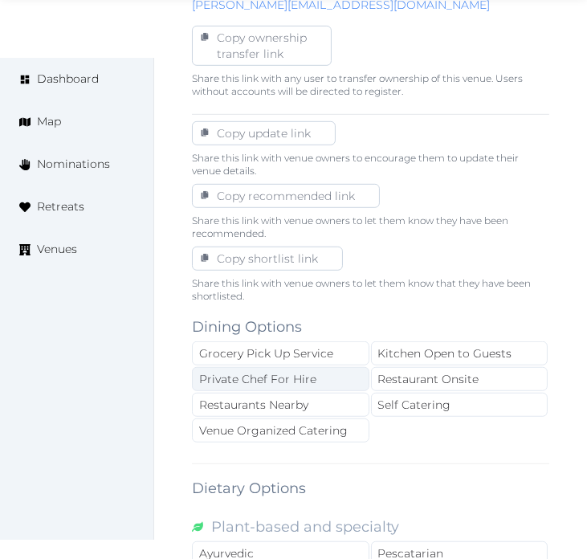
scroll to position [892, 0]
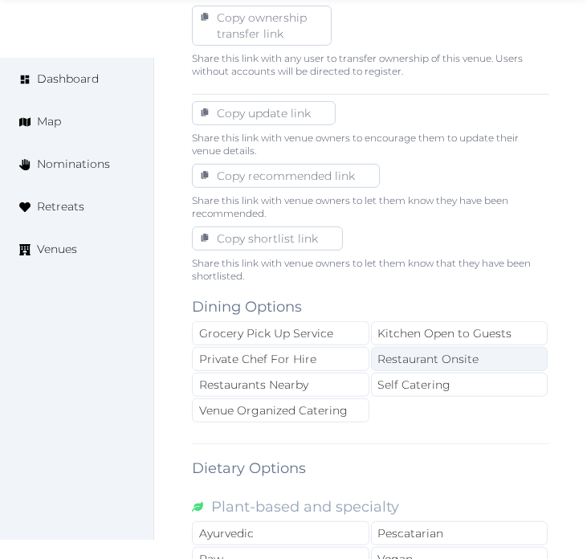
click at [383, 361] on div "Restaurant Onsite" at bounding box center [459, 359] width 177 height 24
drag, startPoint x: 316, startPoint y: 406, endPoint x: 377, endPoint y: 372, distance: 70.1
click at [316, 405] on div "Venue Organized Catering" at bounding box center [280, 410] width 177 height 24
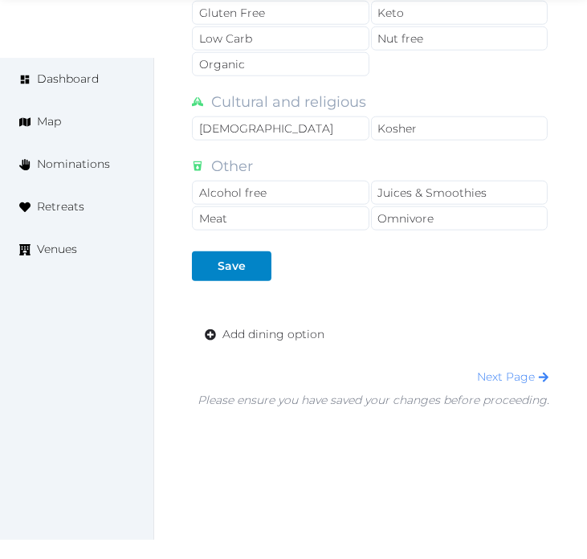
scroll to position [1584, 0]
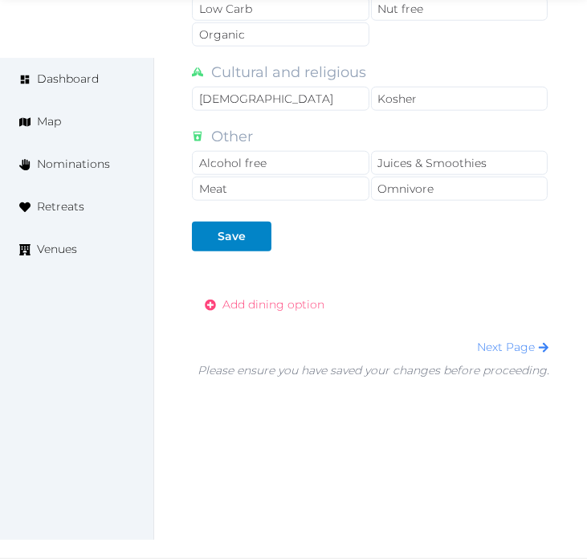
click at [266, 309] on span "Add dining option" at bounding box center [273, 304] width 102 height 17
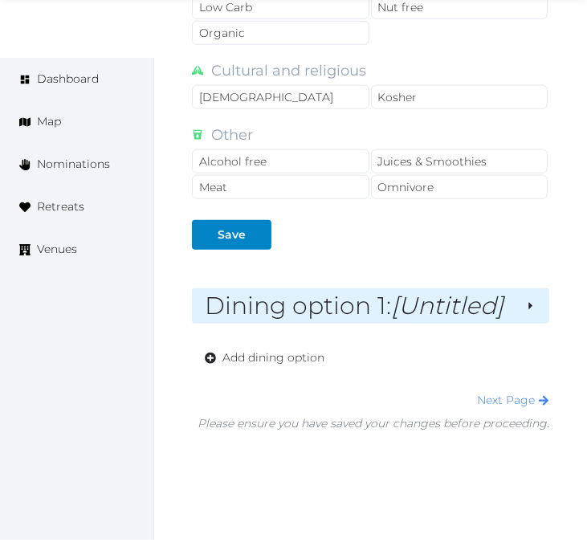
click at [449, 305] on em "[Untitled]" at bounding box center [447, 306] width 112 height 30
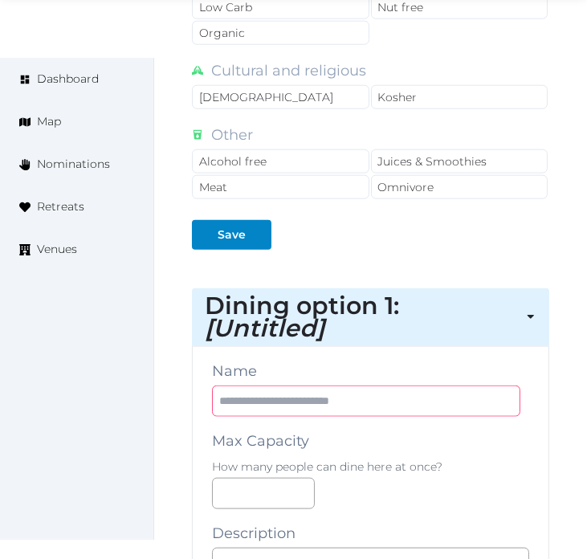
click at [413, 390] on input "text" at bounding box center [366, 400] width 308 height 31
paste input "**********"
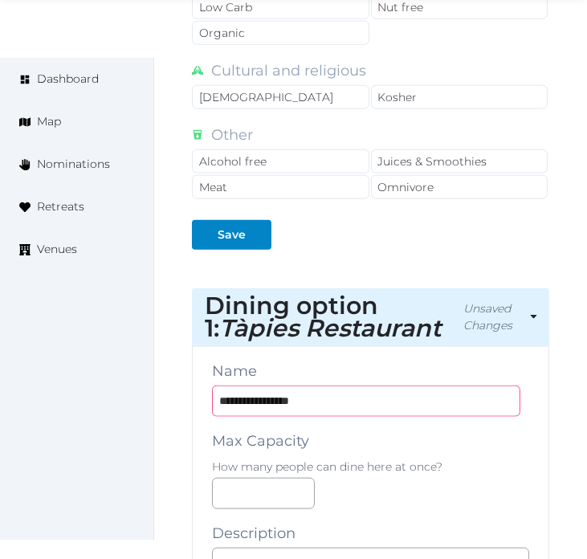
type input "**********"
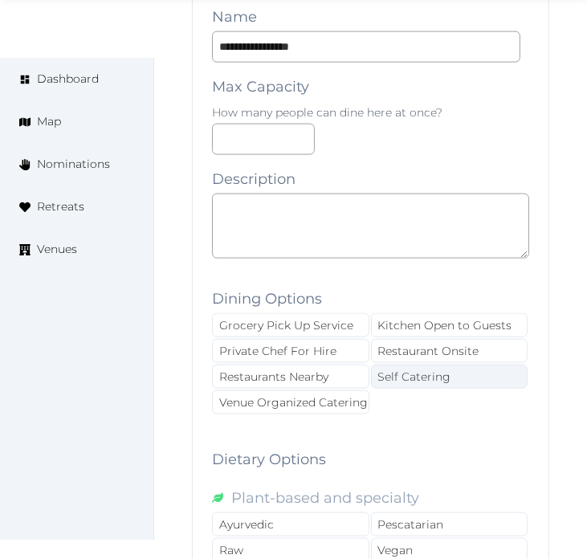
scroll to position [1941, 0]
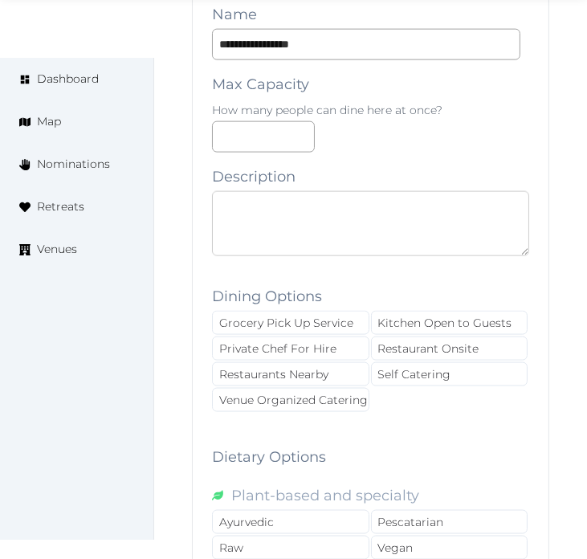
click at [384, 247] on textarea at bounding box center [370, 223] width 317 height 65
paste textarea "**********"
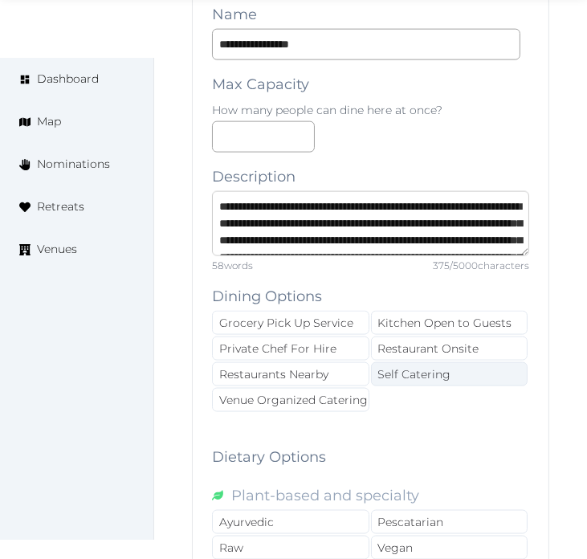
scroll to position [109, 0]
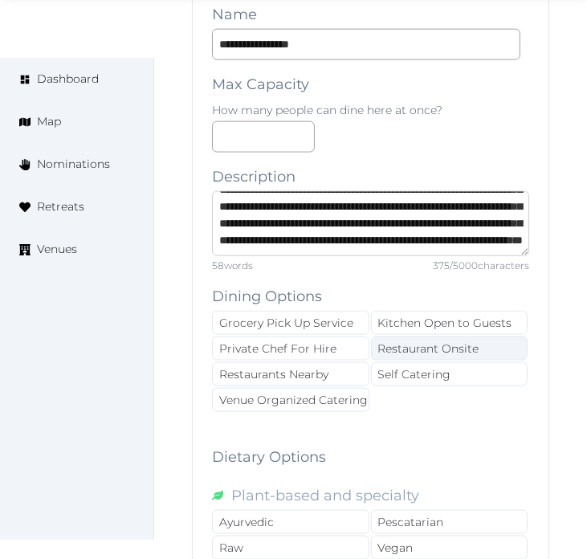
type textarea "**********"
click at [415, 347] on div "Restaurant Onsite" at bounding box center [449, 348] width 157 height 24
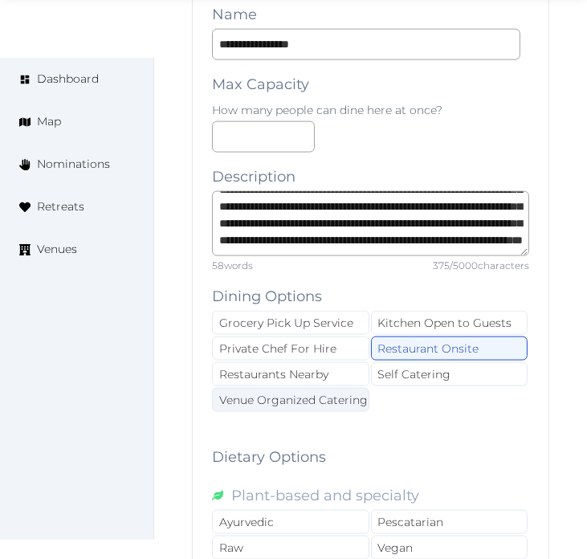
drag, startPoint x: 347, startPoint y: 403, endPoint x: 356, endPoint y: 398, distance: 9.4
click at [348, 403] on div "Venue Organized Catering" at bounding box center [290, 400] width 157 height 24
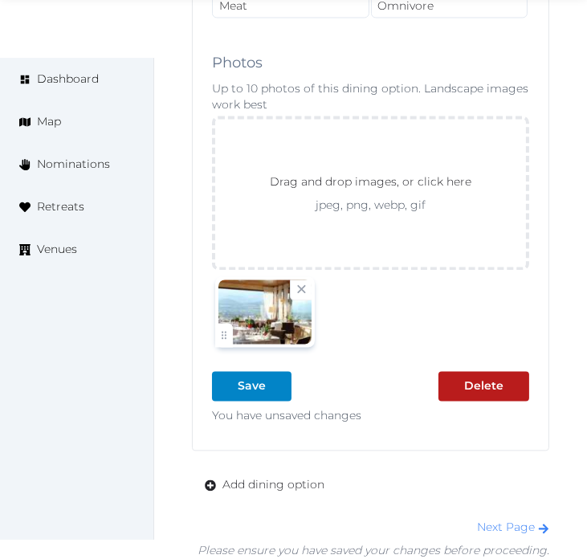
scroll to position [2988, 0]
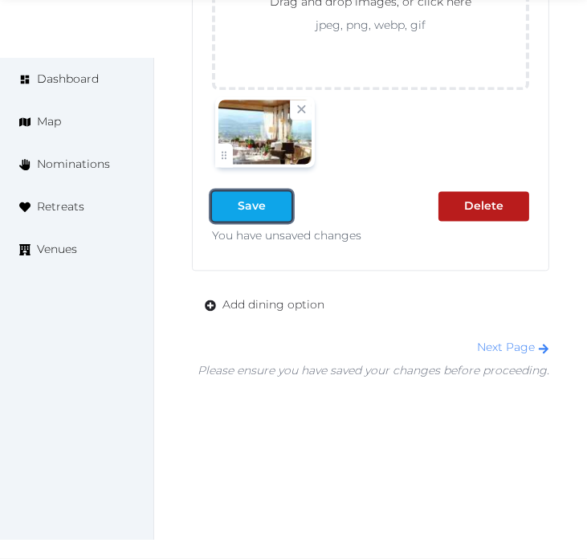
click at [270, 205] on div at bounding box center [278, 205] width 19 height 17
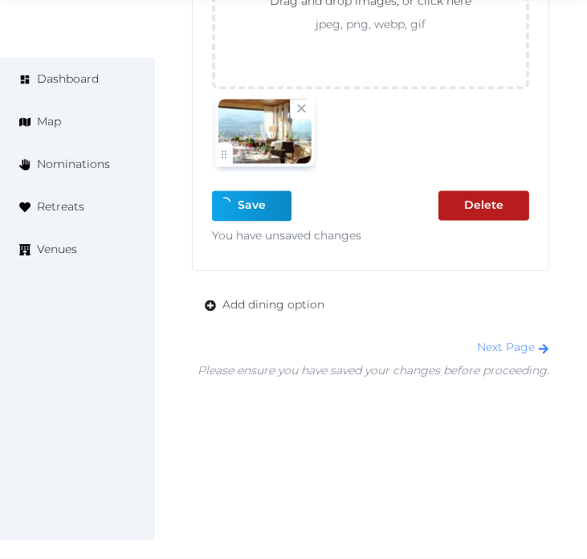
scroll to position [2958, 0]
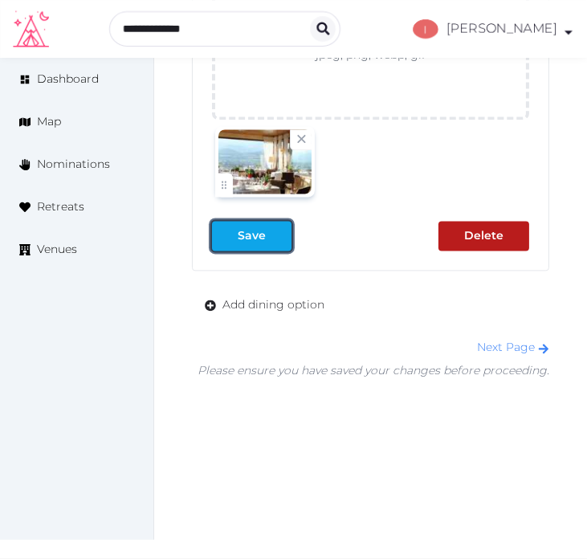
click at [274, 223] on button "Save" at bounding box center [251, 236] width 79 height 30
click at [493, 343] on link "Next Page" at bounding box center [513, 346] width 72 height 14
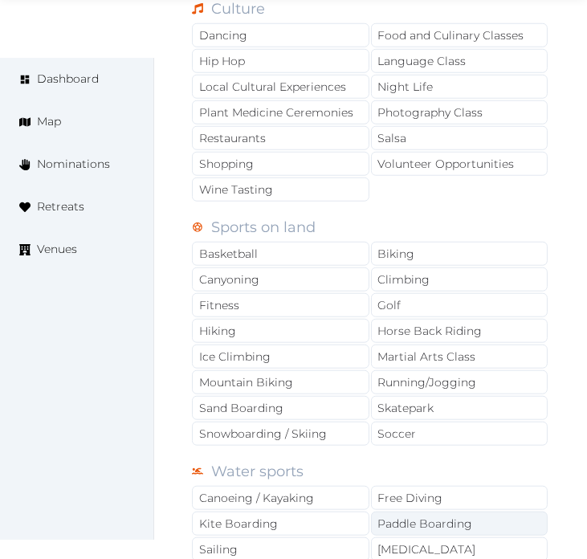
scroll to position [1426, 0]
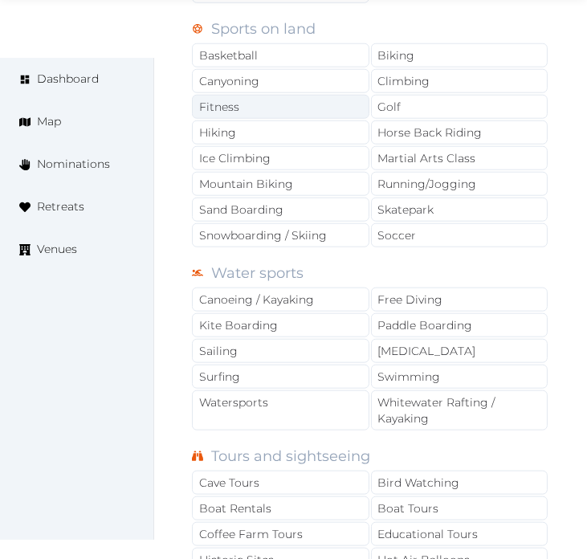
click at [287, 108] on div "Fitness" at bounding box center [280, 107] width 177 height 24
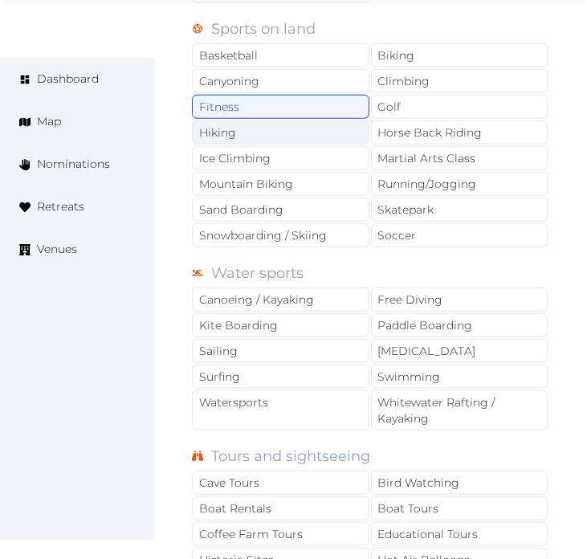
click at [335, 127] on div "Hiking" at bounding box center [280, 132] width 177 height 24
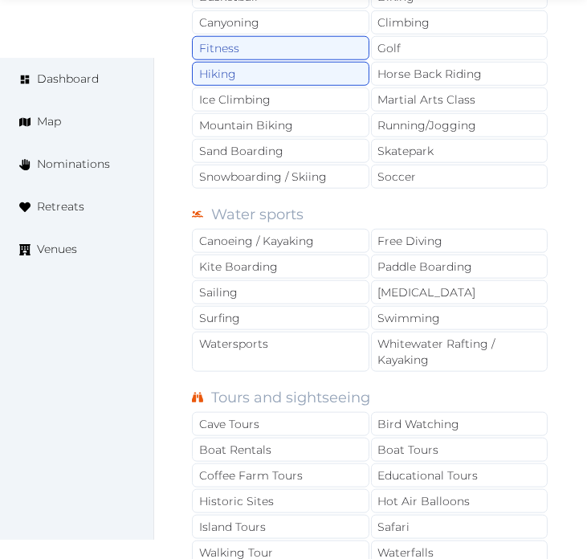
scroll to position [1515, 0]
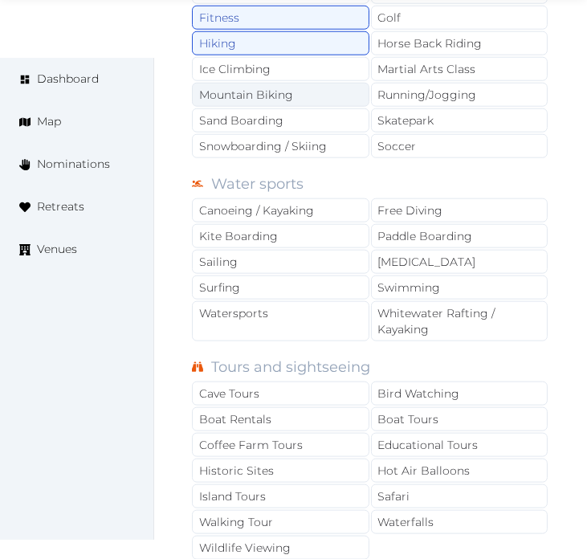
click at [253, 93] on div "Mountain Biking" at bounding box center [280, 95] width 177 height 24
click at [278, 98] on div "Mountain Biking" at bounding box center [280, 95] width 177 height 24
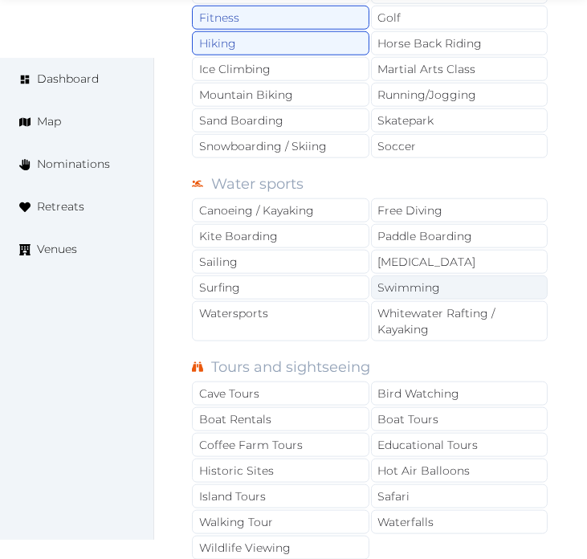
click at [409, 282] on div "Swimming" at bounding box center [459, 287] width 177 height 24
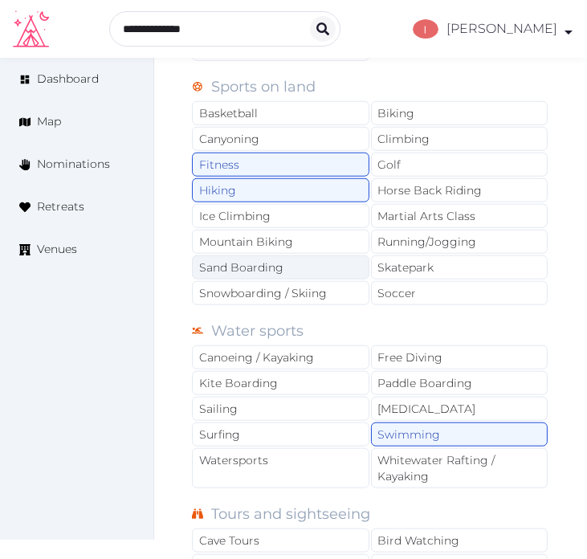
scroll to position [1337, 0]
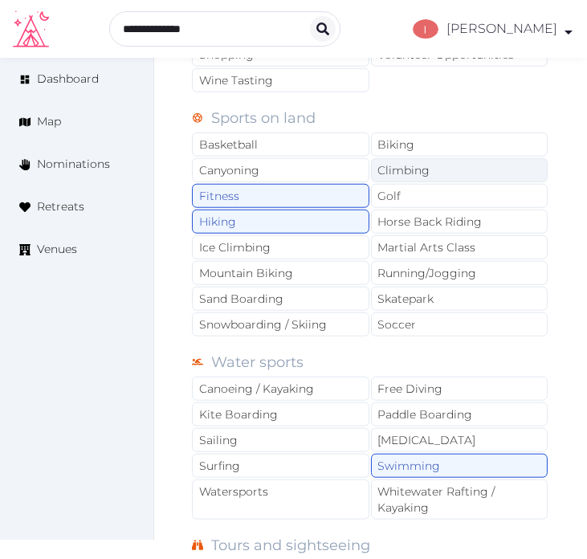
click at [418, 164] on div "Climbing" at bounding box center [459, 170] width 177 height 24
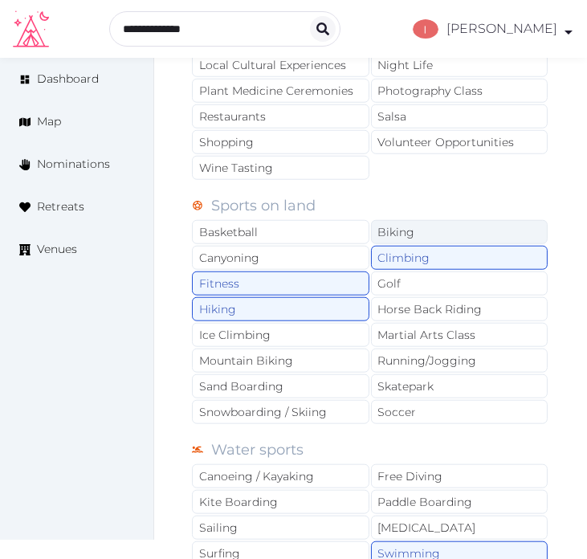
scroll to position [1248, 0]
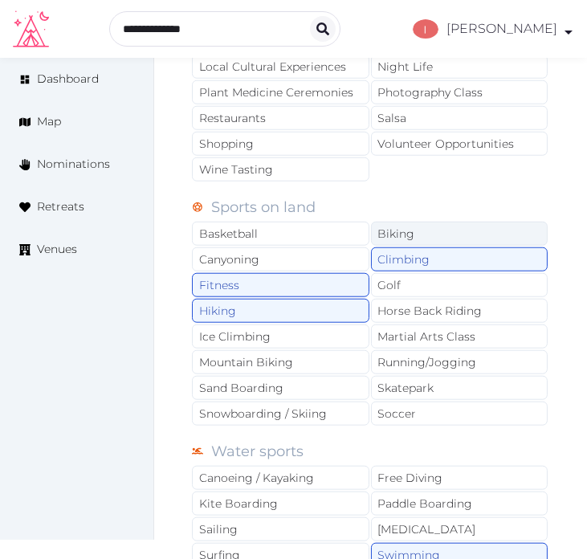
click at [446, 234] on div "Biking" at bounding box center [459, 233] width 177 height 24
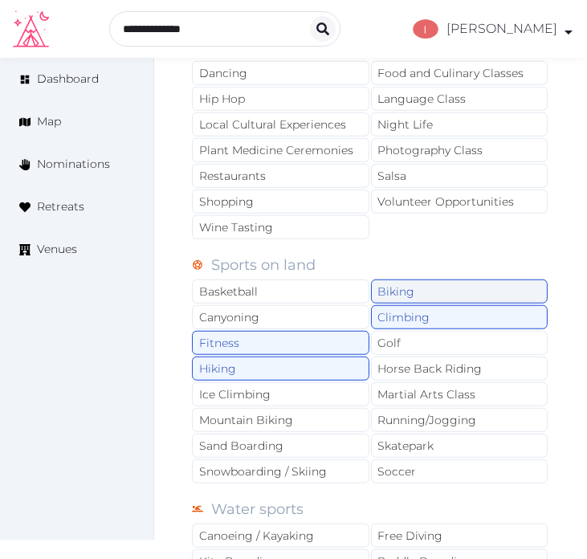
scroll to position [1159, 0]
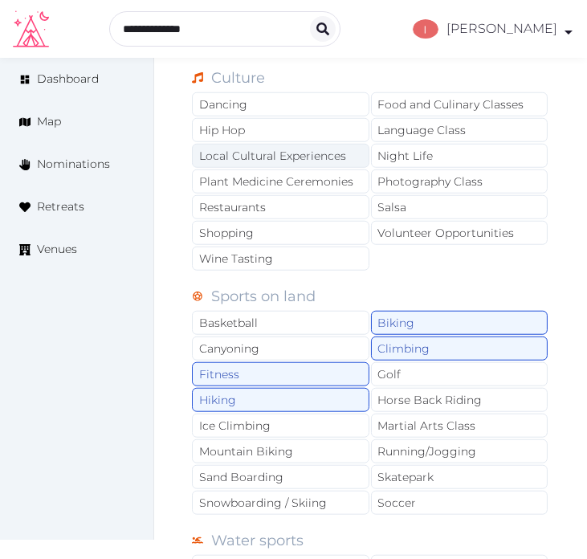
click at [311, 148] on div "Local Cultural Experiences" at bounding box center [280, 156] width 177 height 24
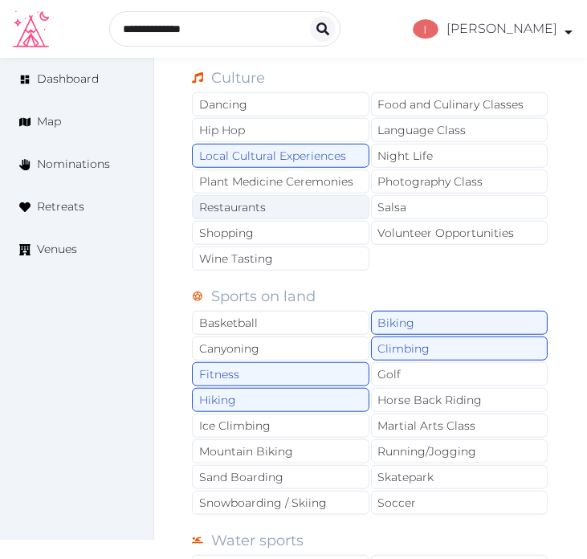
click at [323, 205] on div "Restaurants" at bounding box center [280, 207] width 177 height 24
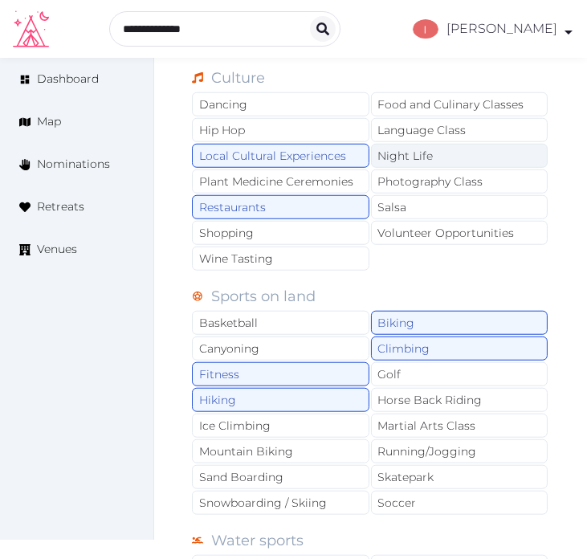
click at [421, 154] on div "Night Life" at bounding box center [459, 156] width 177 height 24
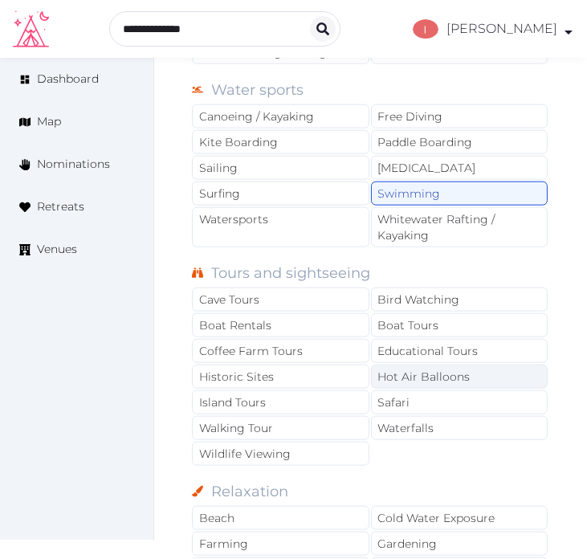
scroll to position [1605, 0]
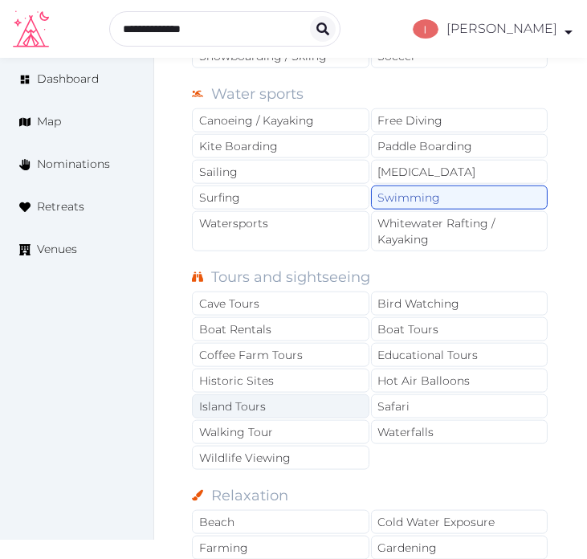
drag, startPoint x: 319, startPoint y: 437, endPoint x: 318, endPoint y: 420, distance: 17.7
click at [319, 436] on div "Walking Tour" at bounding box center [280, 432] width 177 height 24
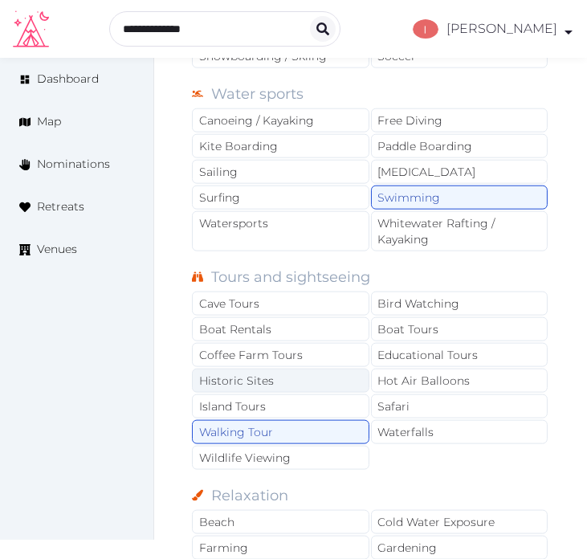
click at [317, 389] on div "Historic Sites" at bounding box center [280, 380] width 177 height 24
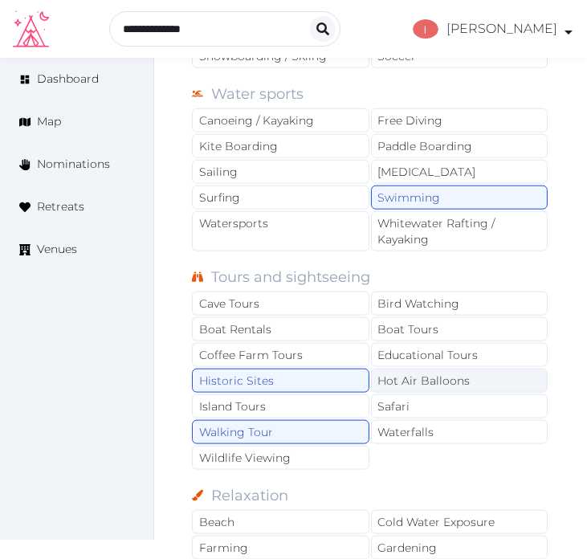
click at [483, 380] on div "Hot Air Balloons" at bounding box center [459, 380] width 177 height 24
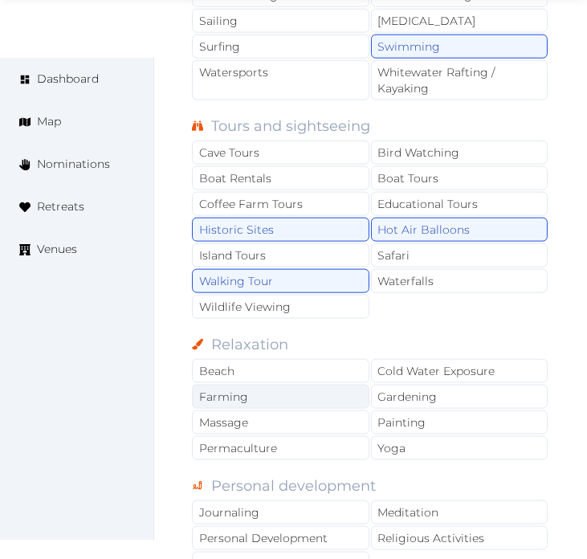
scroll to position [1783, 0]
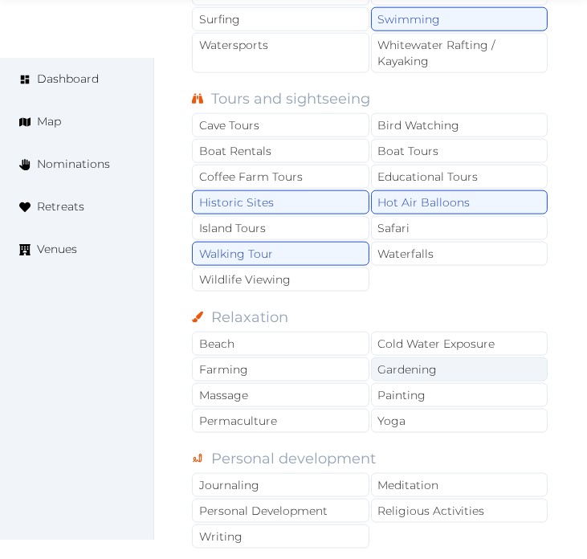
click at [446, 381] on div "Gardening" at bounding box center [459, 369] width 177 height 24
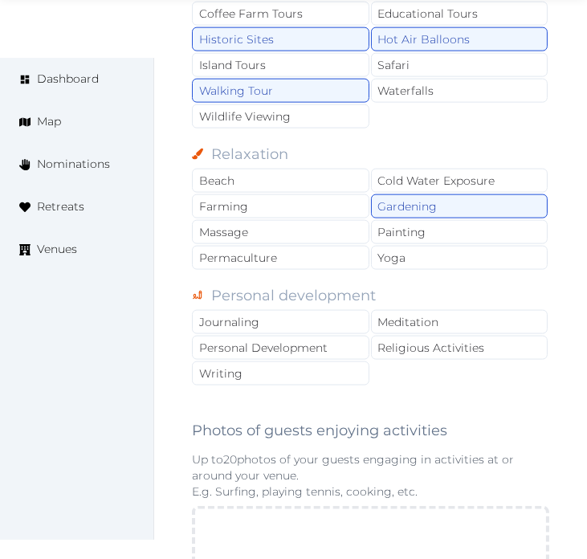
scroll to position [1961, 0]
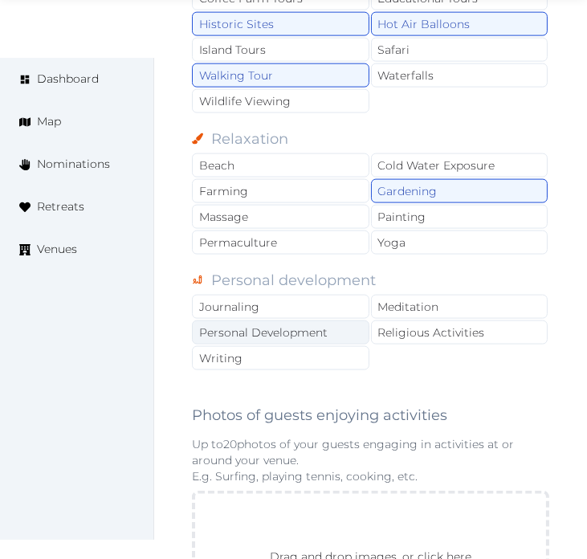
click at [319, 330] on div "Personal Development" at bounding box center [280, 332] width 177 height 24
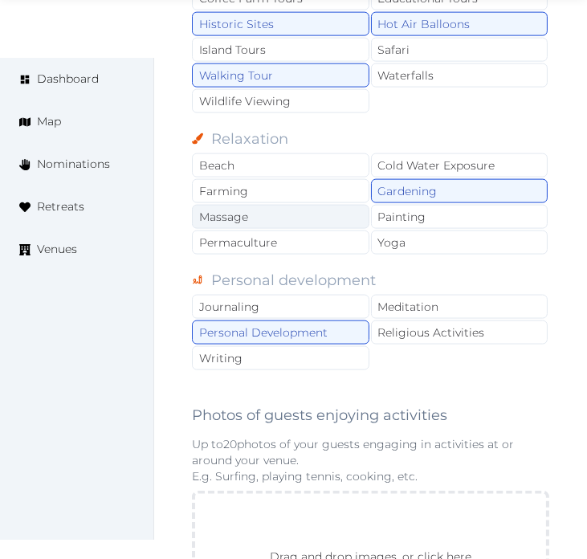
click at [297, 221] on div "Massage" at bounding box center [280, 217] width 177 height 24
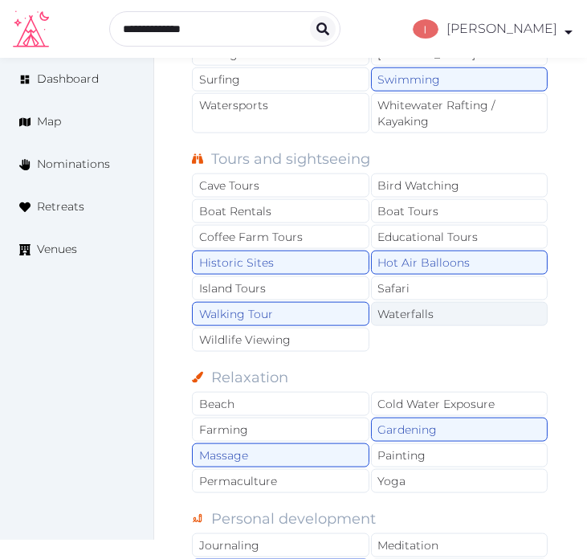
scroll to position [1694, 0]
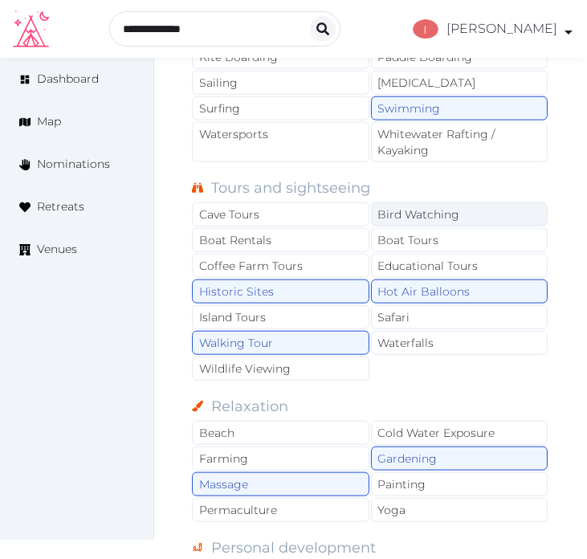
click at [402, 209] on div "Bird Watching" at bounding box center [459, 214] width 177 height 24
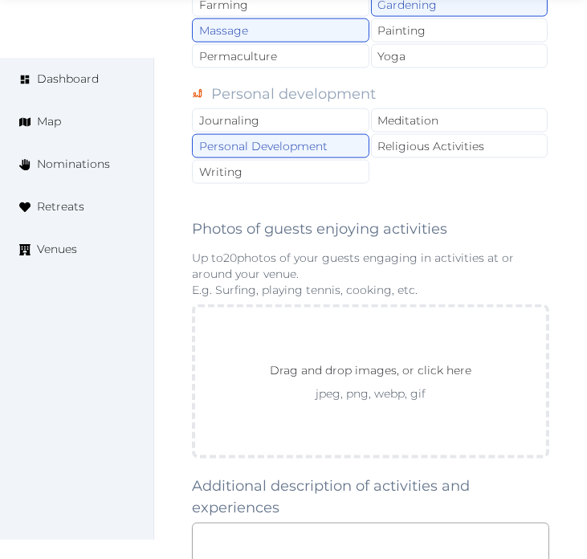
scroll to position [2408, 0]
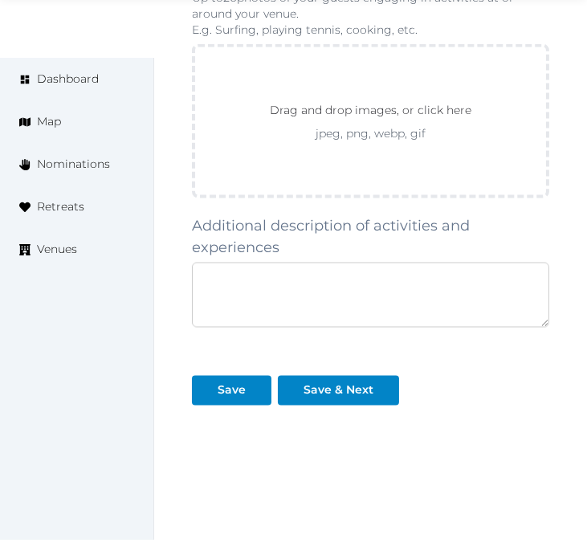
click at [282, 315] on textarea at bounding box center [370, 294] width 357 height 65
paste textarea "**********"
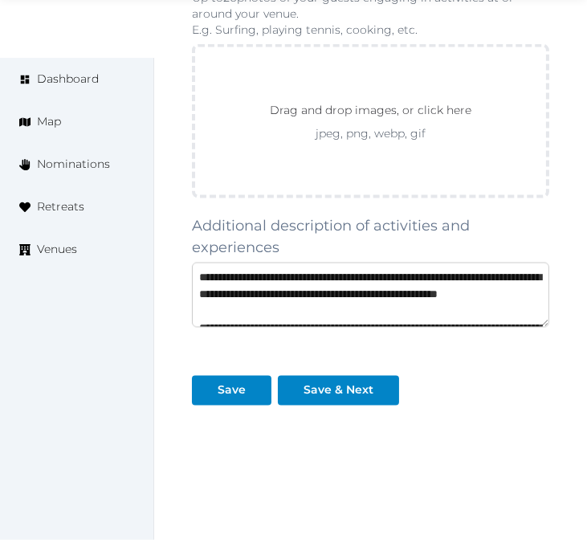
scroll to position [109, 0]
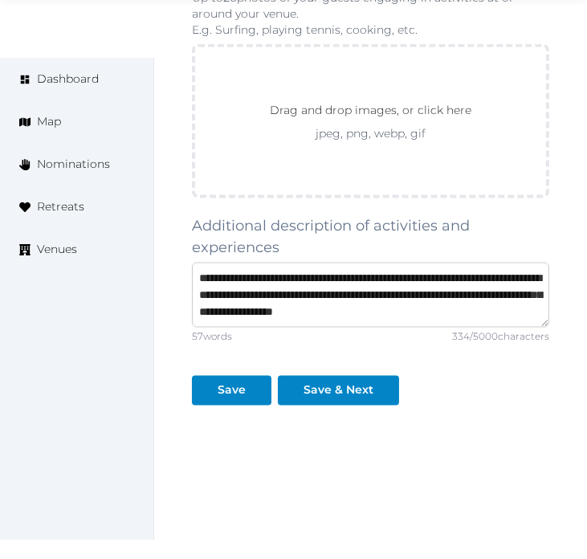
type textarea "**********"
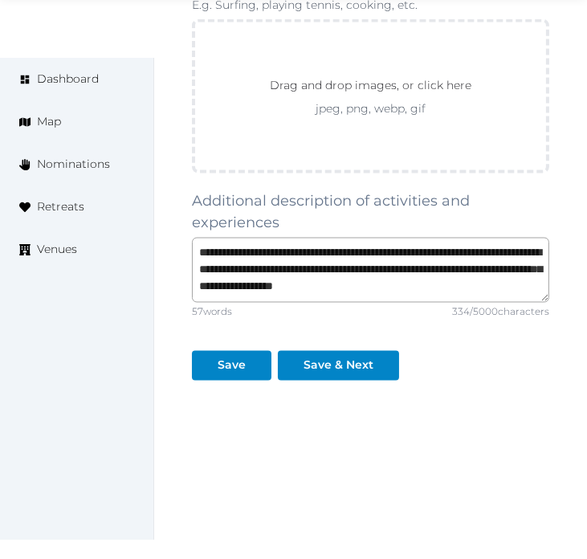
scroll to position [2440, 0]
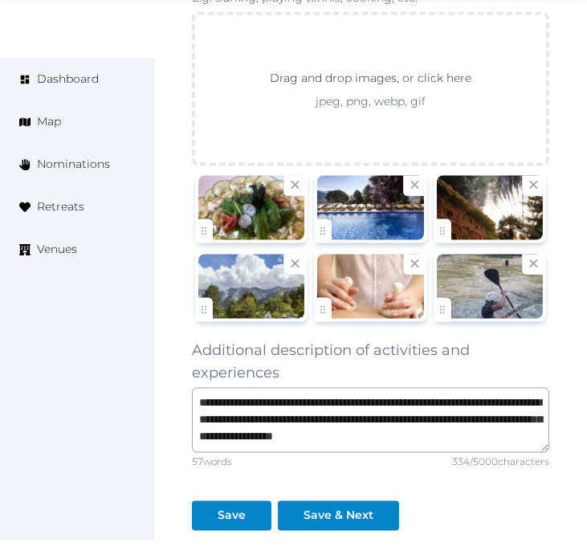
drag, startPoint x: 191, startPoint y: 306, endPoint x: 211, endPoint y: 270, distance: 40.6
click at [211, 270] on div at bounding box center [251, 286] width 119 height 77
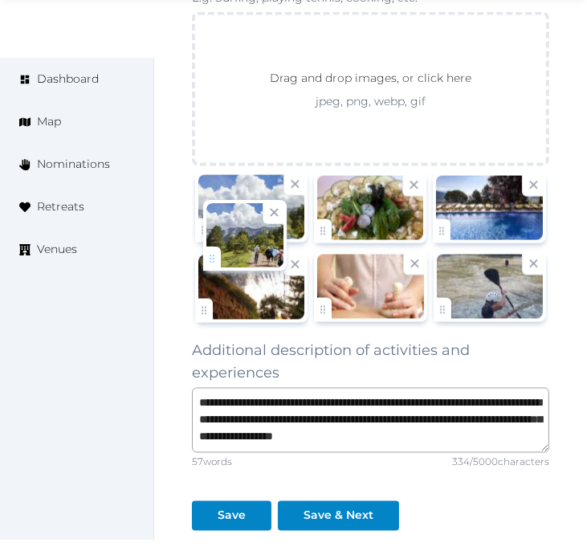
drag, startPoint x: 201, startPoint y: 306, endPoint x: 209, endPoint y: 247, distance: 59.1
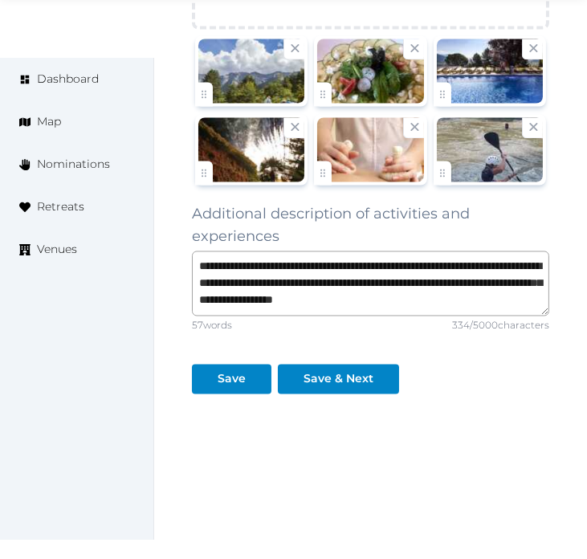
scroll to position [2597, 0]
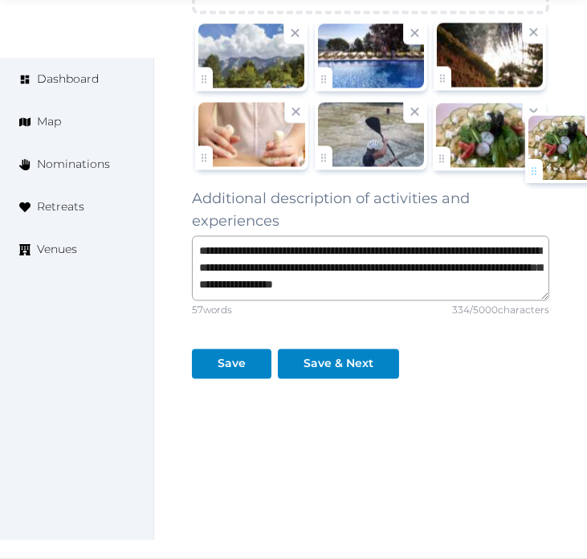
drag, startPoint x: 322, startPoint y: 75, endPoint x: 531, endPoint y: 166, distance: 228.2
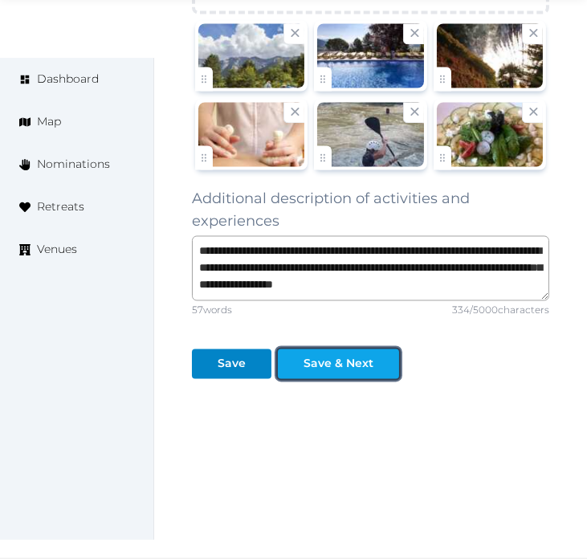
click at [361, 365] on div "Save & Next" at bounding box center [338, 364] width 70 height 17
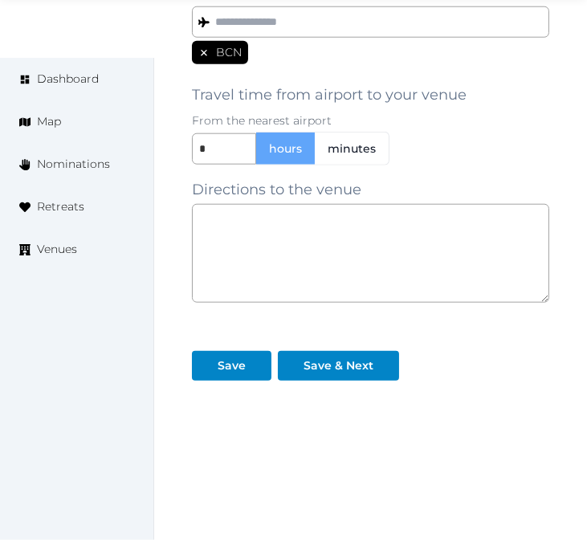
scroll to position [1520, 0]
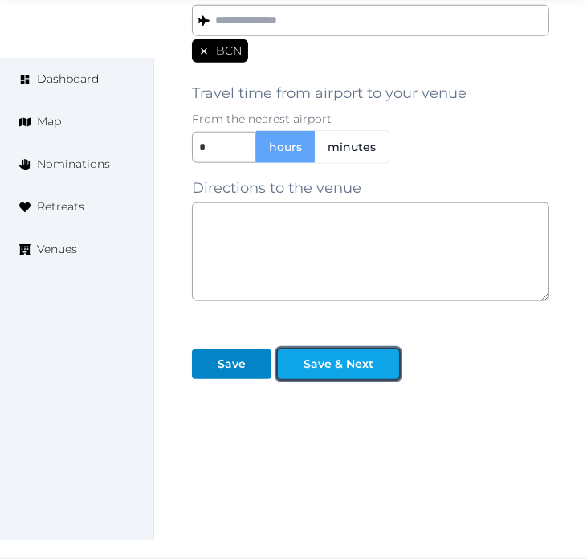
click at [362, 372] on div "Save & Next" at bounding box center [338, 364] width 70 height 17
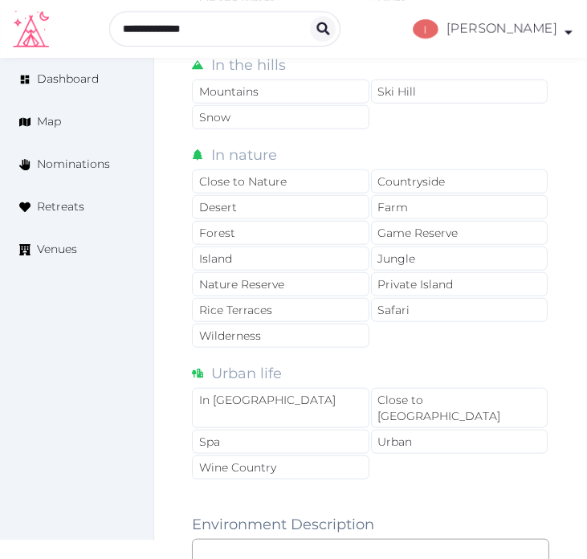
scroll to position [1337, 0]
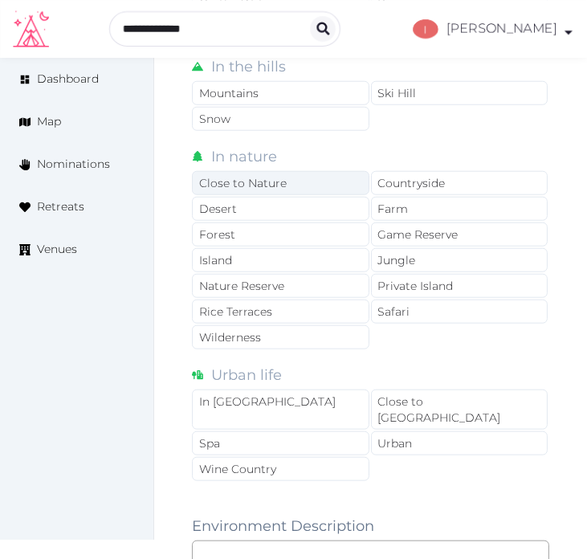
click at [292, 180] on div "Close to Nature" at bounding box center [280, 183] width 177 height 24
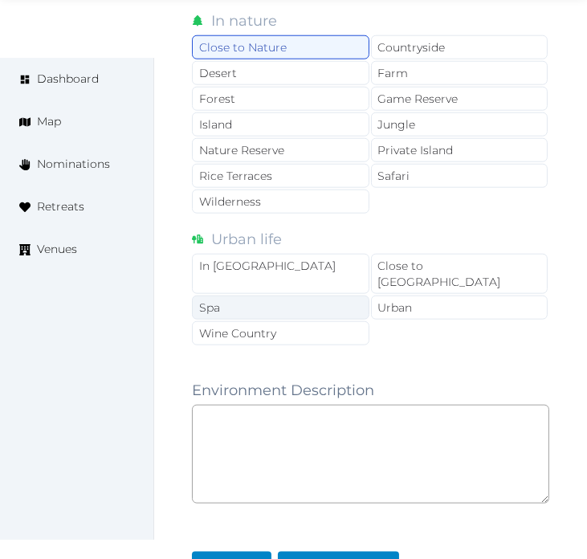
scroll to position [1605, 0]
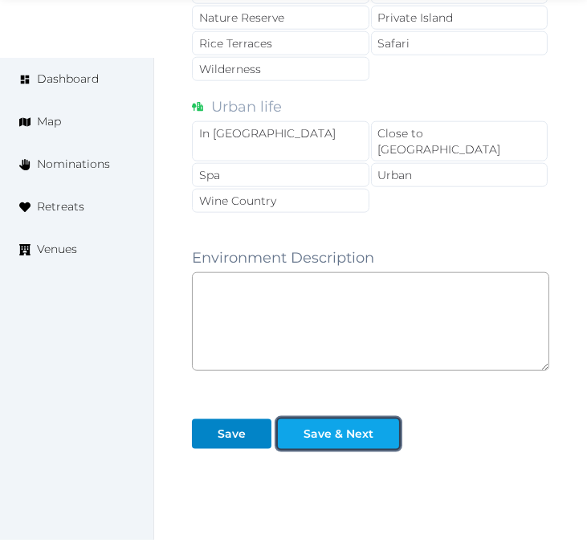
click at [360, 426] on div "Save & Next" at bounding box center [338, 433] width 70 height 17
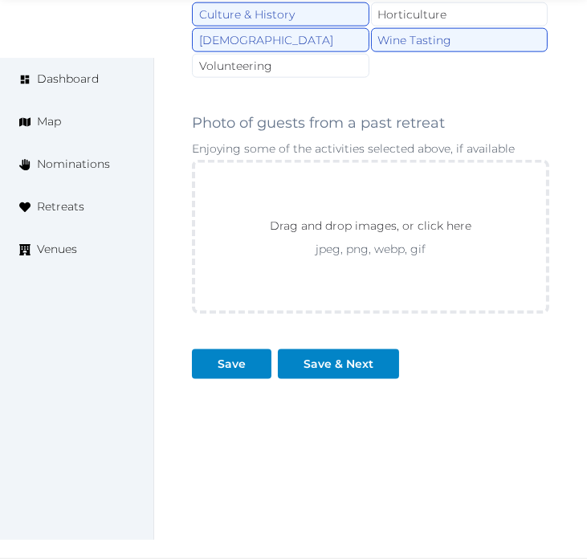
scroll to position [1894, 0]
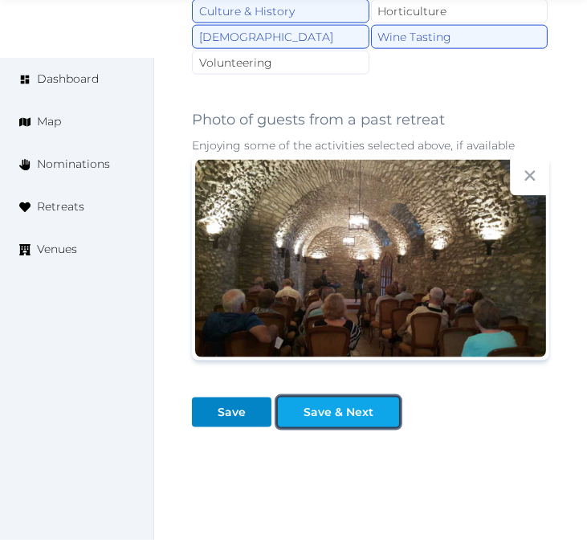
click at [342, 421] on div "Save & Next" at bounding box center [338, 412] width 70 height 17
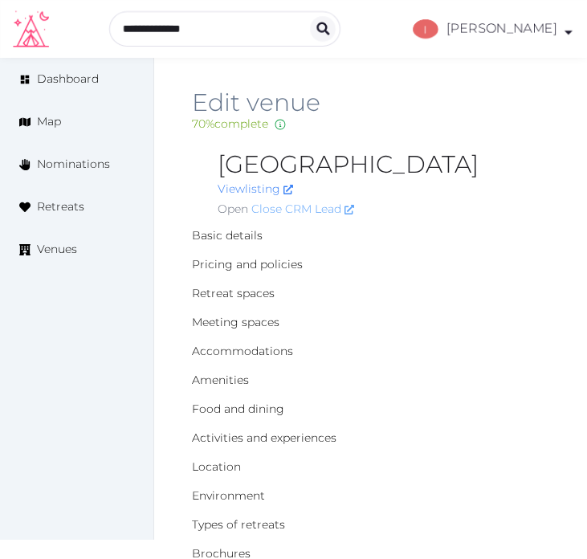
click at [307, 211] on link "Close CRM Lead" at bounding box center [302, 209] width 103 height 17
click at [250, 182] on link "View listing" at bounding box center [254, 188] width 75 height 14
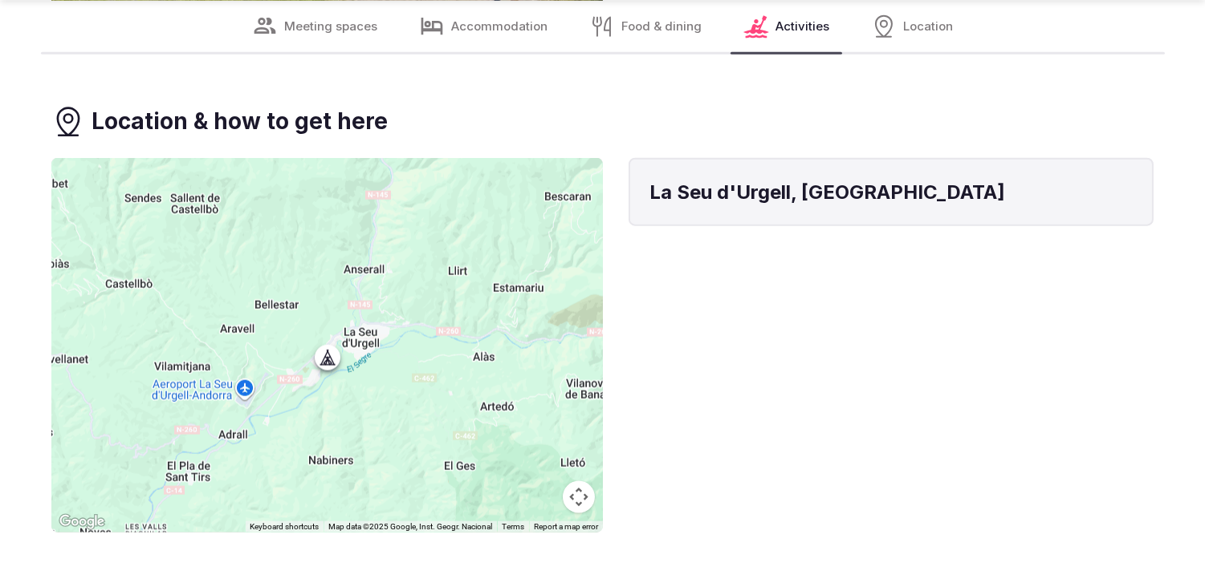
scroll to position [4102, 0]
